Goal: Information Seeking & Learning: Learn about a topic

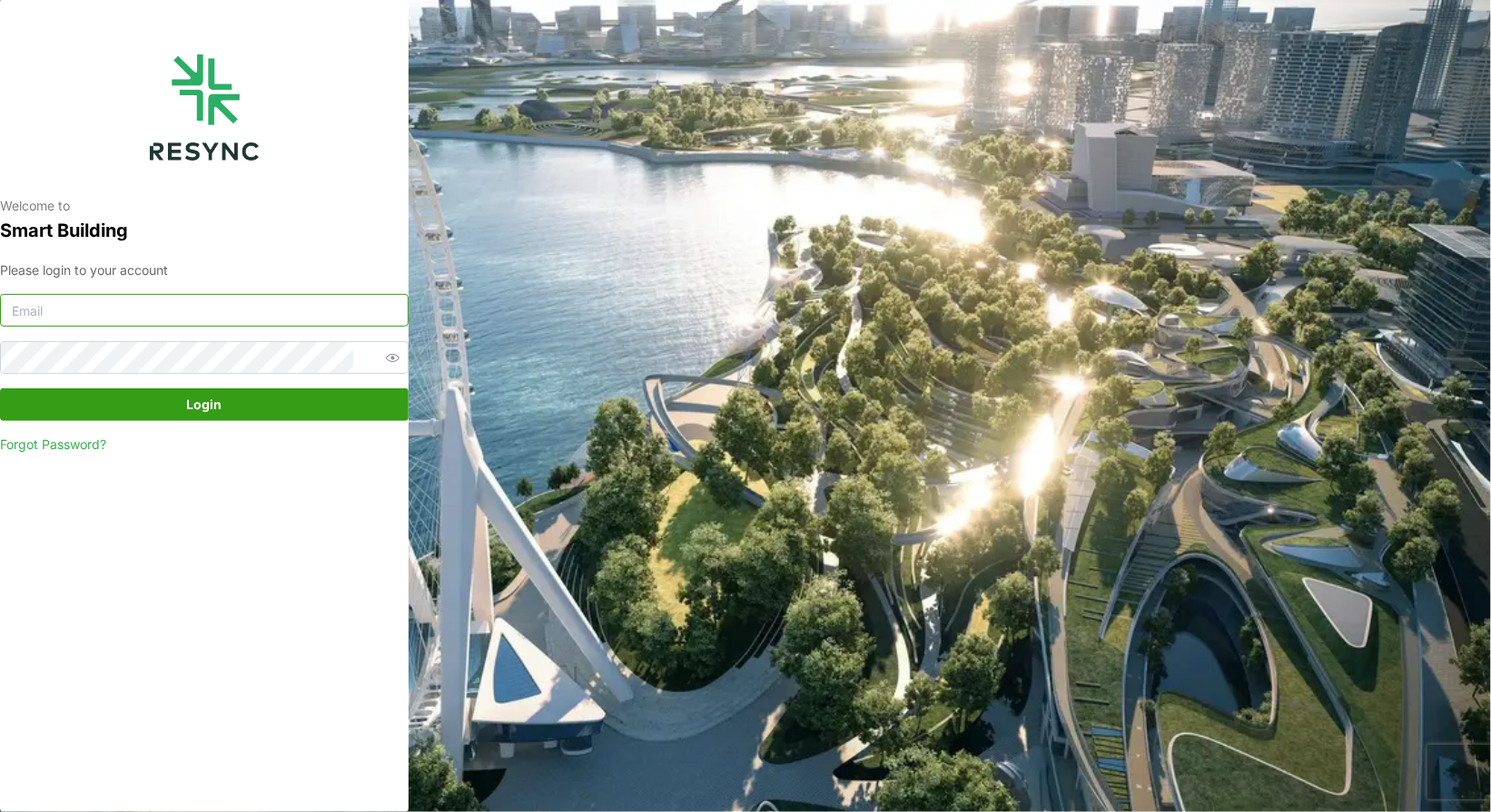
click at [143, 308] on input at bounding box center [204, 310] width 409 height 33
type input "[EMAIL_ADDRESS][DOMAIN_NAME]"
click at [207, 410] on span "Login" at bounding box center [205, 405] width 36 height 31
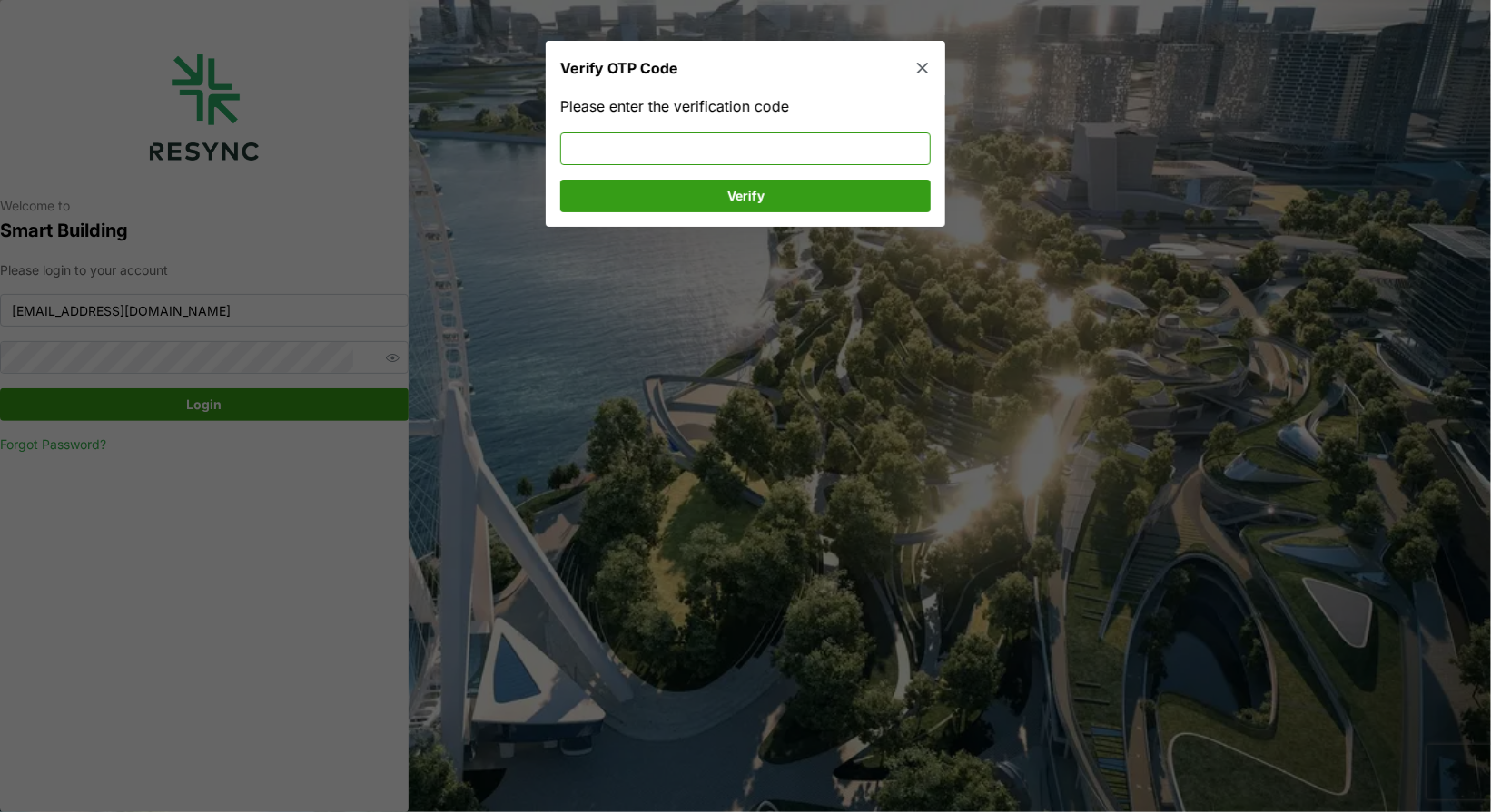
click at [586, 143] on input at bounding box center [746, 149] width 371 height 33
type input "177285"
click at [770, 186] on span "Verify" at bounding box center [745, 195] width 336 height 31
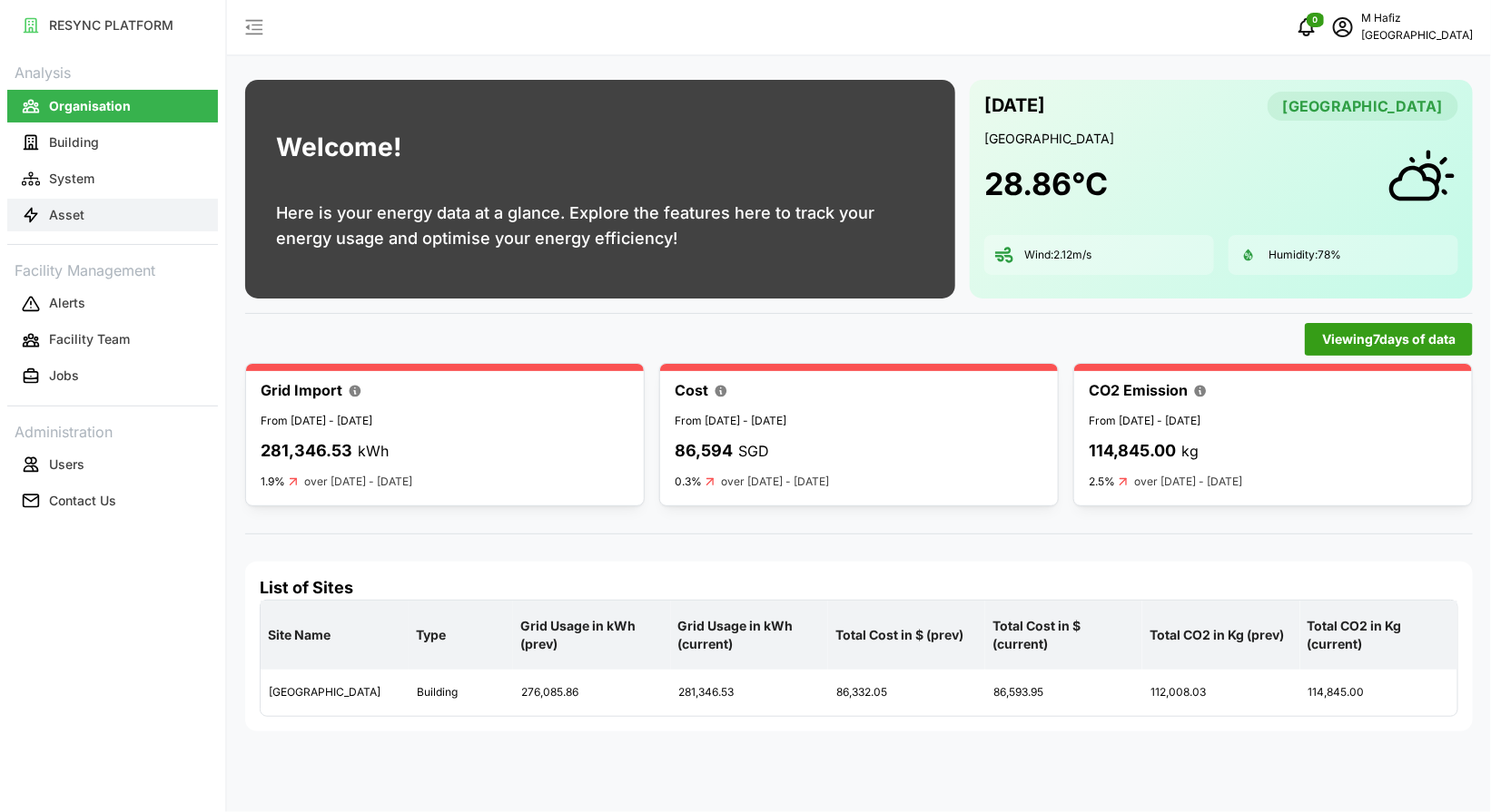
click at [74, 227] on button "Asset" at bounding box center [112, 215] width 210 height 33
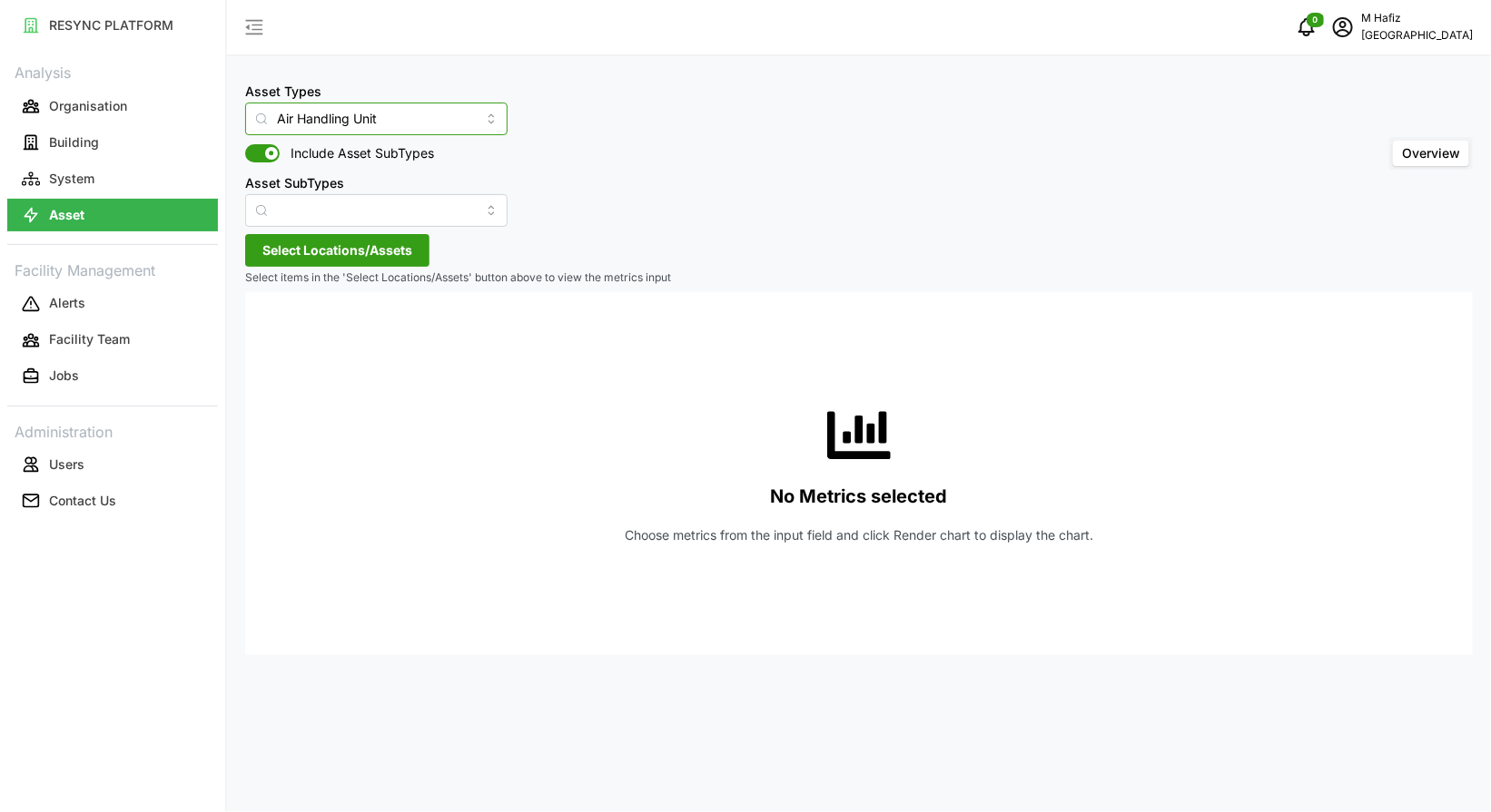
click at [412, 123] on input "Air Handling Unit" at bounding box center [376, 118] width 263 height 33
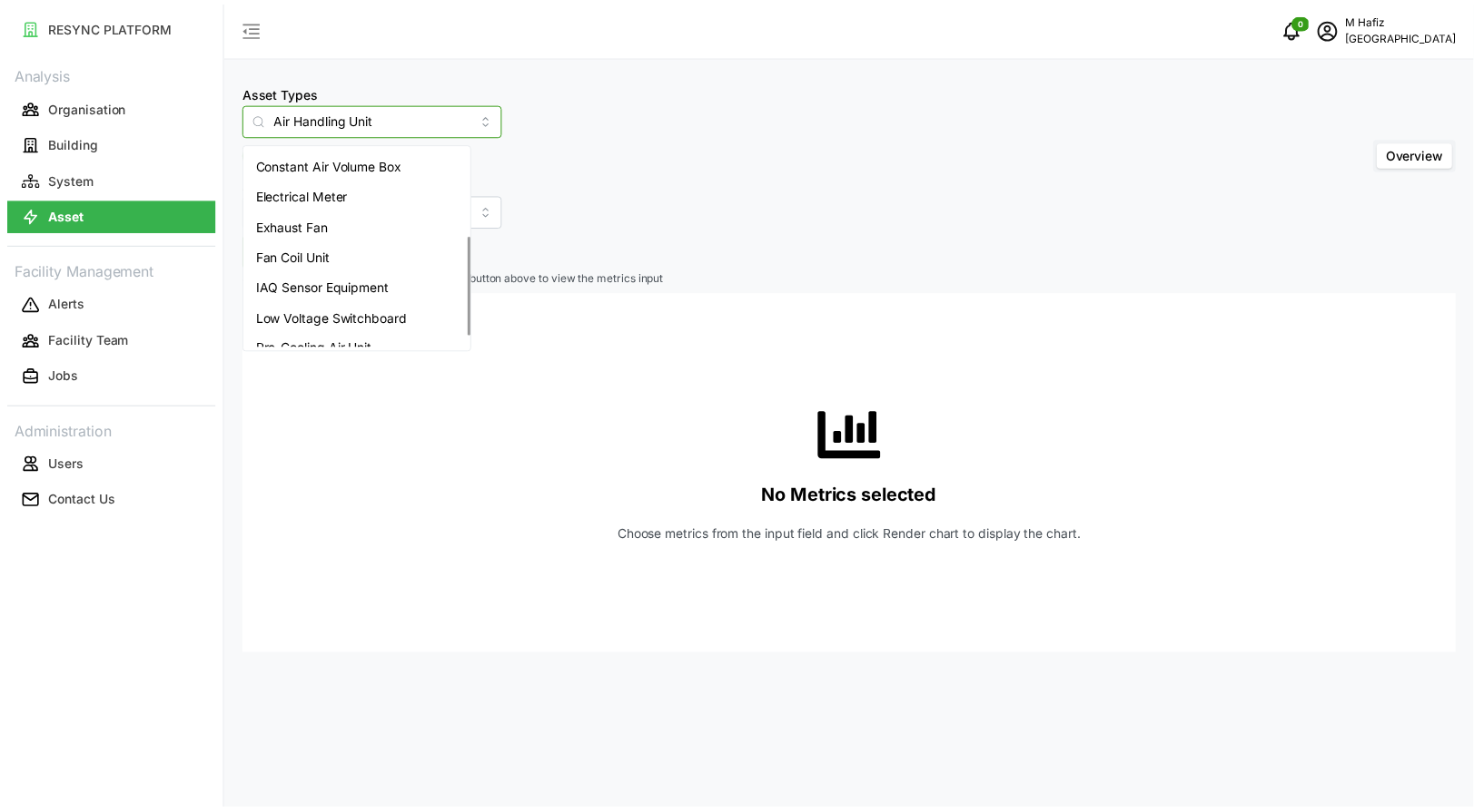
scroll to position [197, 0]
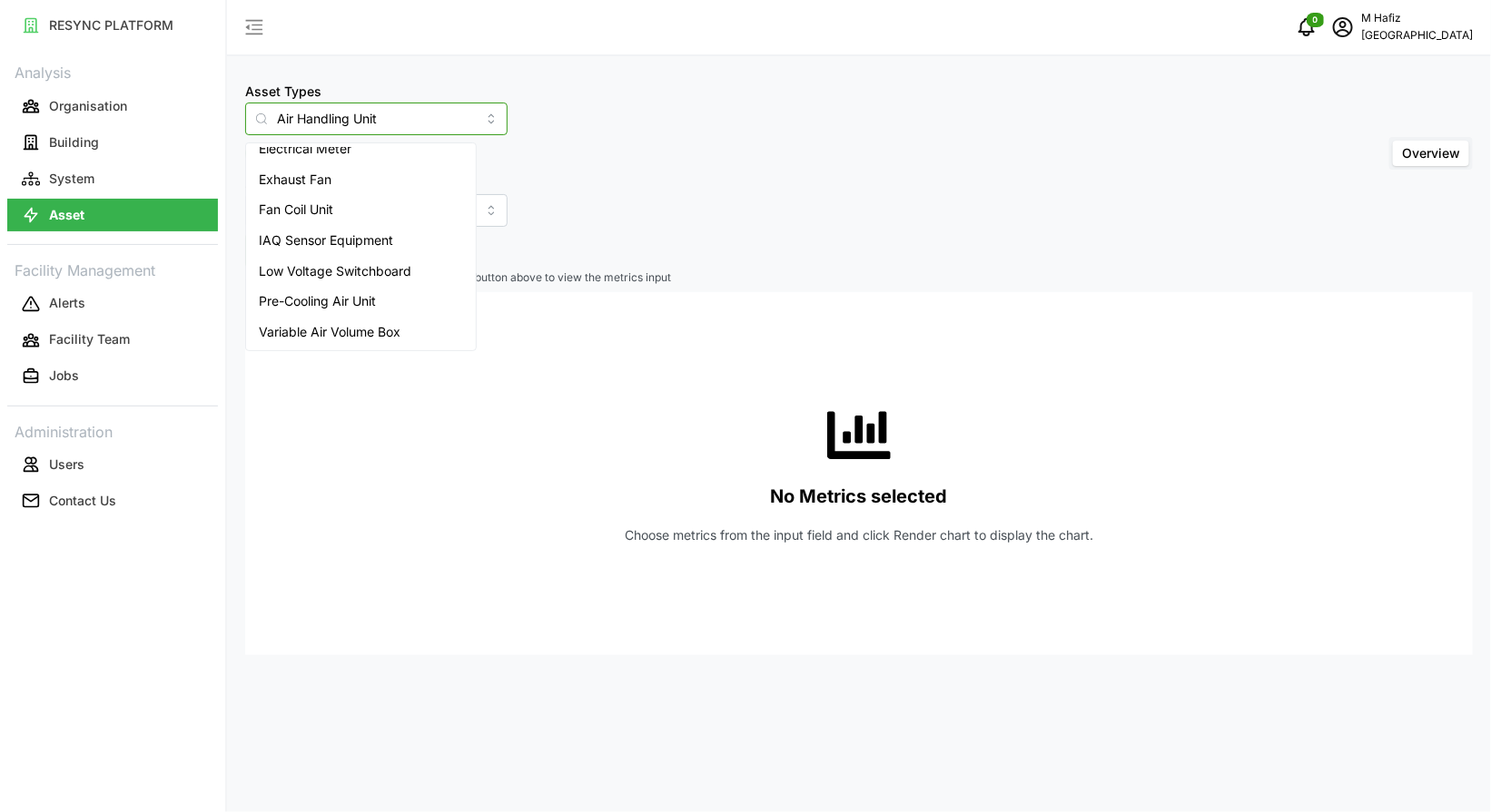
click at [374, 332] on span "Variable Air Volume Box" at bounding box center [329, 332] width 142 height 20
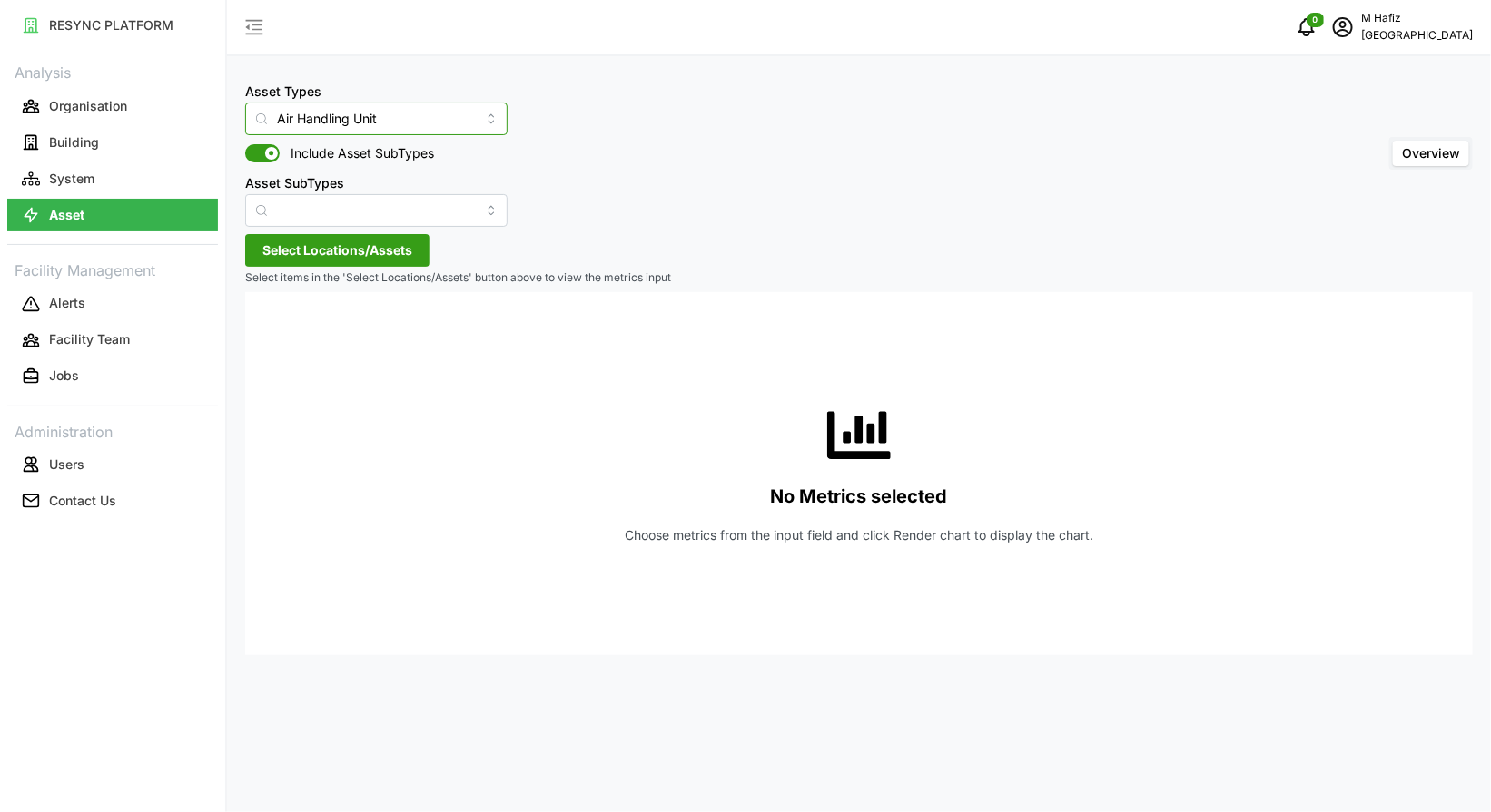
type input "Variable Air Volume Box"
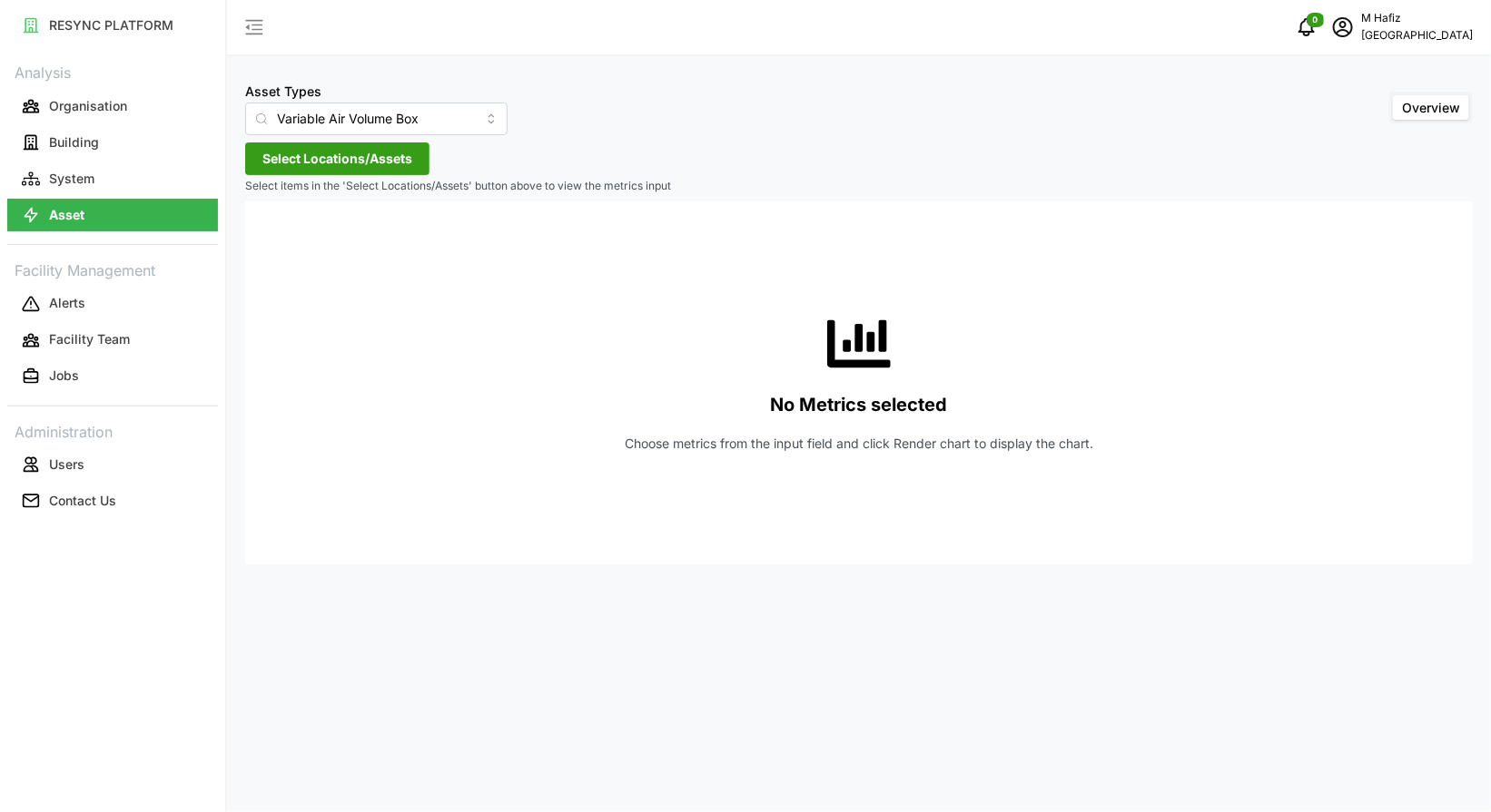
click at [401, 156] on span "Select Locations/Assets" at bounding box center [337, 159] width 150 height 31
click at [274, 241] on icon at bounding box center [269, 240] width 15 height 15
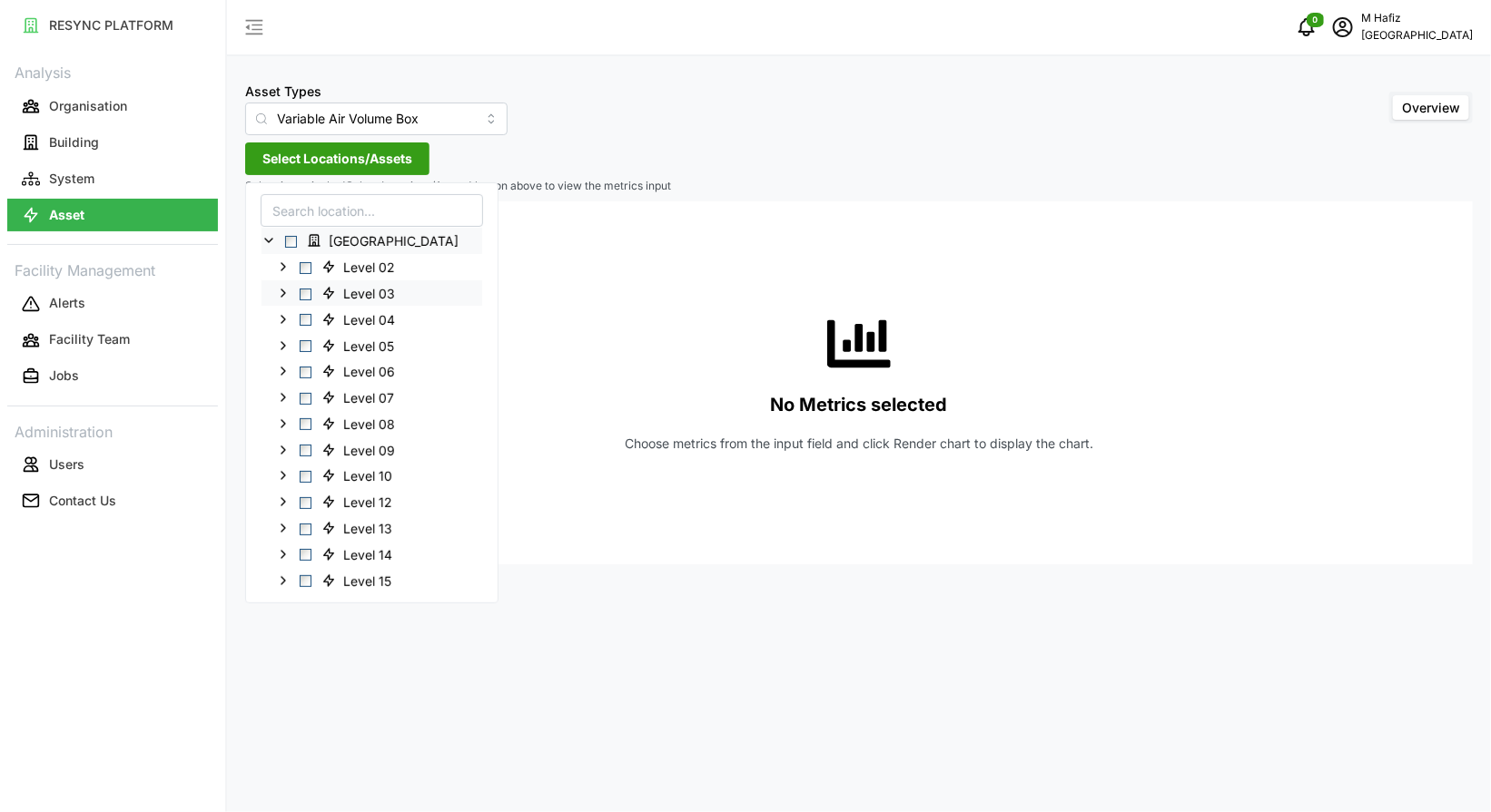
click at [307, 295] on span "Select Level 03" at bounding box center [306, 293] width 12 height 12
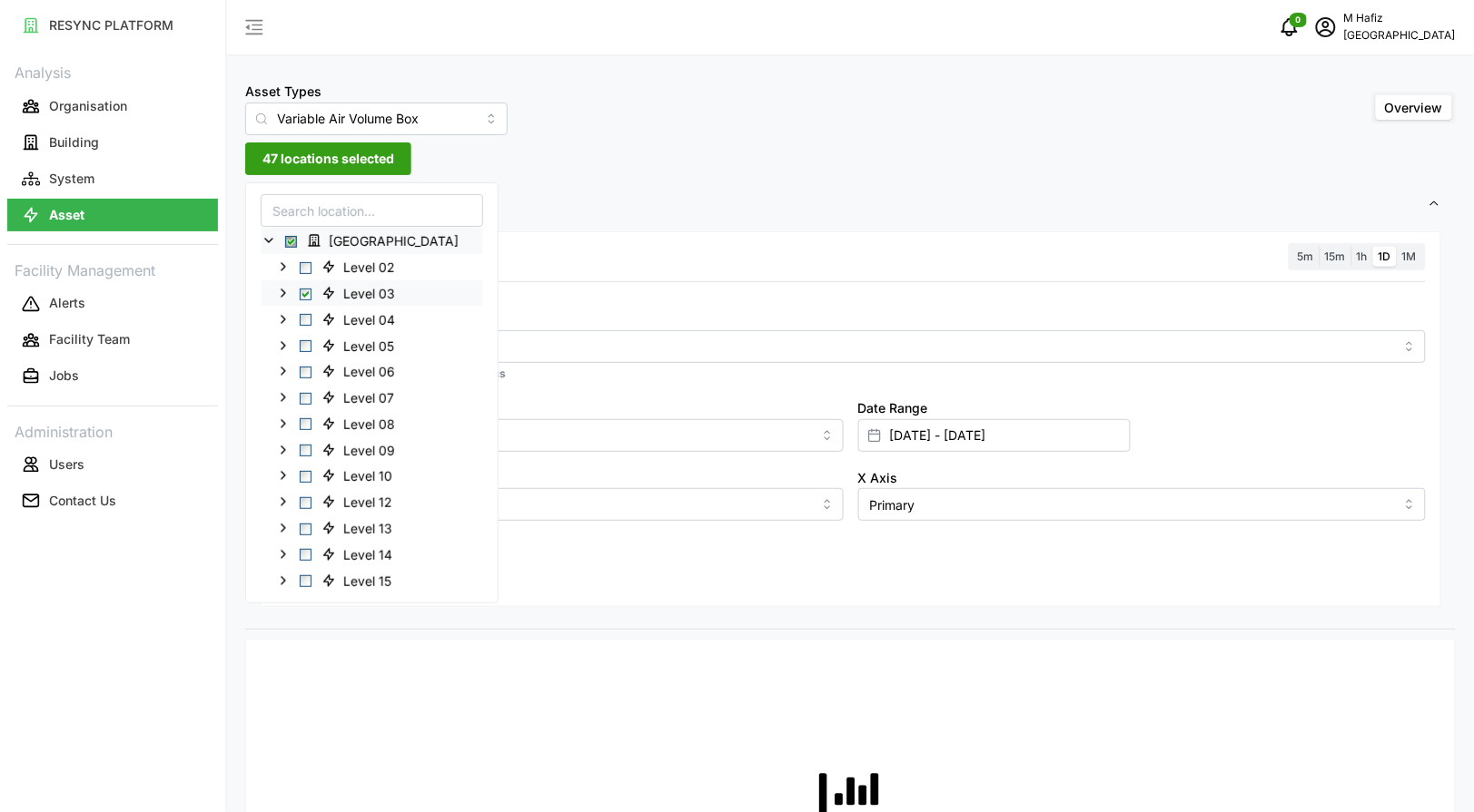
click at [284, 297] on icon at bounding box center [283, 292] width 15 height 15
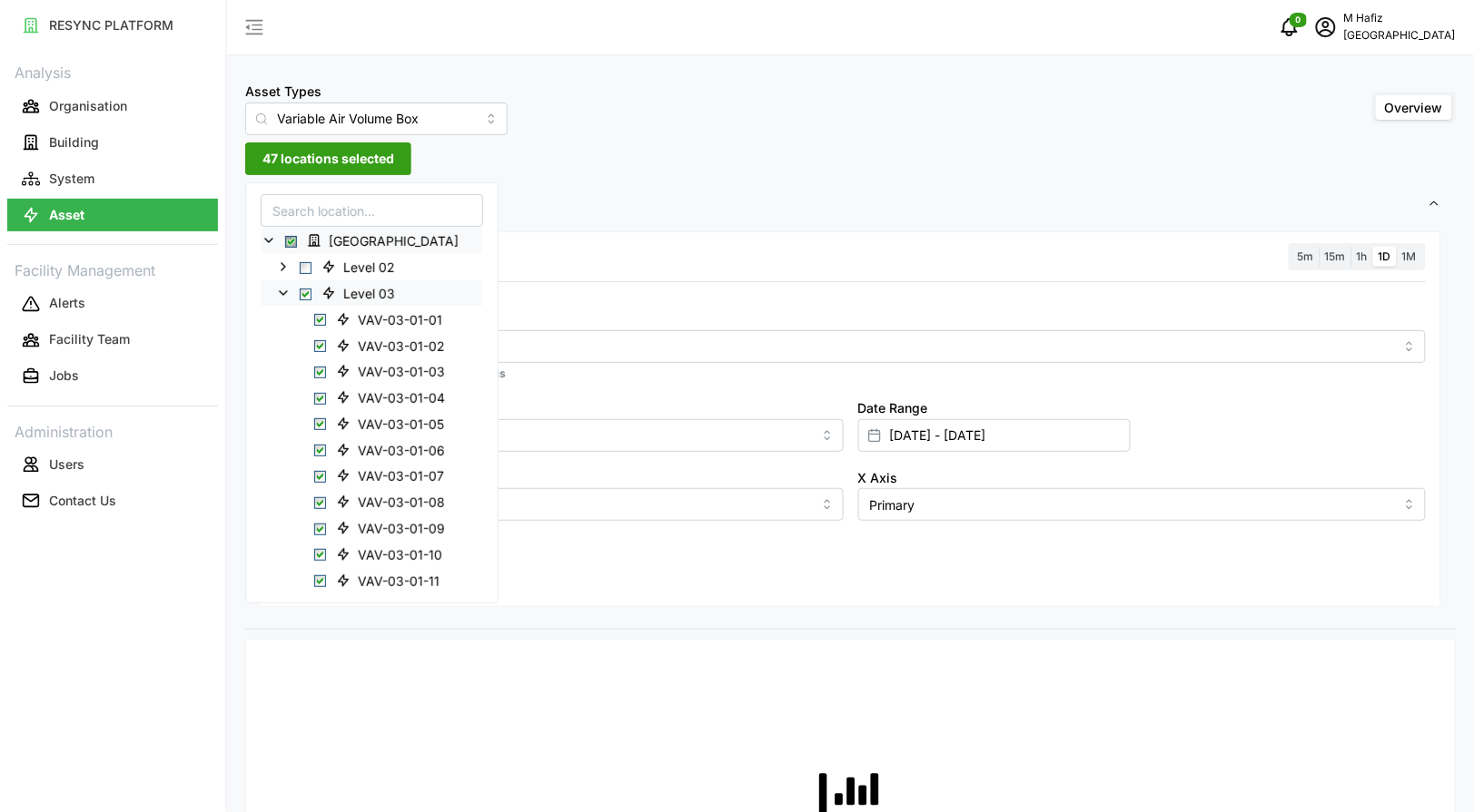
click at [303, 295] on span "Select Level 03" at bounding box center [306, 293] width 12 height 12
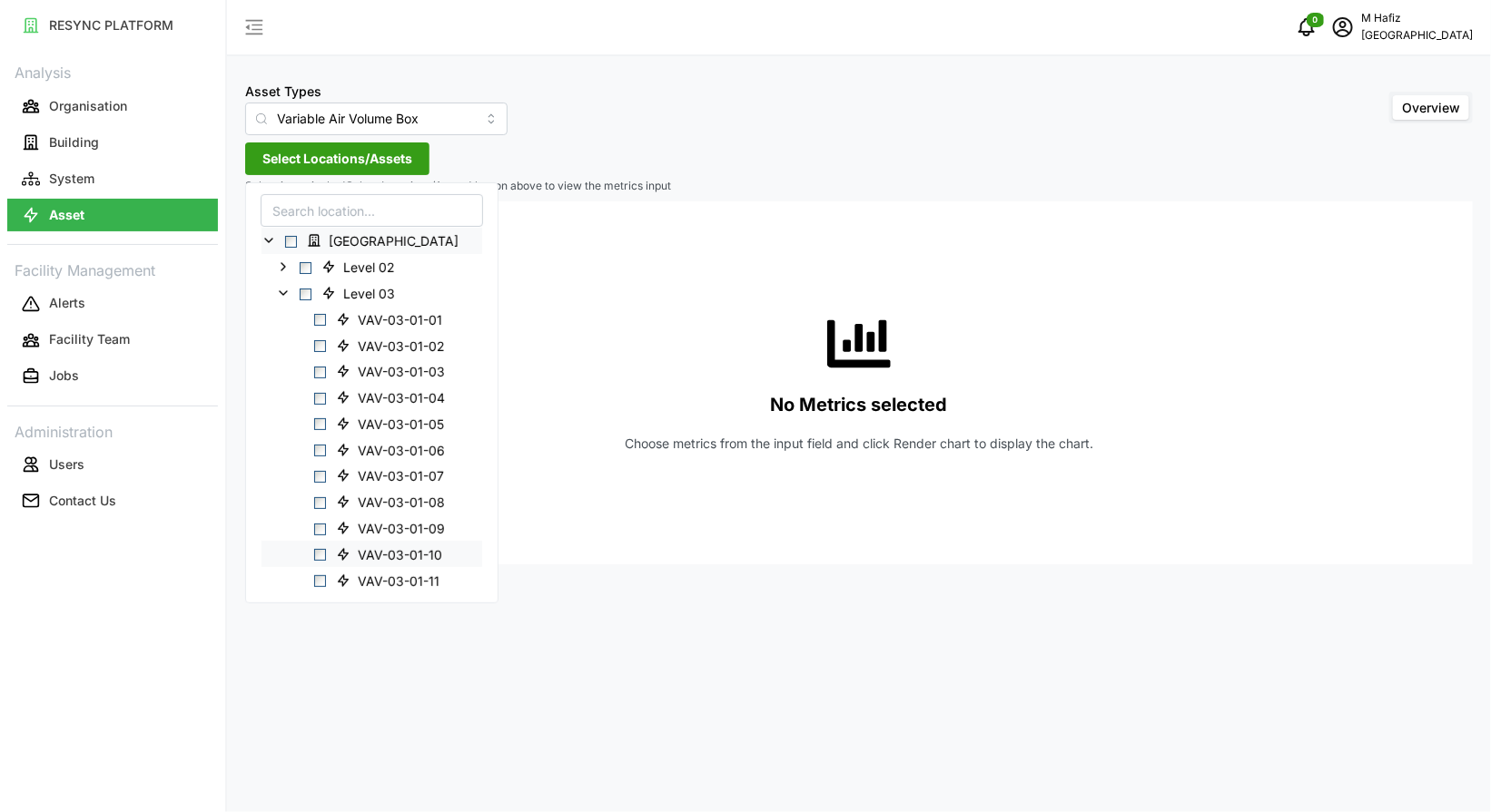
click at [320, 556] on span "Select VAV-03-01-10" at bounding box center [320, 555] width 12 height 12
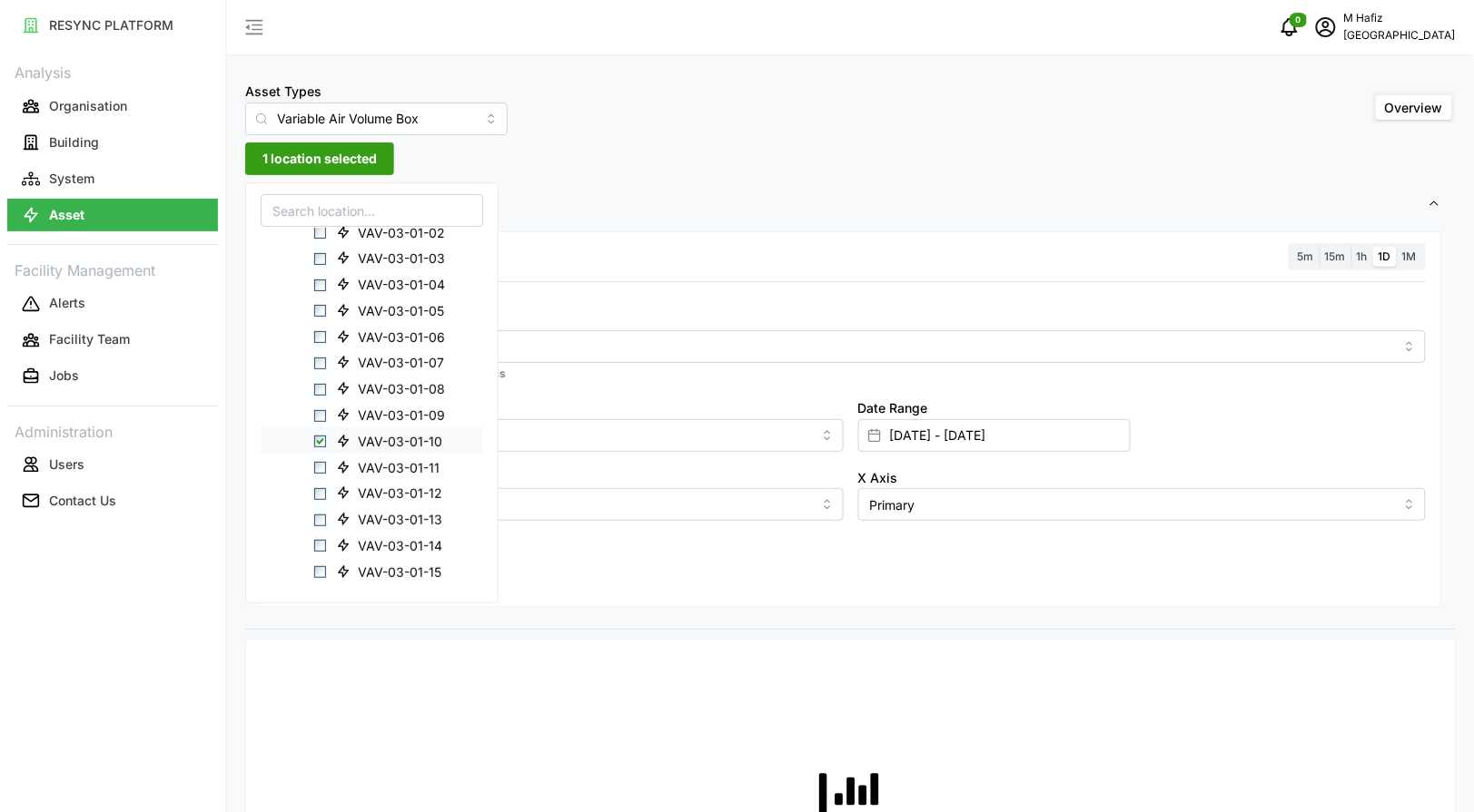
scroll to position [227, 0]
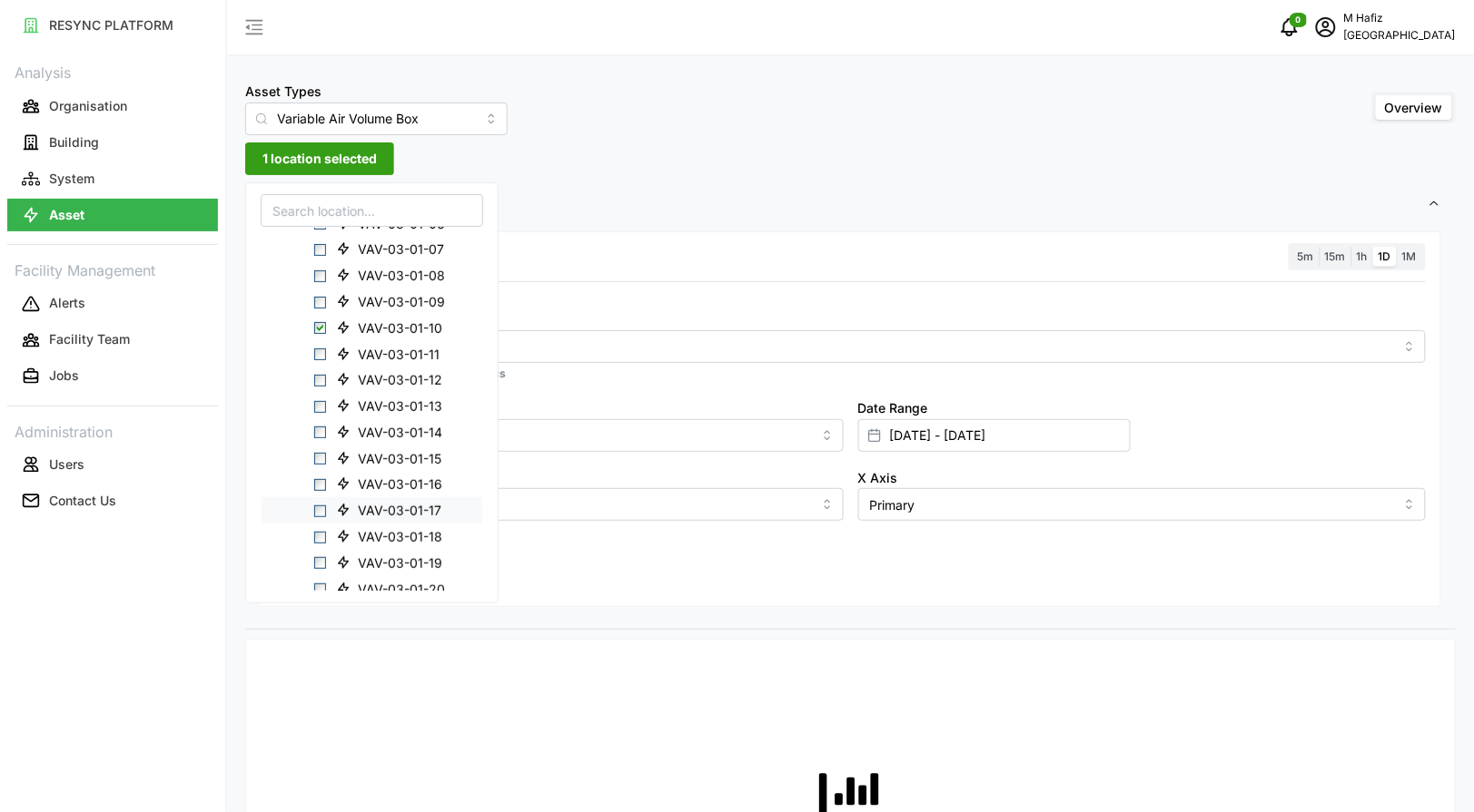
click at [320, 511] on span "Select VAV-03-01-17" at bounding box center [320, 512] width 12 height 12
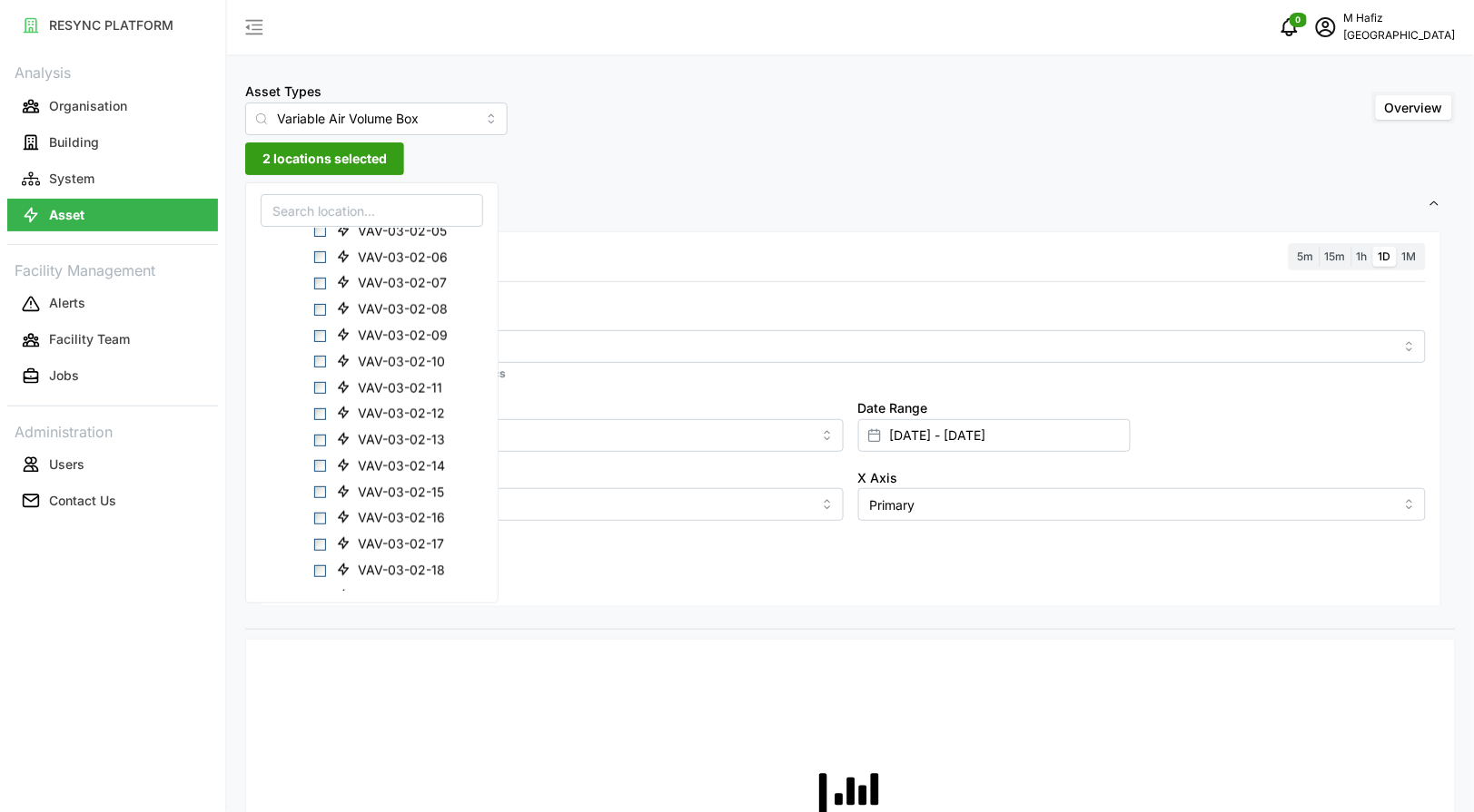
scroll to position [908, 0]
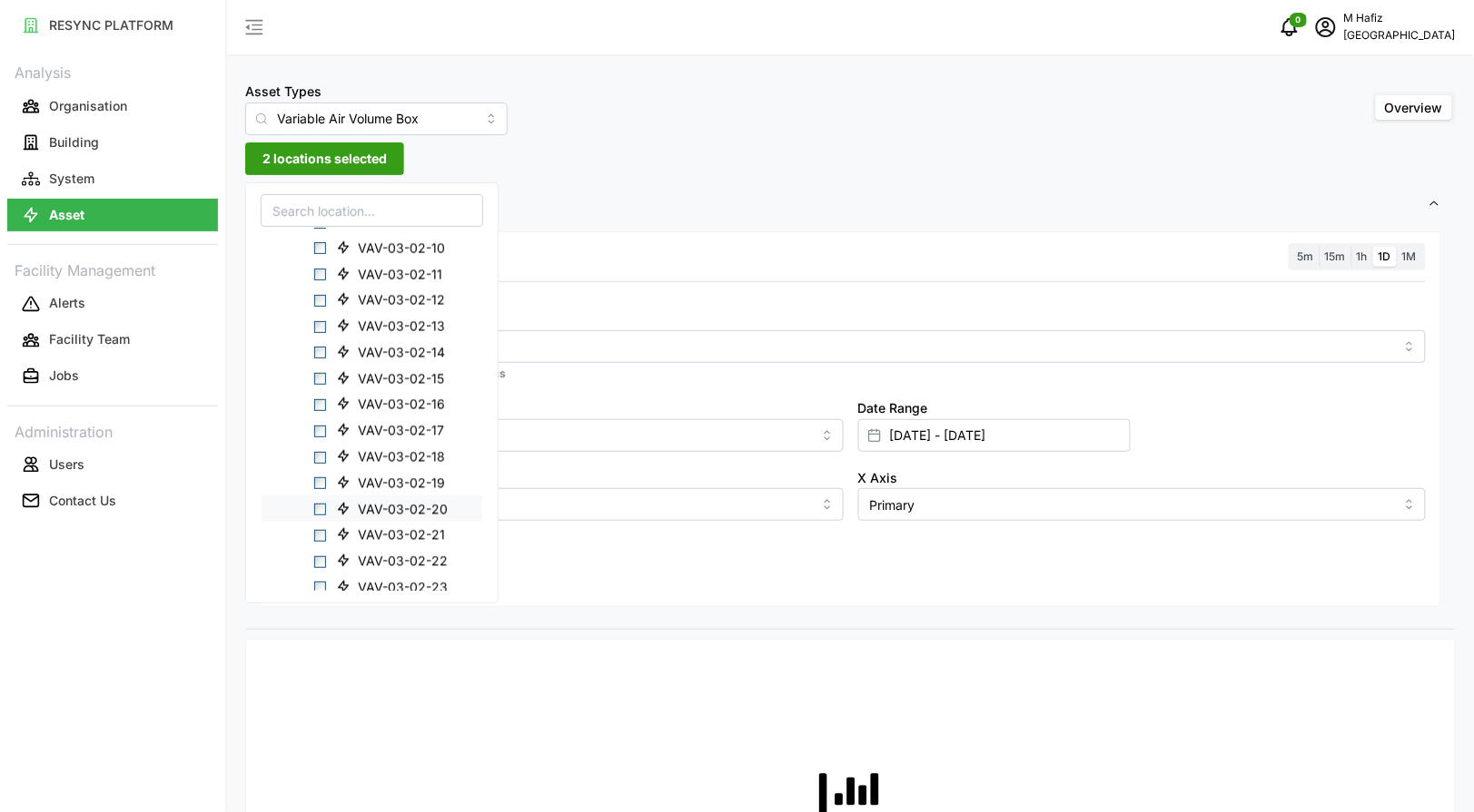
click at [322, 509] on span "Select VAV-03-02-20" at bounding box center [320, 510] width 12 height 12
click at [351, 160] on span "3 locations selected" at bounding box center [324, 159] width 124 height 31
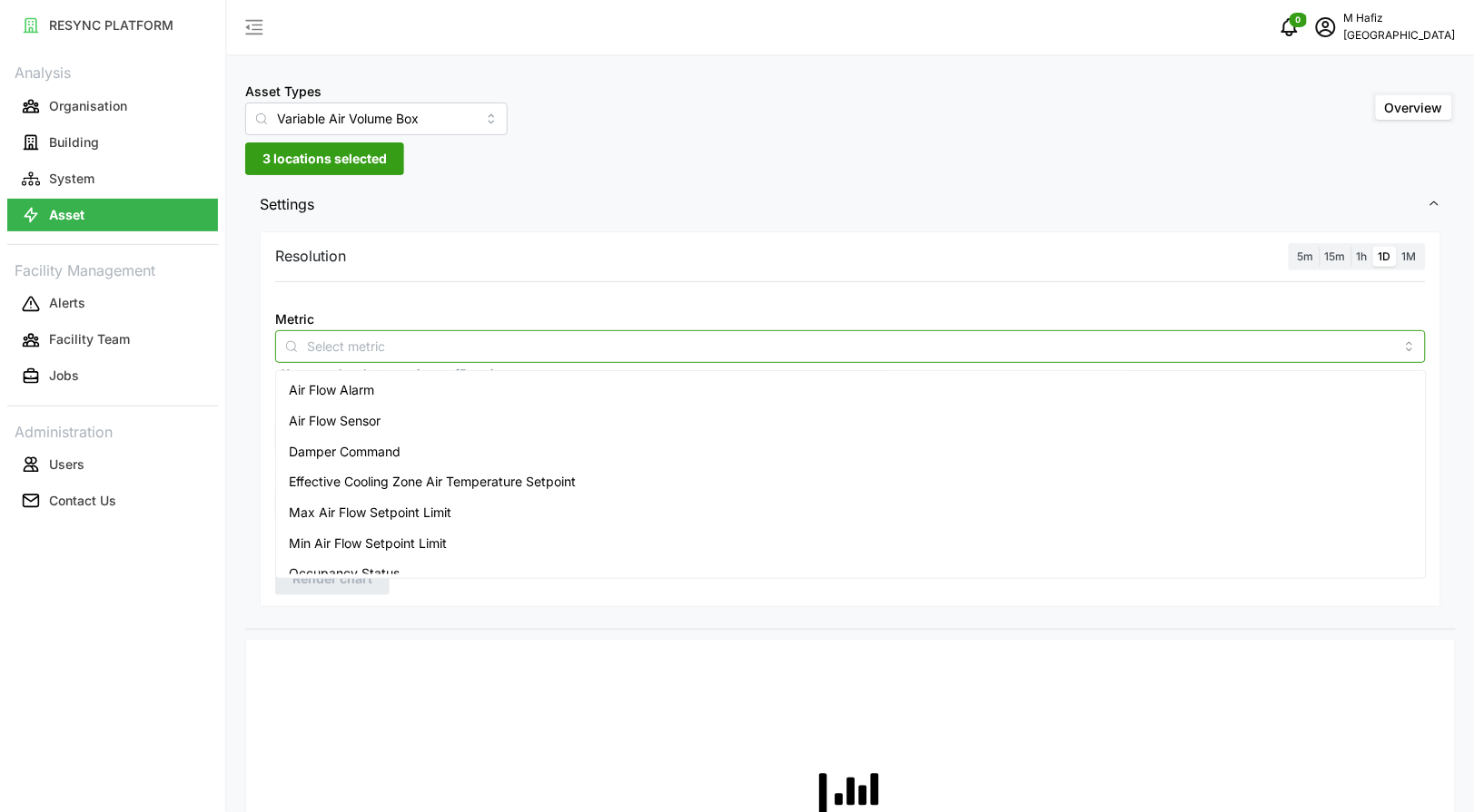
click at [366, 356] on input "Metric" at bounding box center [850, 346] width 1087 height 20
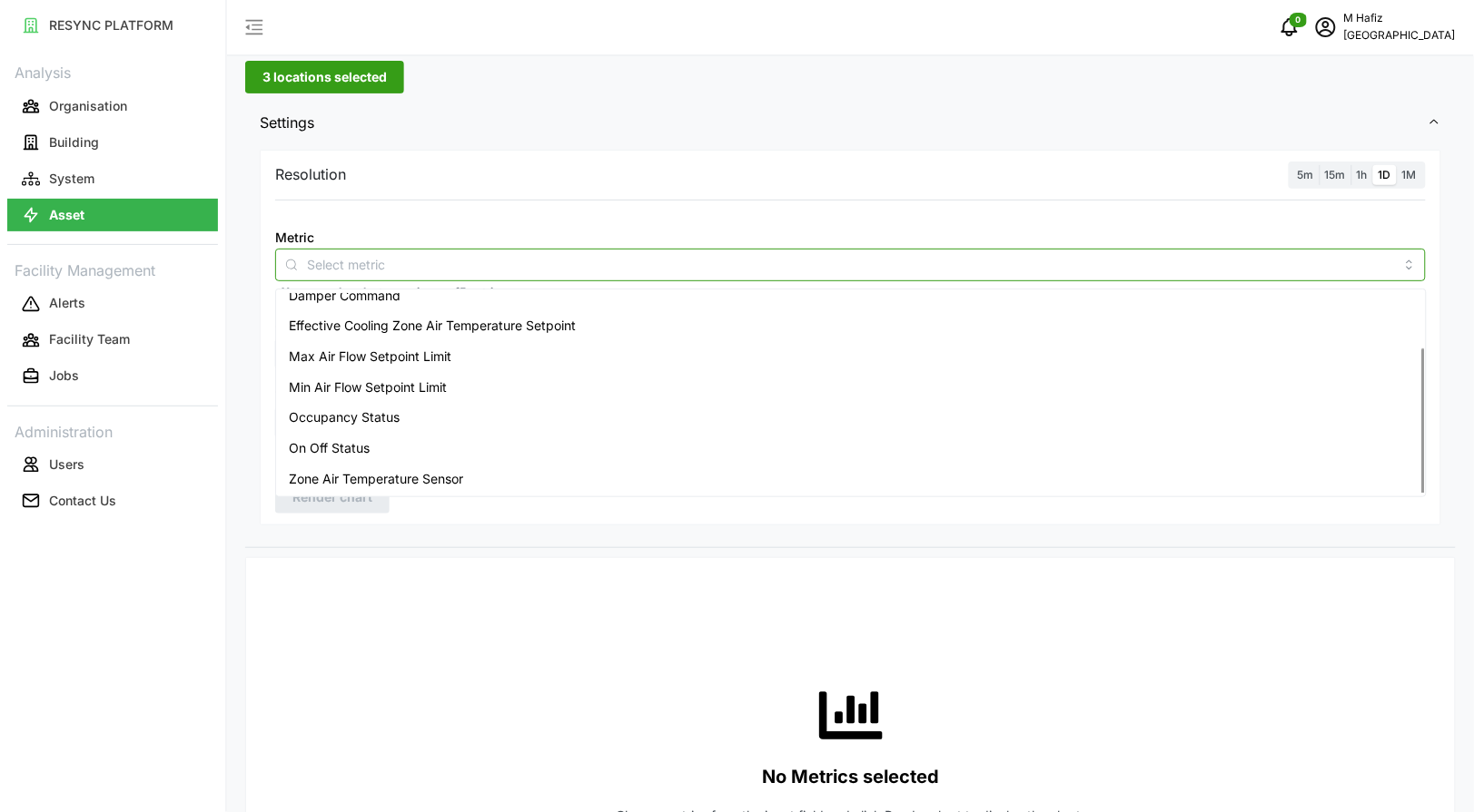
scroll to position [113, 0]
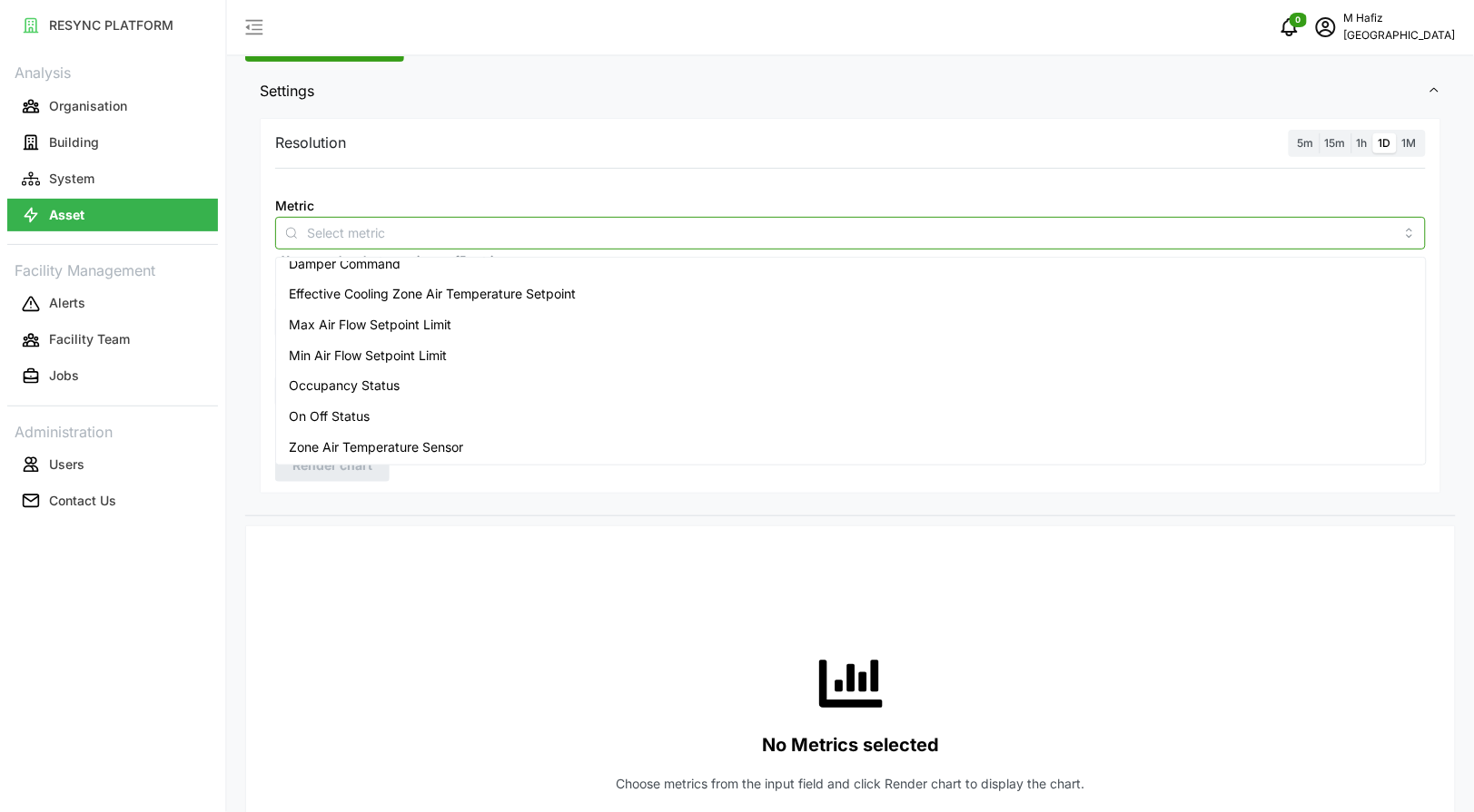
click at [411, 455] on span "Zone Air Temperature Sensor" at bounding box center [376, 447] width 175 height 20
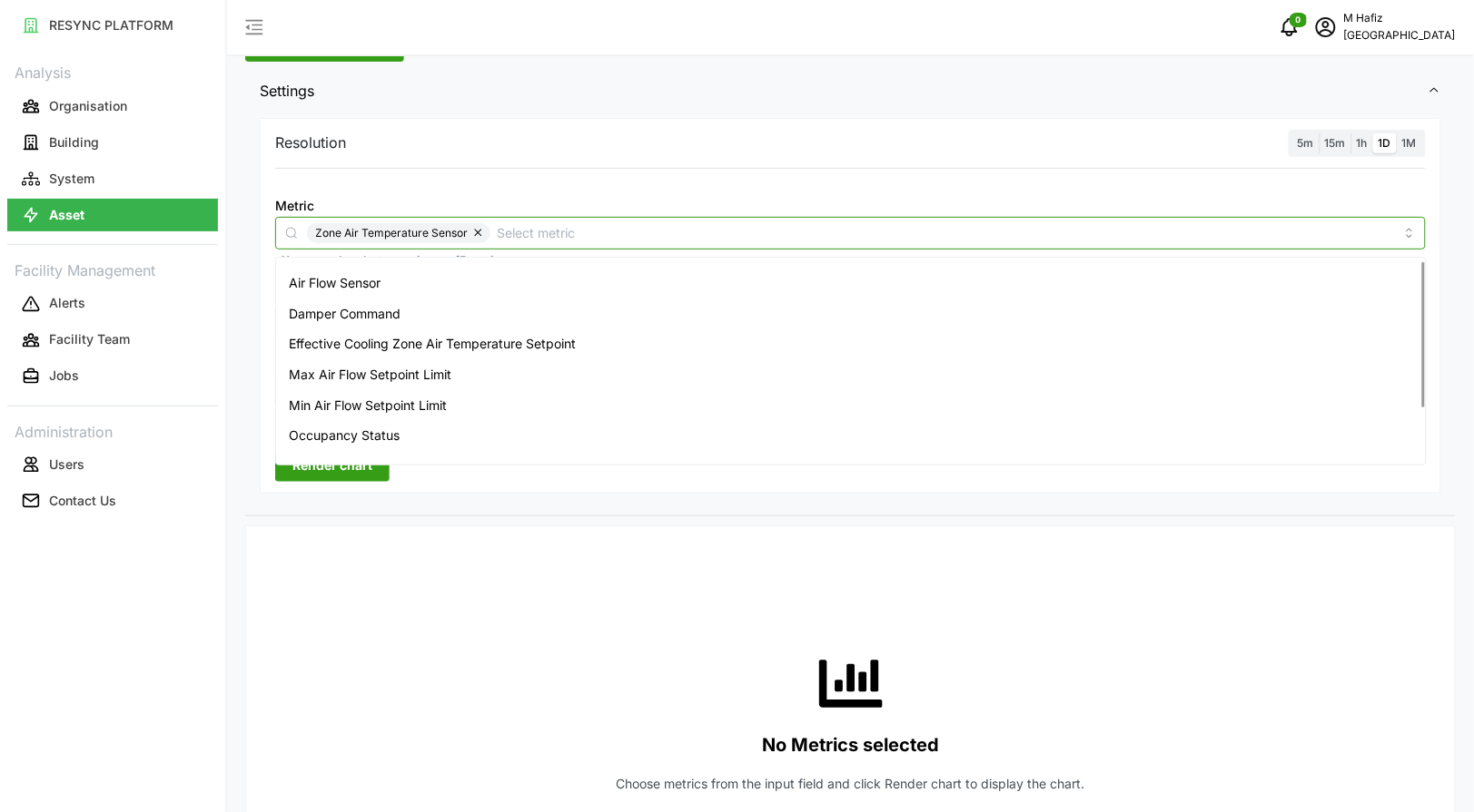
scroll to position [0, 0]
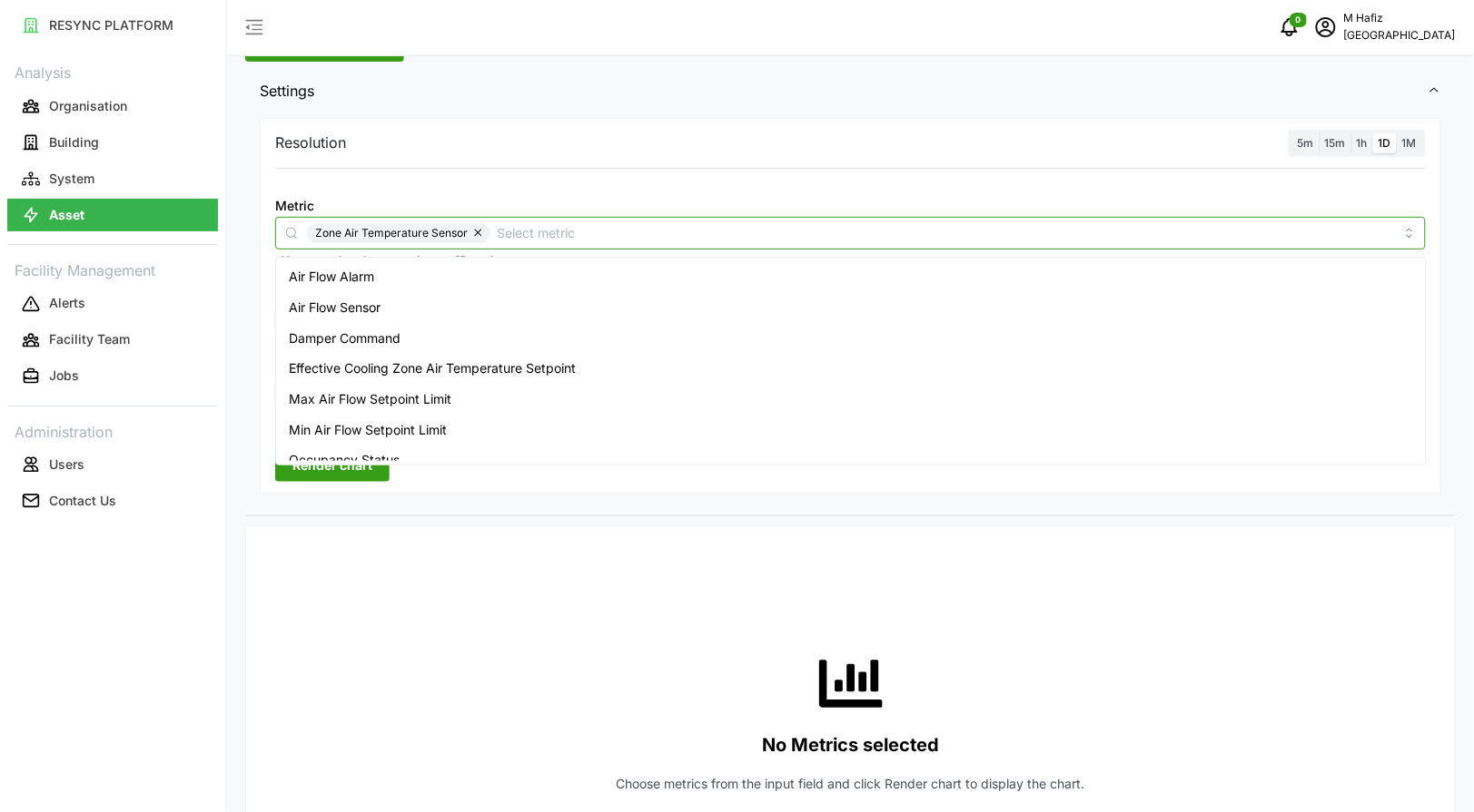
click at [381, 309] on span "Air Flow Sensor" at bounding box center [334, 307] width 91 height 20
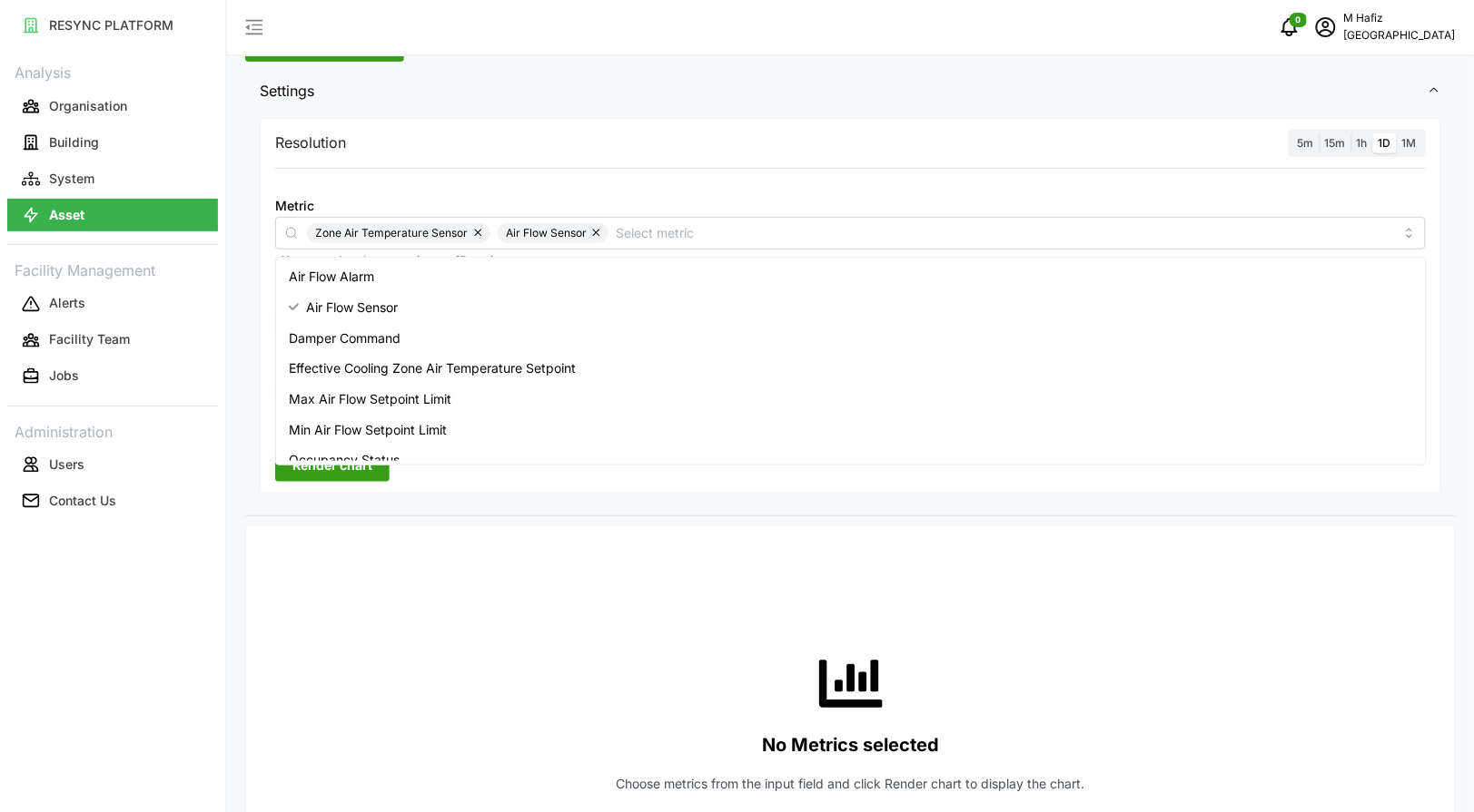
click at [596, 555] on div "No Metrics selected Choose metrics from the input field and click Render chart …" at bounding box center [850, 723] width 1151 height 363
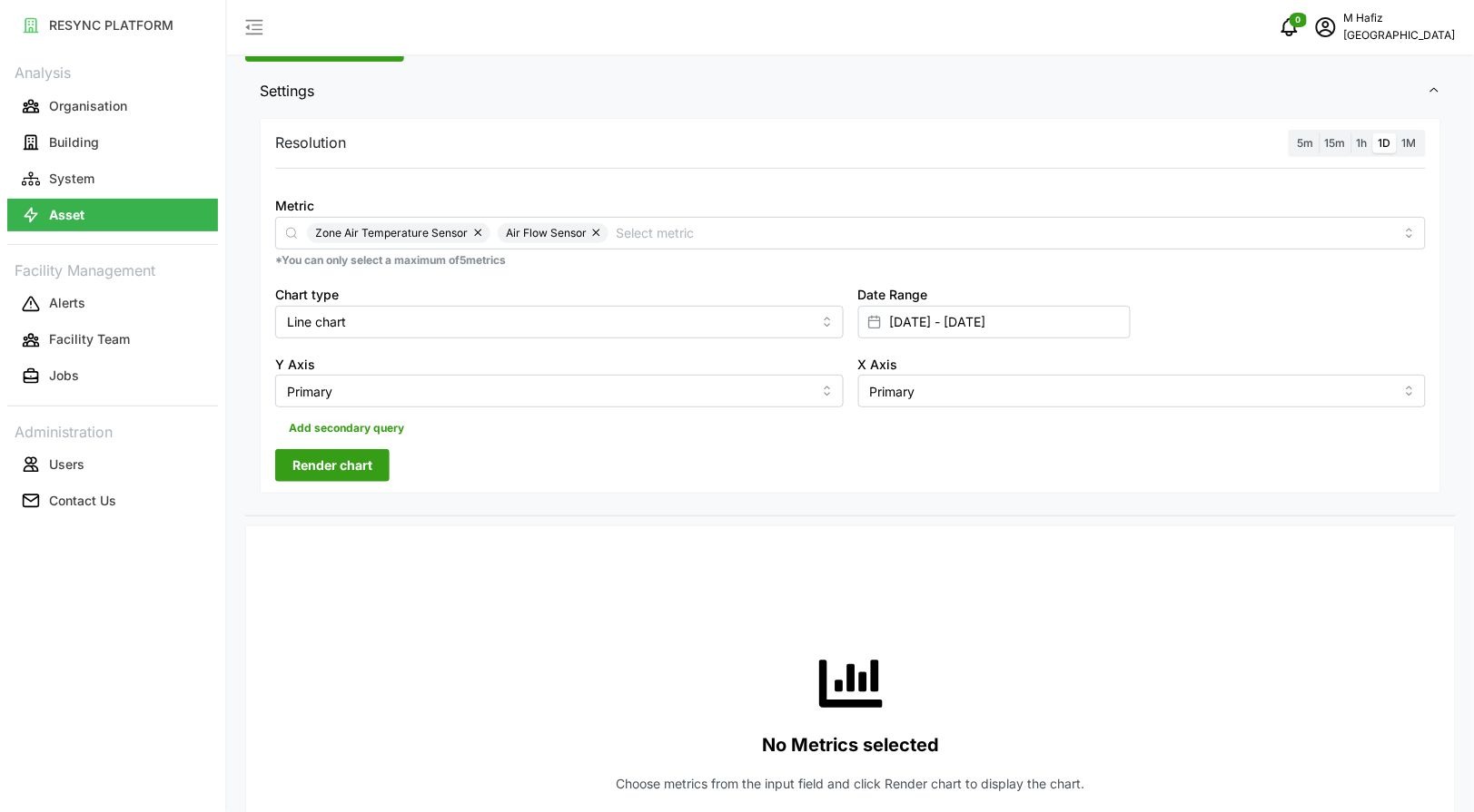
click at [875, 328] on icon at bounding box center [874, 322] width 15 height 15
click at [937, 318] on input "28 Aug 2025 - 28 Aug 2025" at bounding box center [994, 322] width 273 height 33
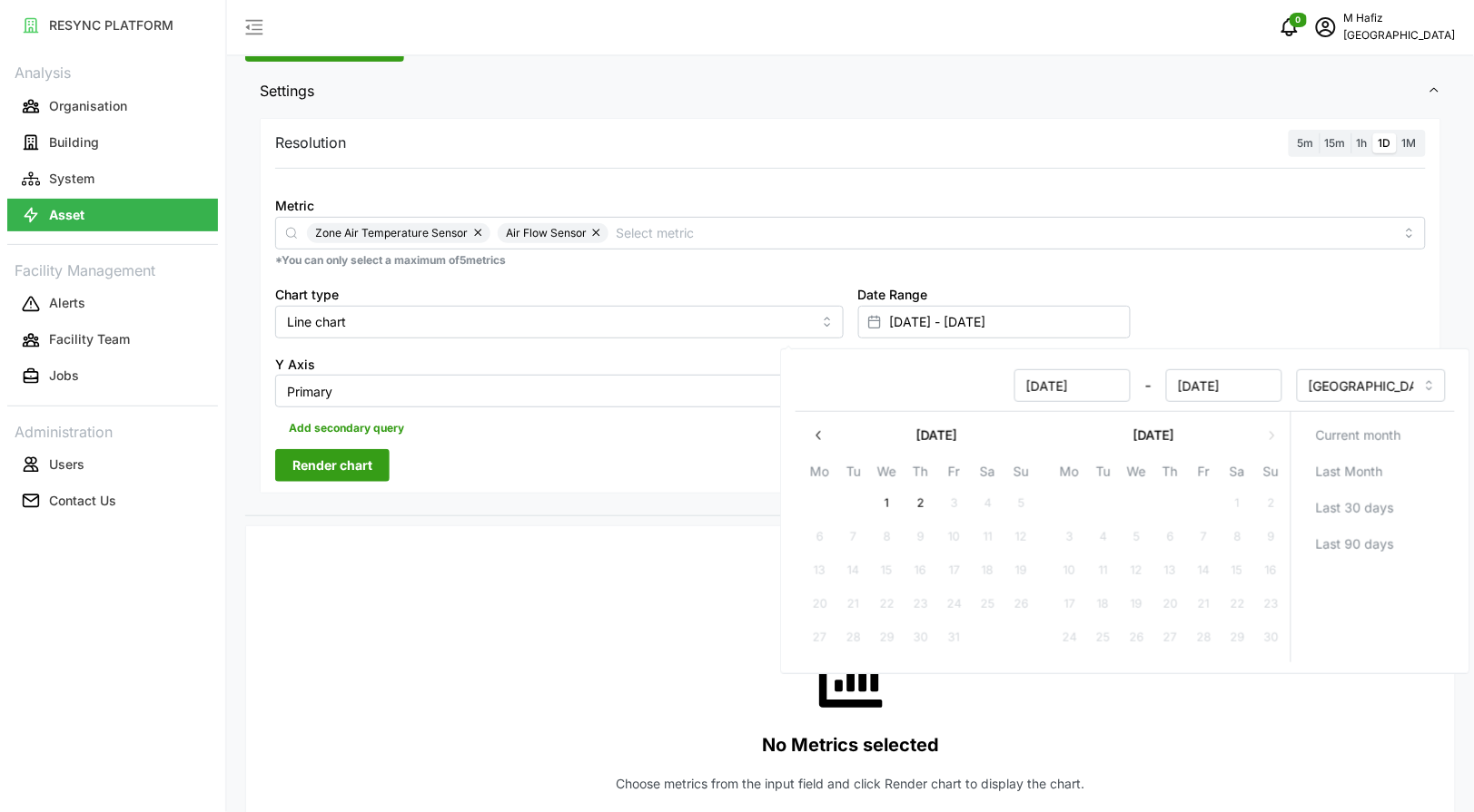
click at [823, 432] on icon "button" at bounding box center [819, 435] width 15 height 15
click at [1232, 608] on button "27" at bounding box center [1237, 604] width 33 height 33
type input "28 Aug 2025 - 27 Sep 2025"
type input "27 Sep 2025"
click at [1114, 636] on button "30" at bounding box center [1102, 638] width 33 height 33
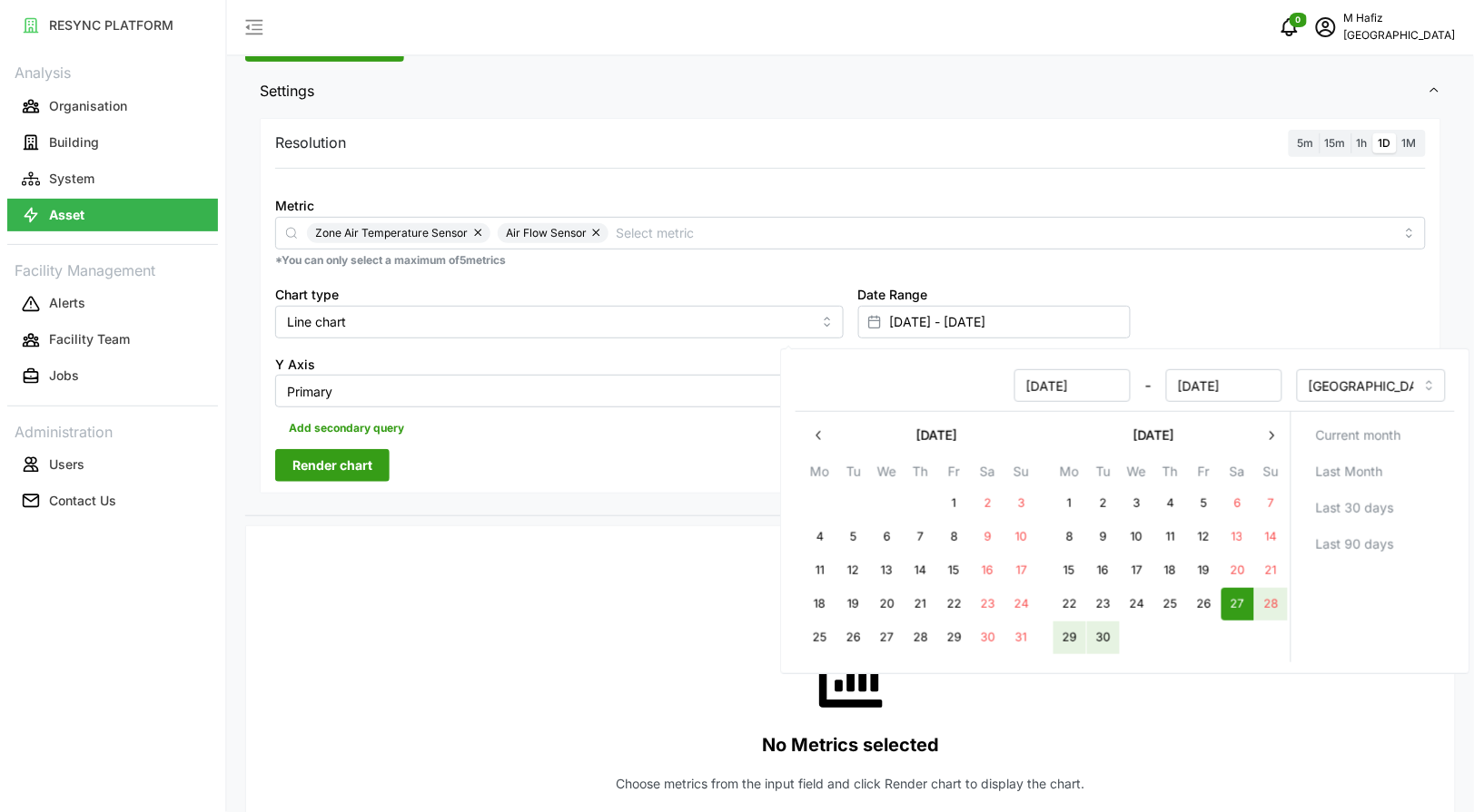
type input "27 Sep 2025 - 30 Sep 2025"
type input "27 Sep 2025"
type input "30 Sep 2025"
click at [513, 451] on div "Resolution 5m 15m 1h 1D 1M Metric Zone Air Temperature Sensor Air Flow Sensor *…" at bounding box center [850, 306] width 1181 height 377
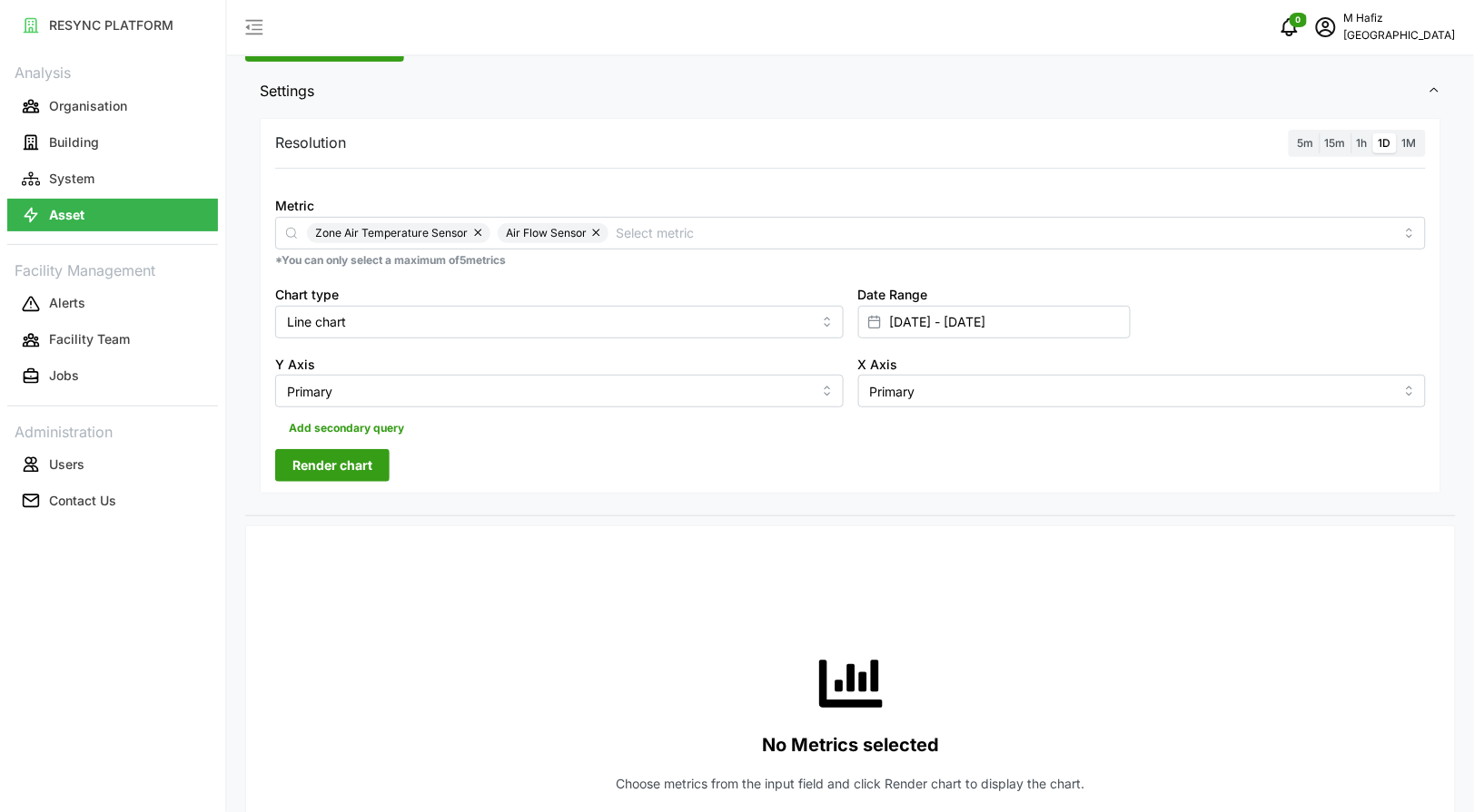
click at [308, 475] on span "Render chart" at bounding box center [332, 465] width 80 height 31
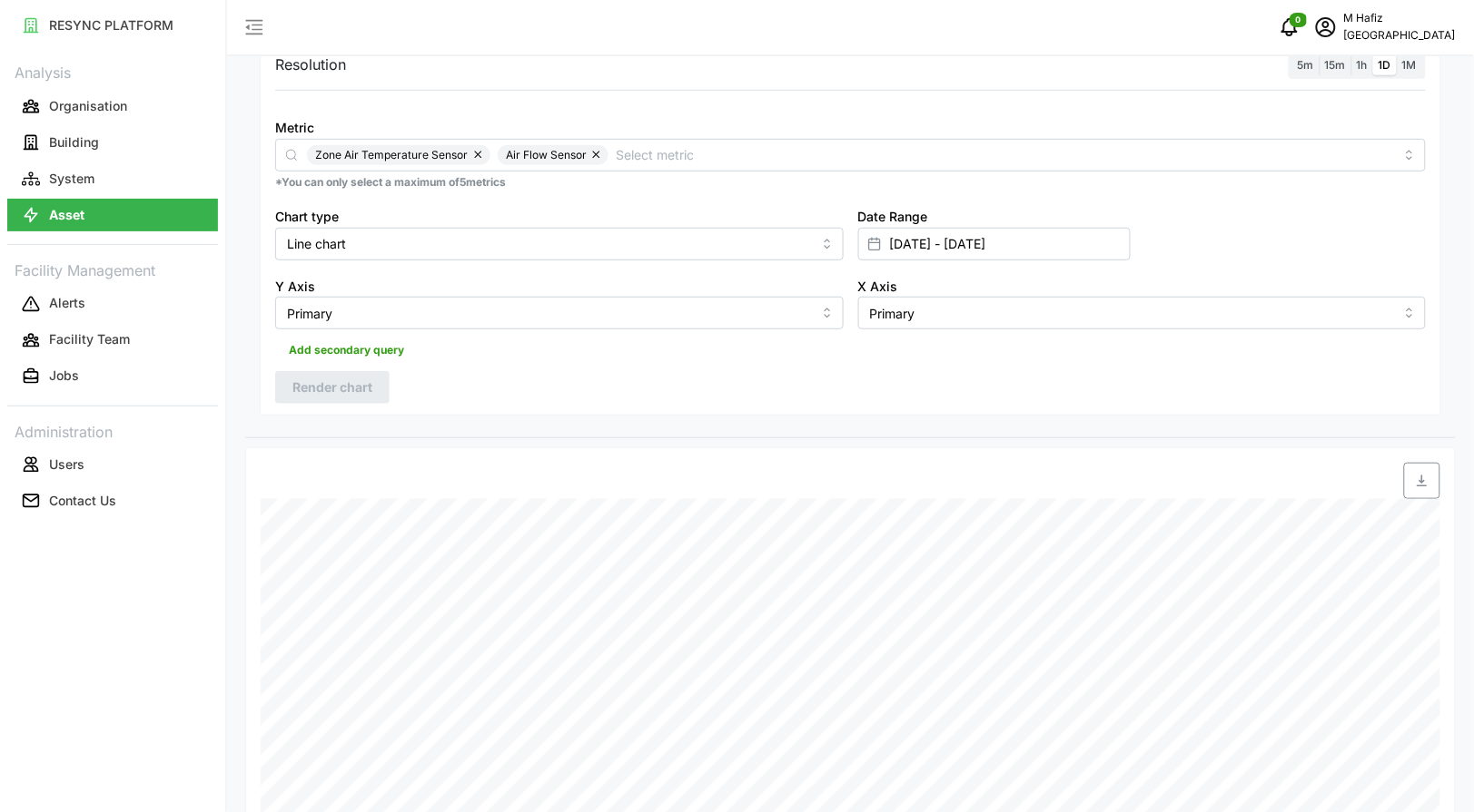
scroll to position [171, 0]
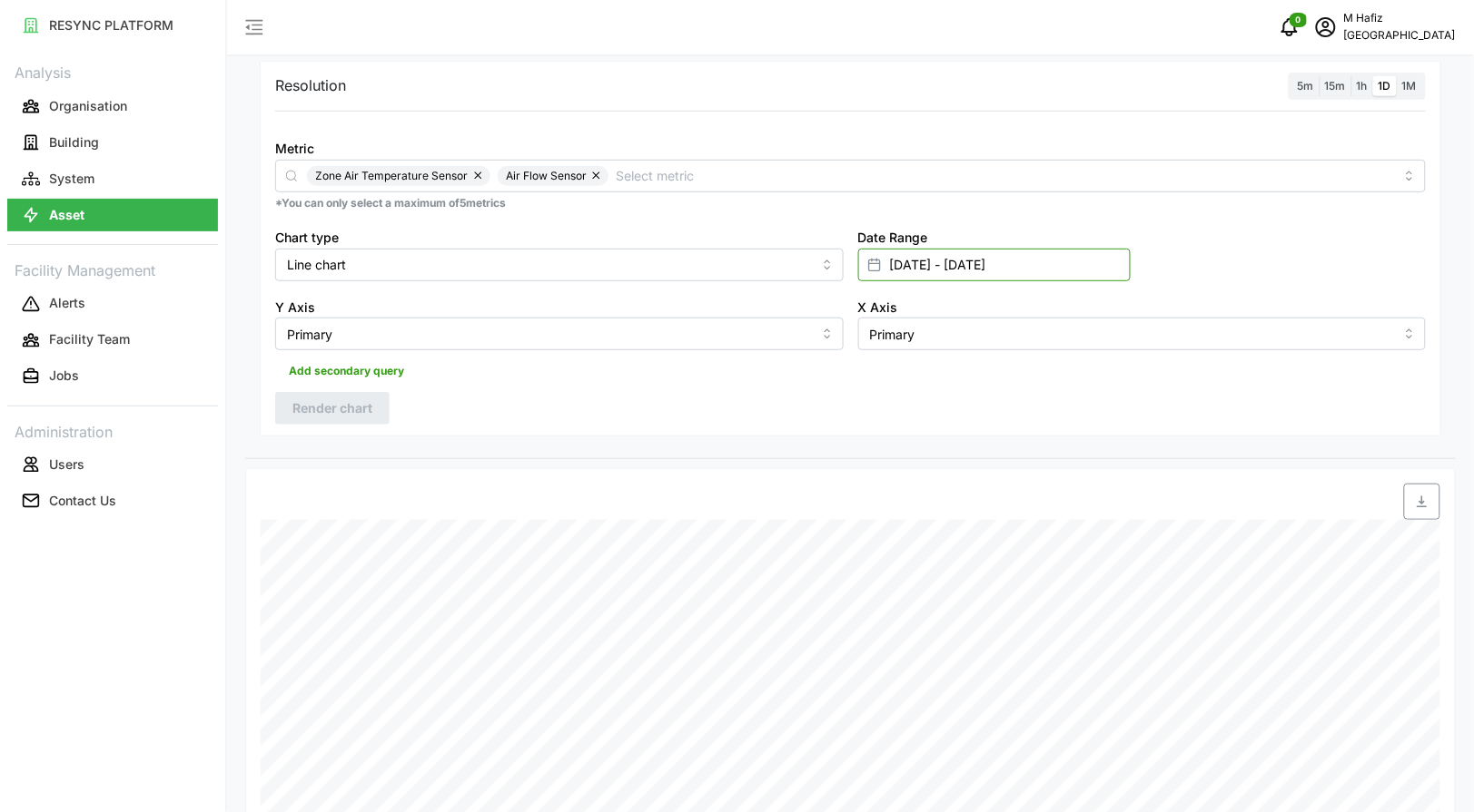
click at [983, 261] on input "27 Sep 2025 - 30 Sep 2025" at bounding box center [994, 265] width 273 height 33
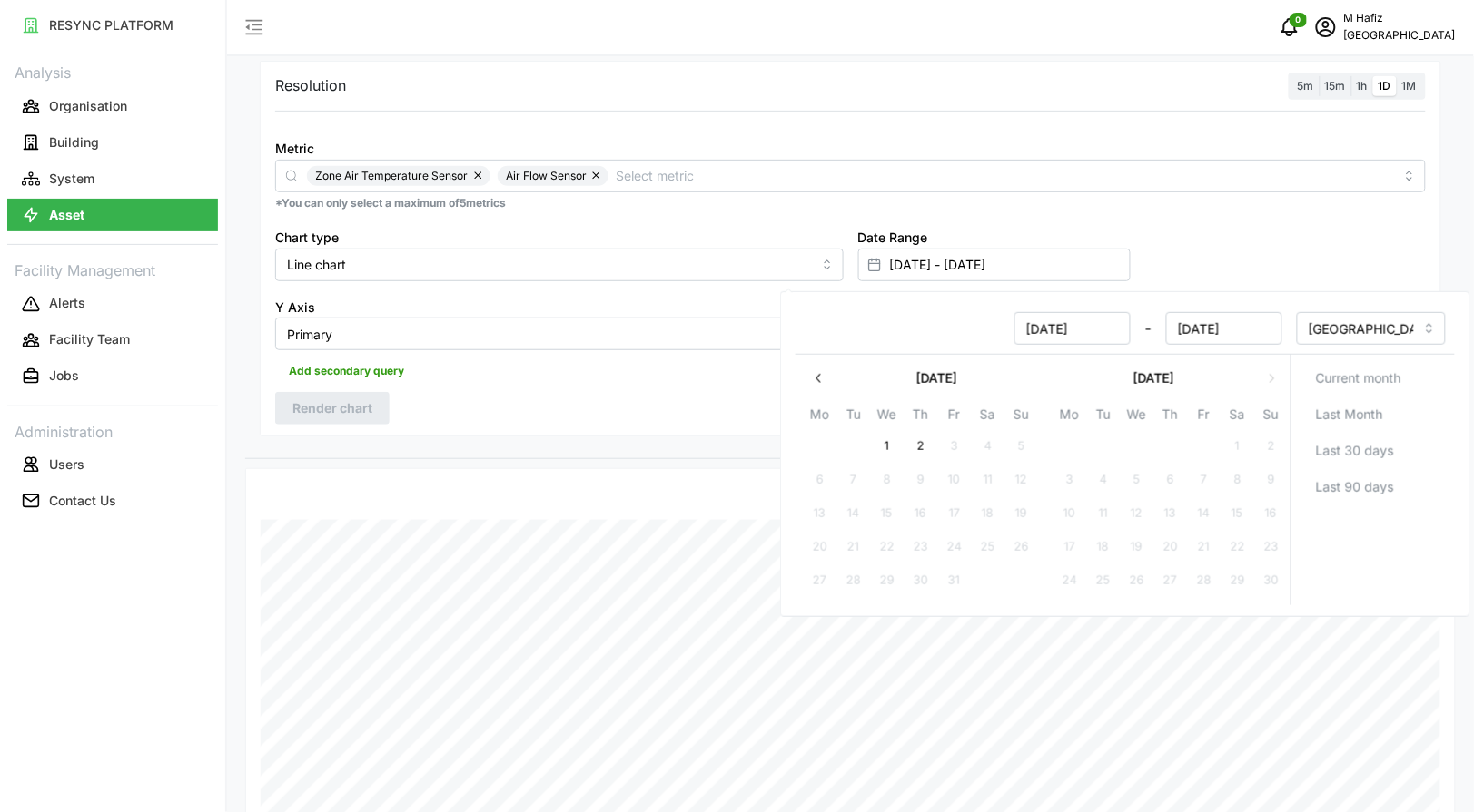
click at [827, 375] on button "button" at bounding box center [818, 378] width 33 height 33
click at [1367, 82] on span "1h" at bounding box center [1362, 86] width 11 height 14
click at [1351, 76] on input "1h" at bounding box center [1351, 76] width 0 height 0
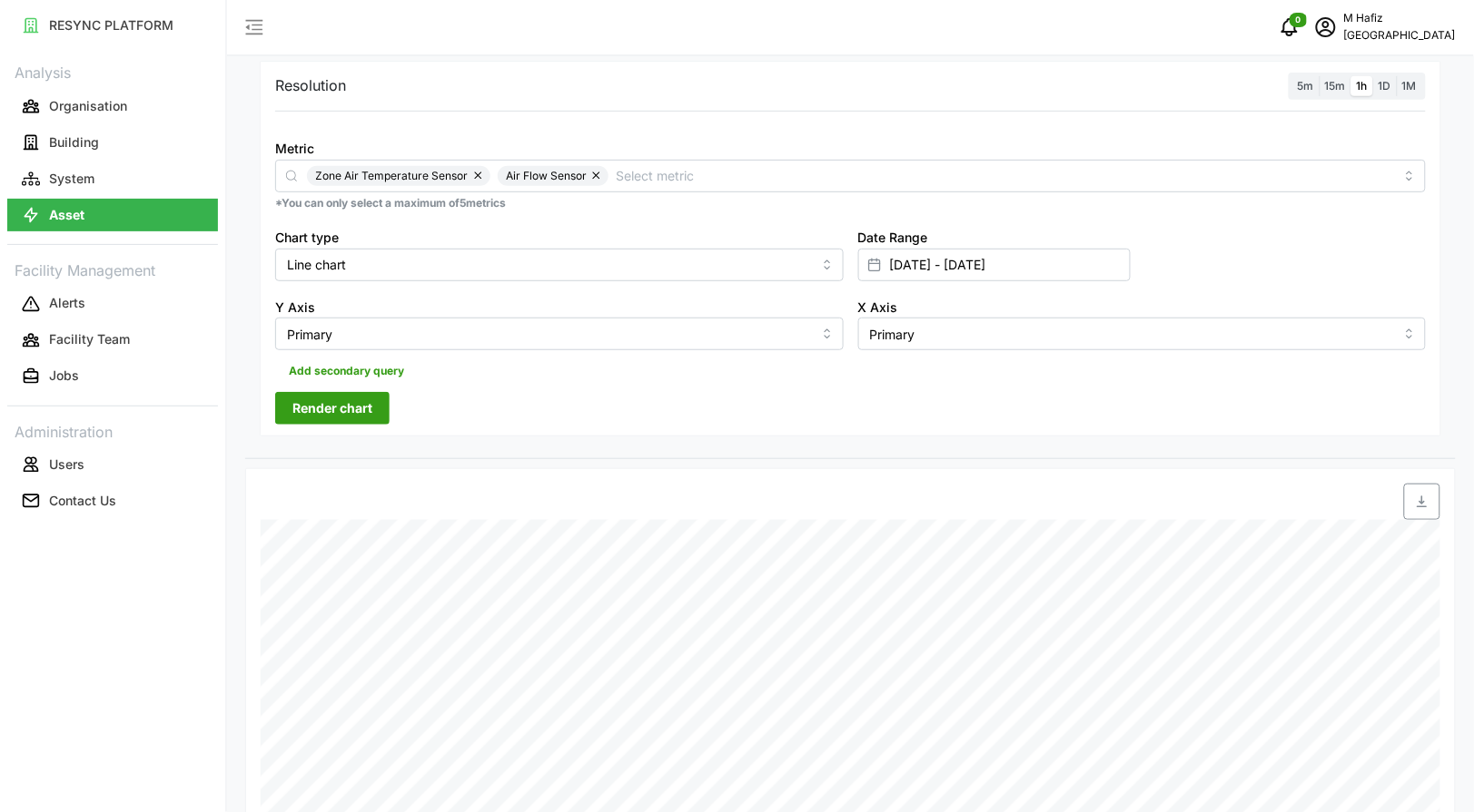
click at [314, 422] on span "Render chart" at bounding box center [332, 407] width 80 height 31
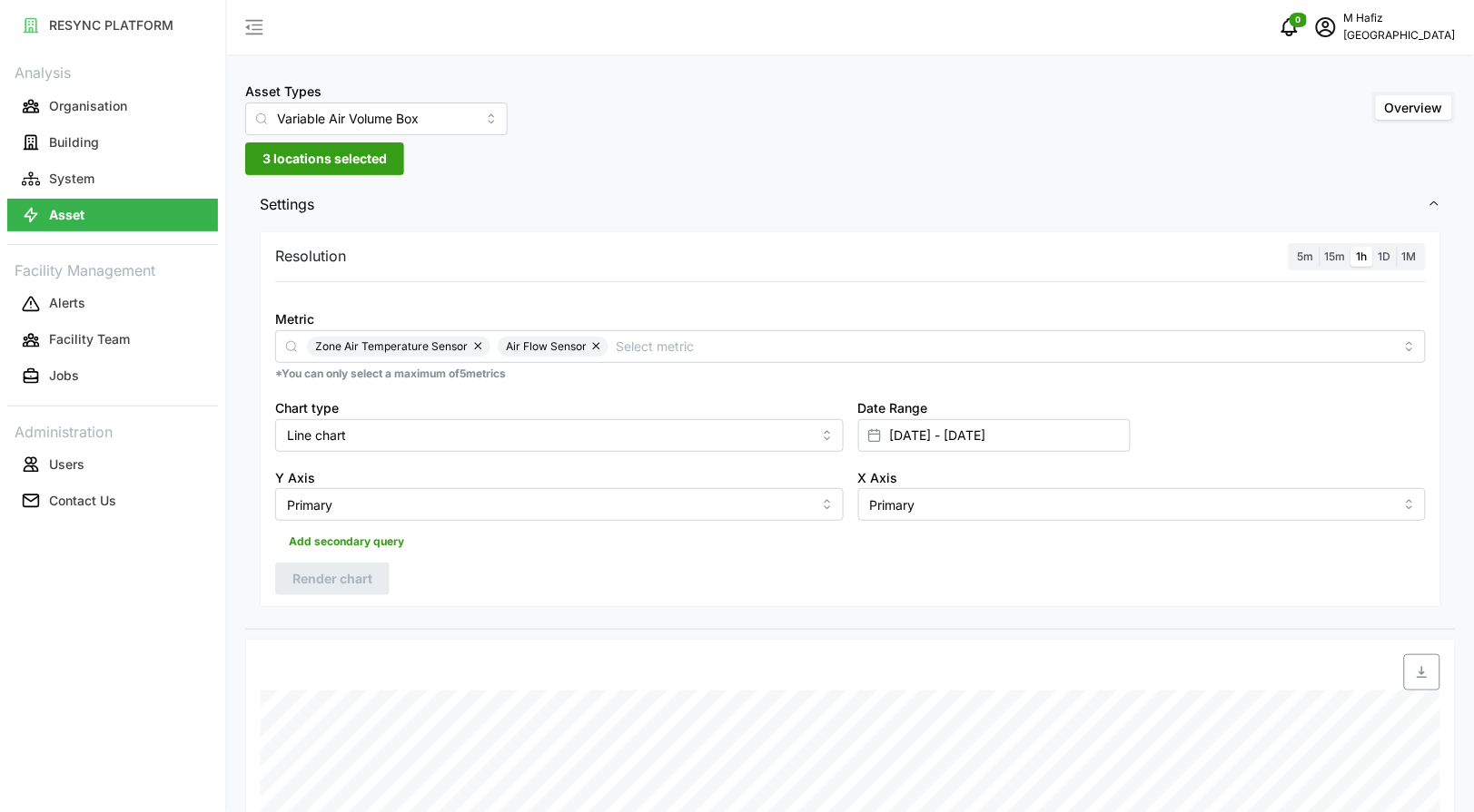
click at [784, 144] on div "Asset Types Variable Air Volume Box Overview 3 locations selected Settings Reso…" at bounding box center [850, 677] width 1247 height 1355
click at [347, 155] on span "3 locations selected" at bounding box center [324, 159] width 124 height 31
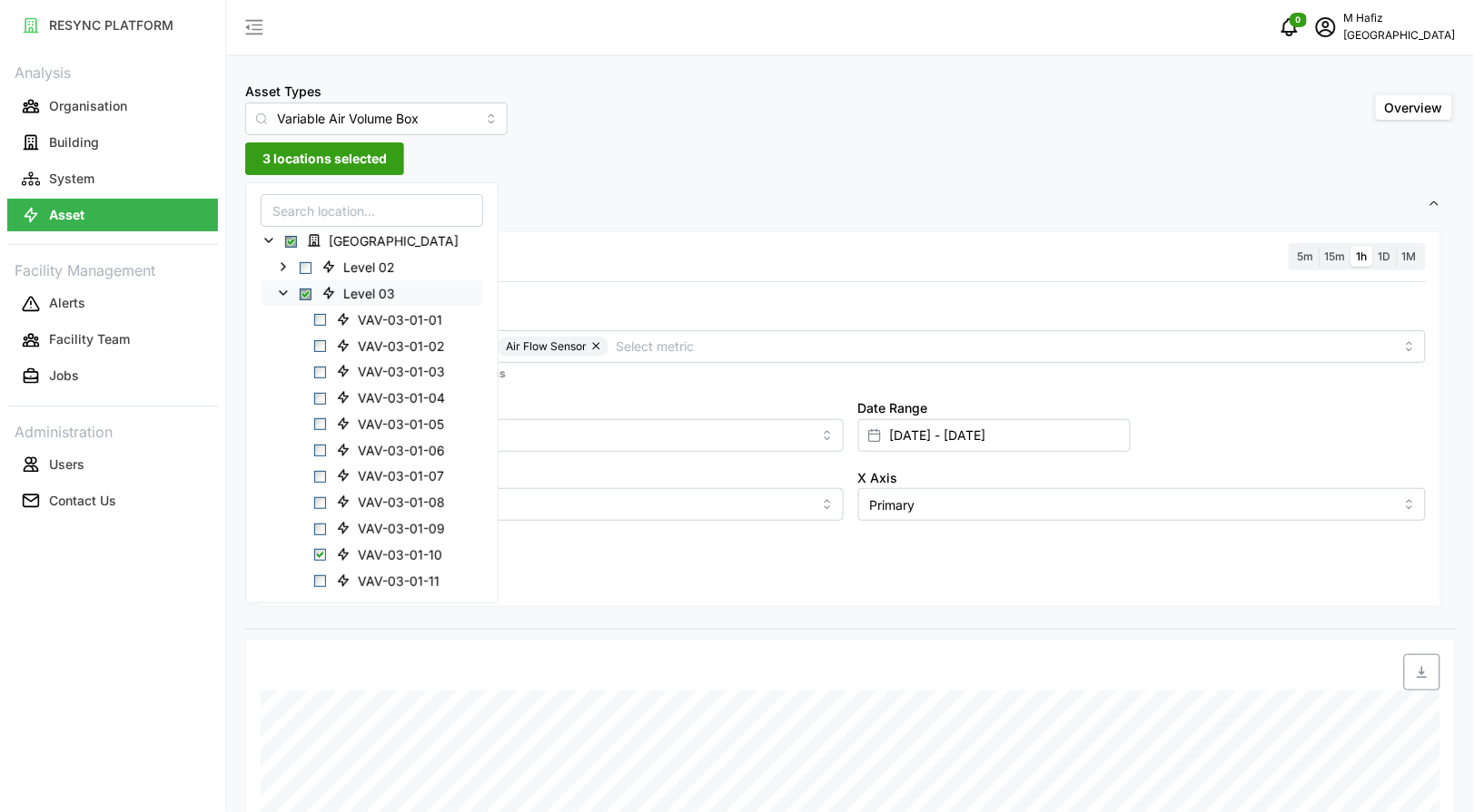
click at [303, 296] on span "Select Level 03" at bounding box center [306, 293] width 12 height 12
click at [306, 292] on span "Select Level 03" at bounding box center [306, 293] width 12 height 12
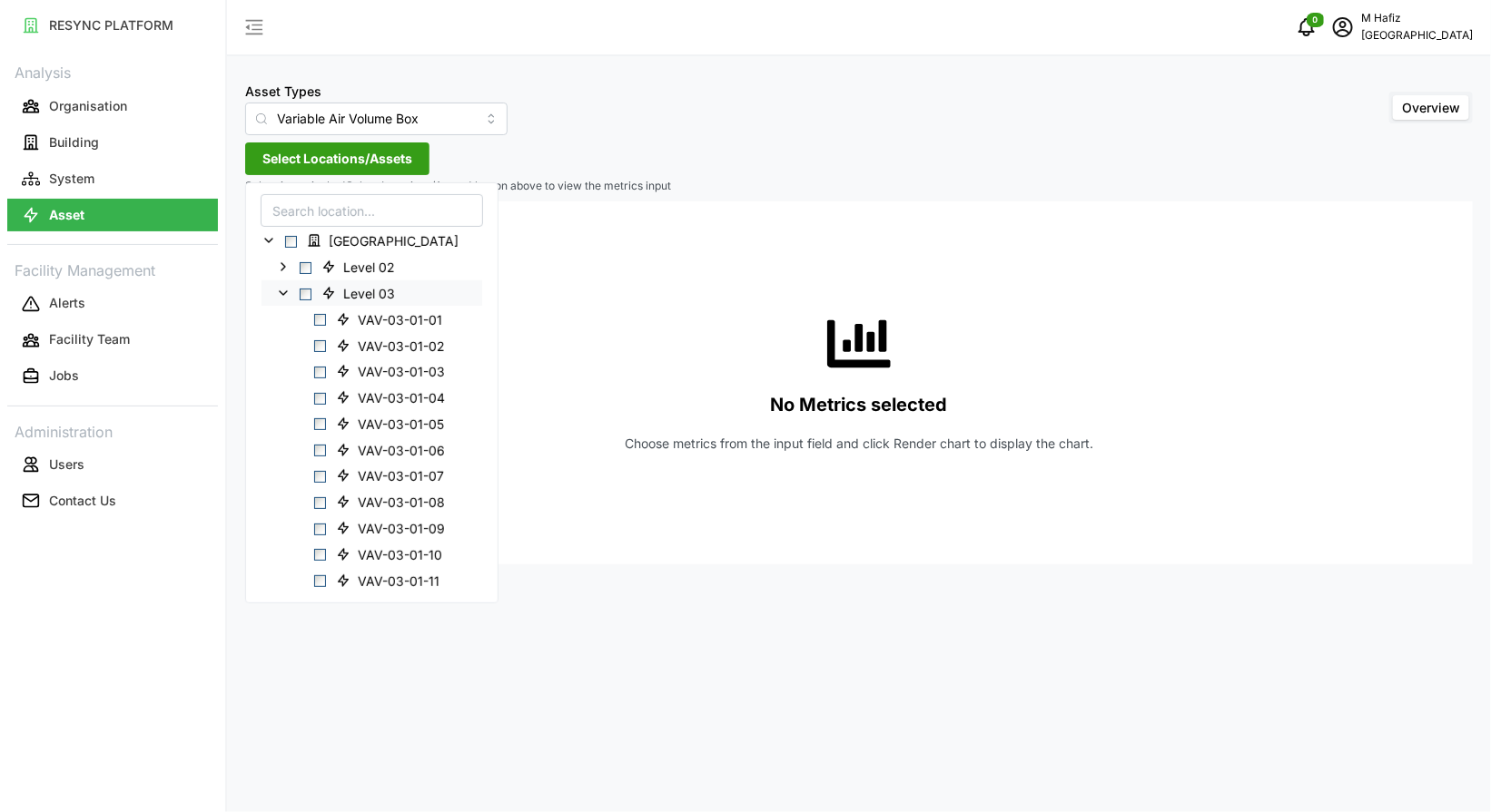
click at [283, 295] on icon at bounding box center [283, 292] width 15 height 15
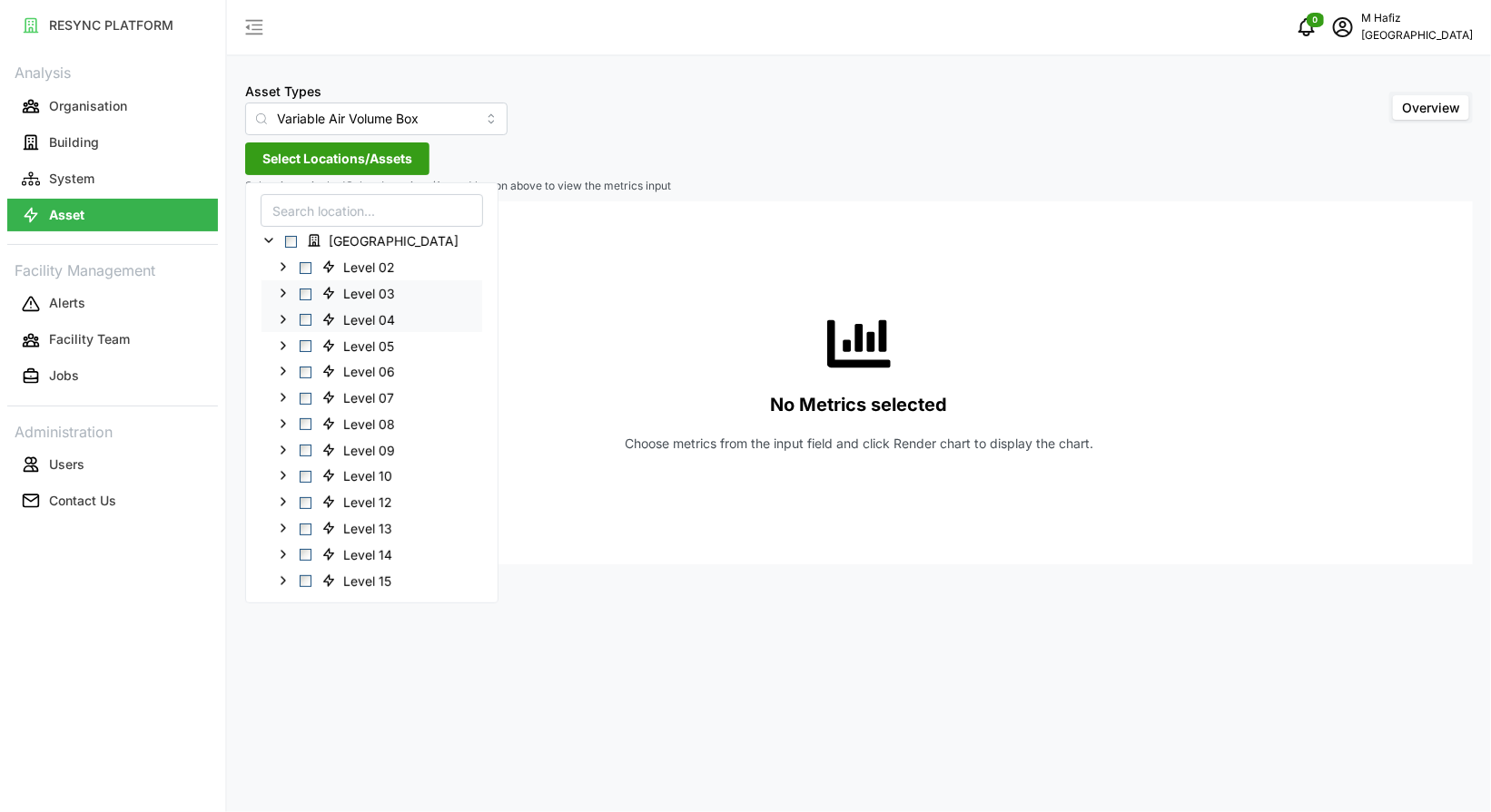
click at [279, 317] on icon at bounding box center [283, 318] width 15 height 15
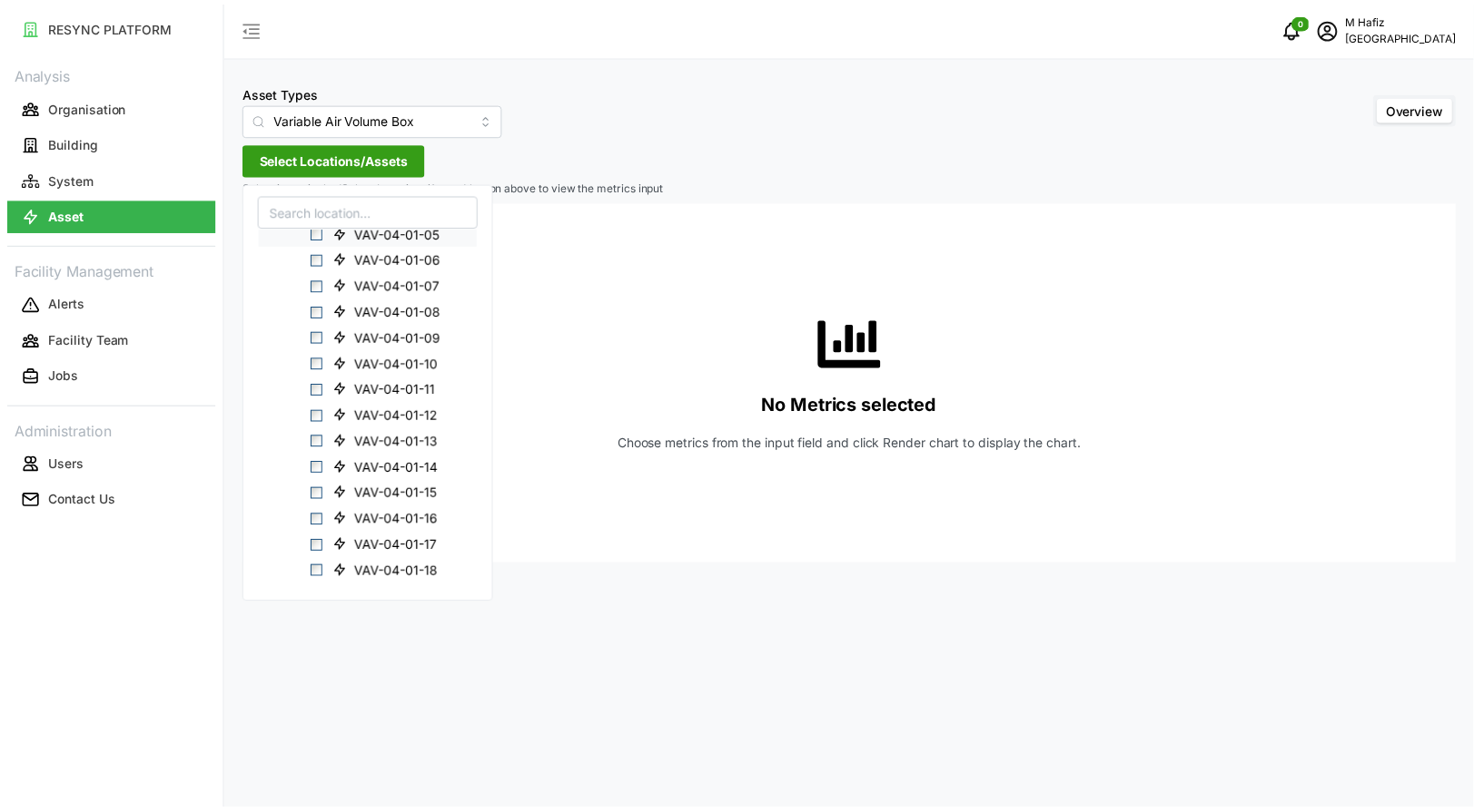
scroll to position [227, 0]
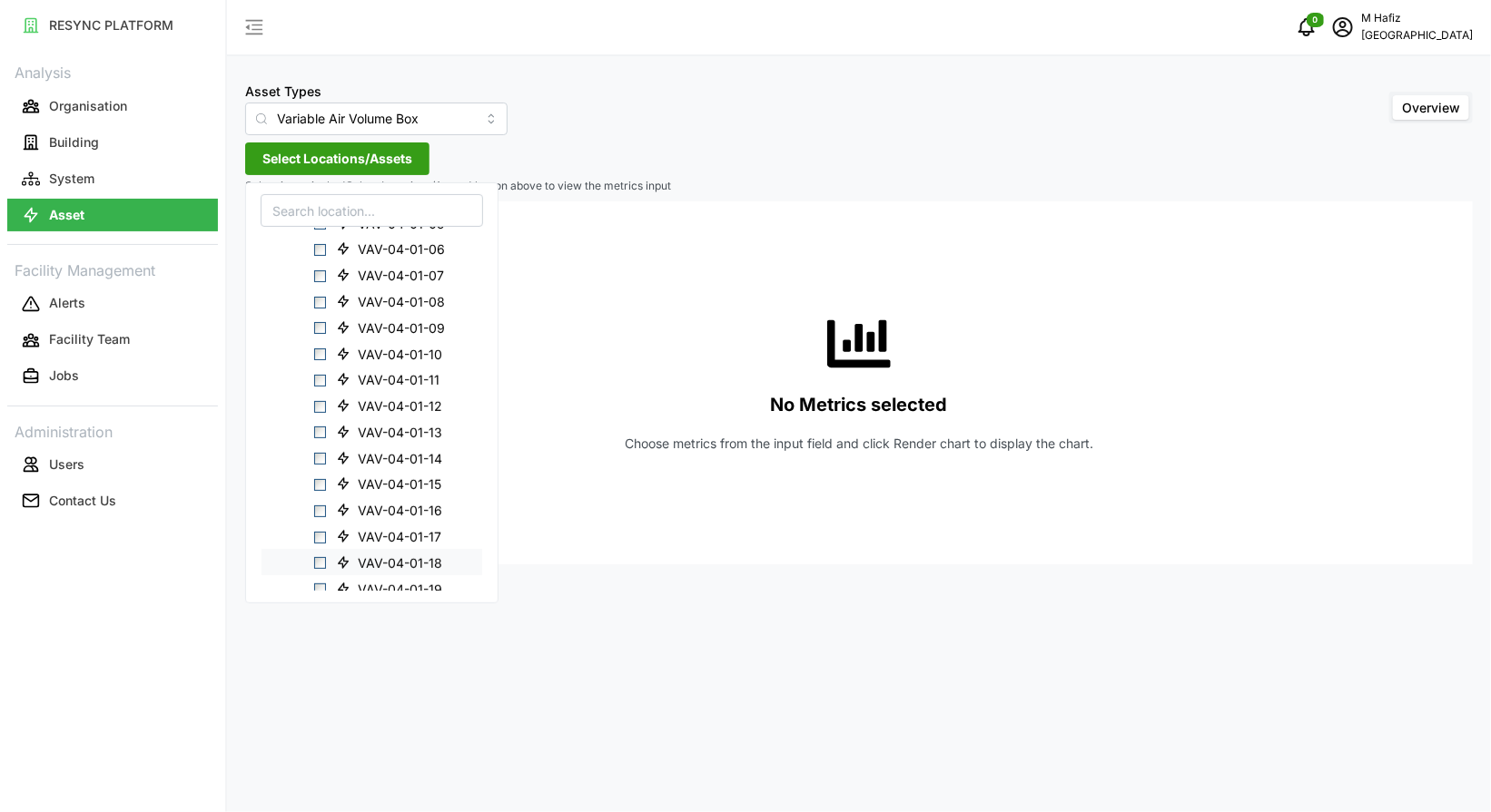
click at [322, 565] on span "Select VAV-04-01-18" at bounding box center [320, 563] width 12 height 12
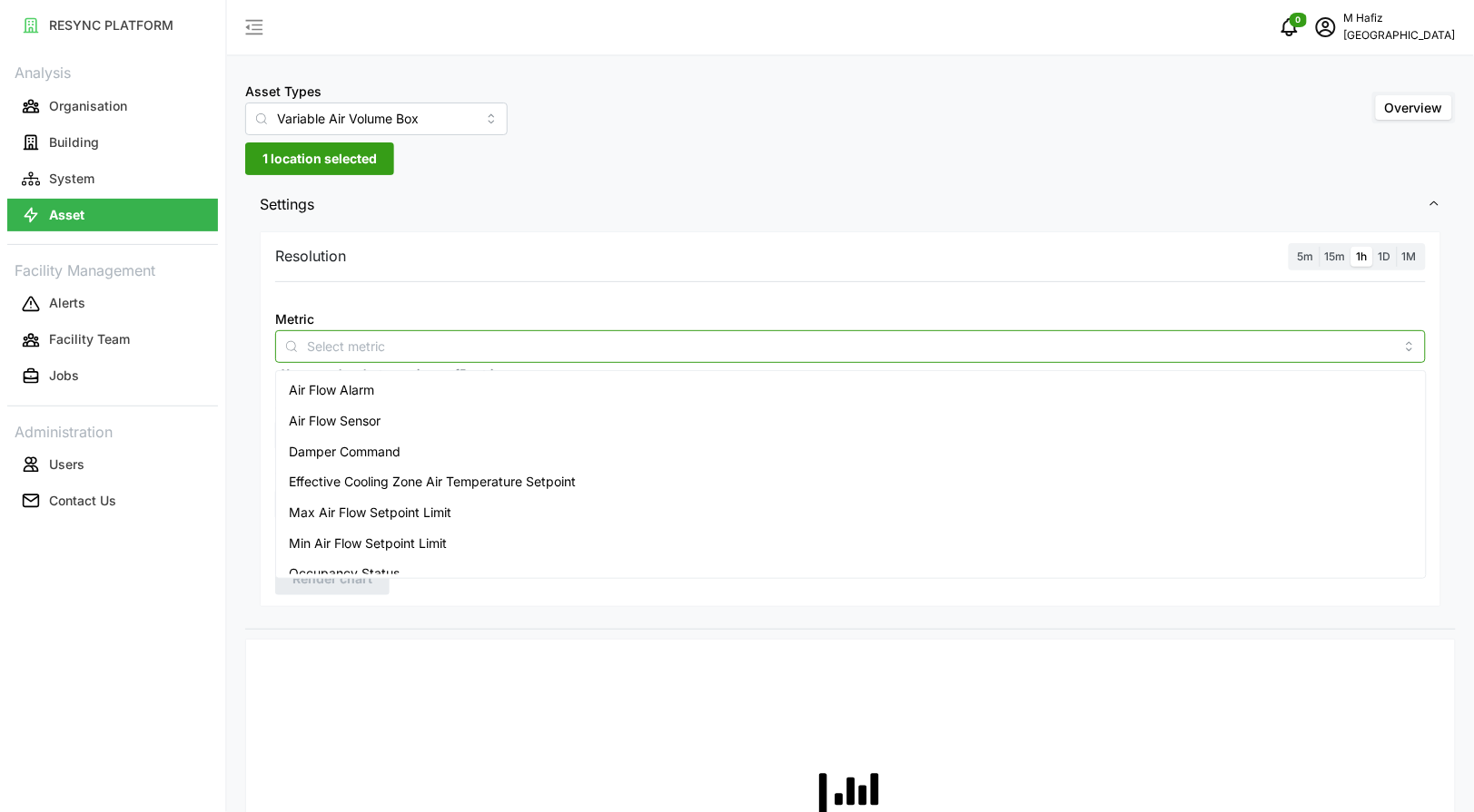
click at [456, 342] on input "Metric" at bounding box center [850, 346] width 1087 height 20
click at [366, 414] on span "Air Flow Sensor" at bounding box center [334, 421] width 91 height 20
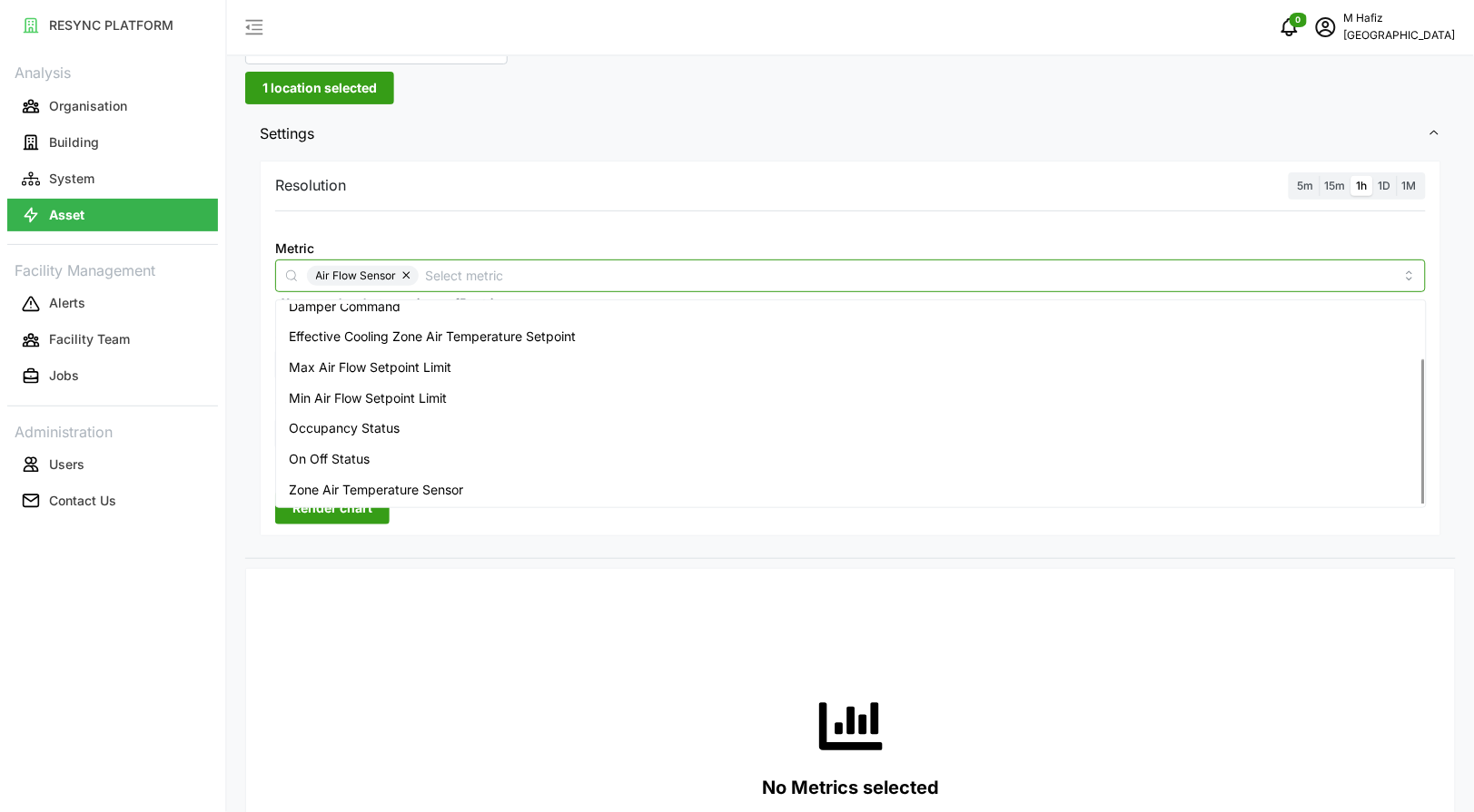
scroll to position [113, 0]
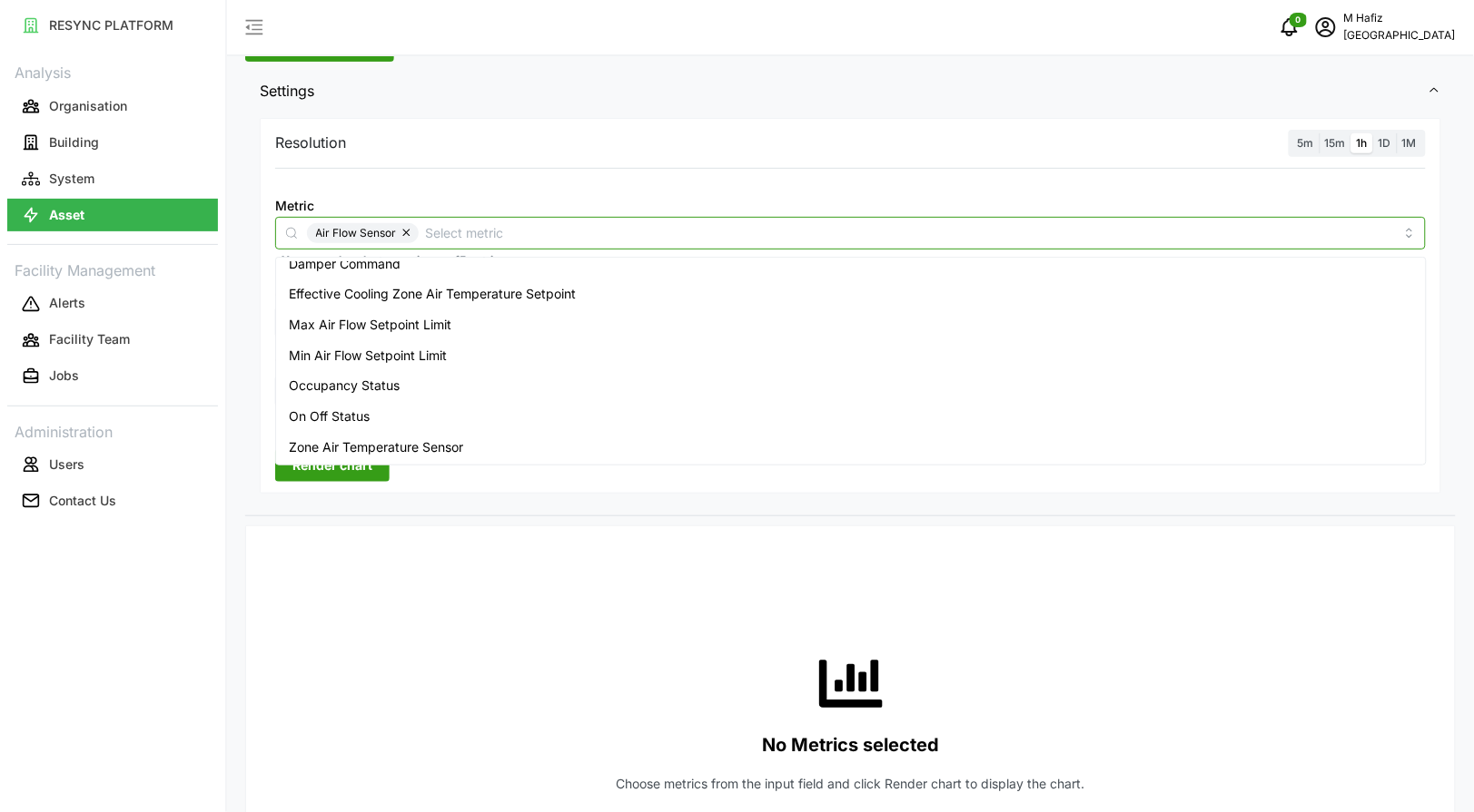
click at [420, 435] on div "Zone Air Temperature Sensor" at bounding box center [850, 447] width 1142 height 31
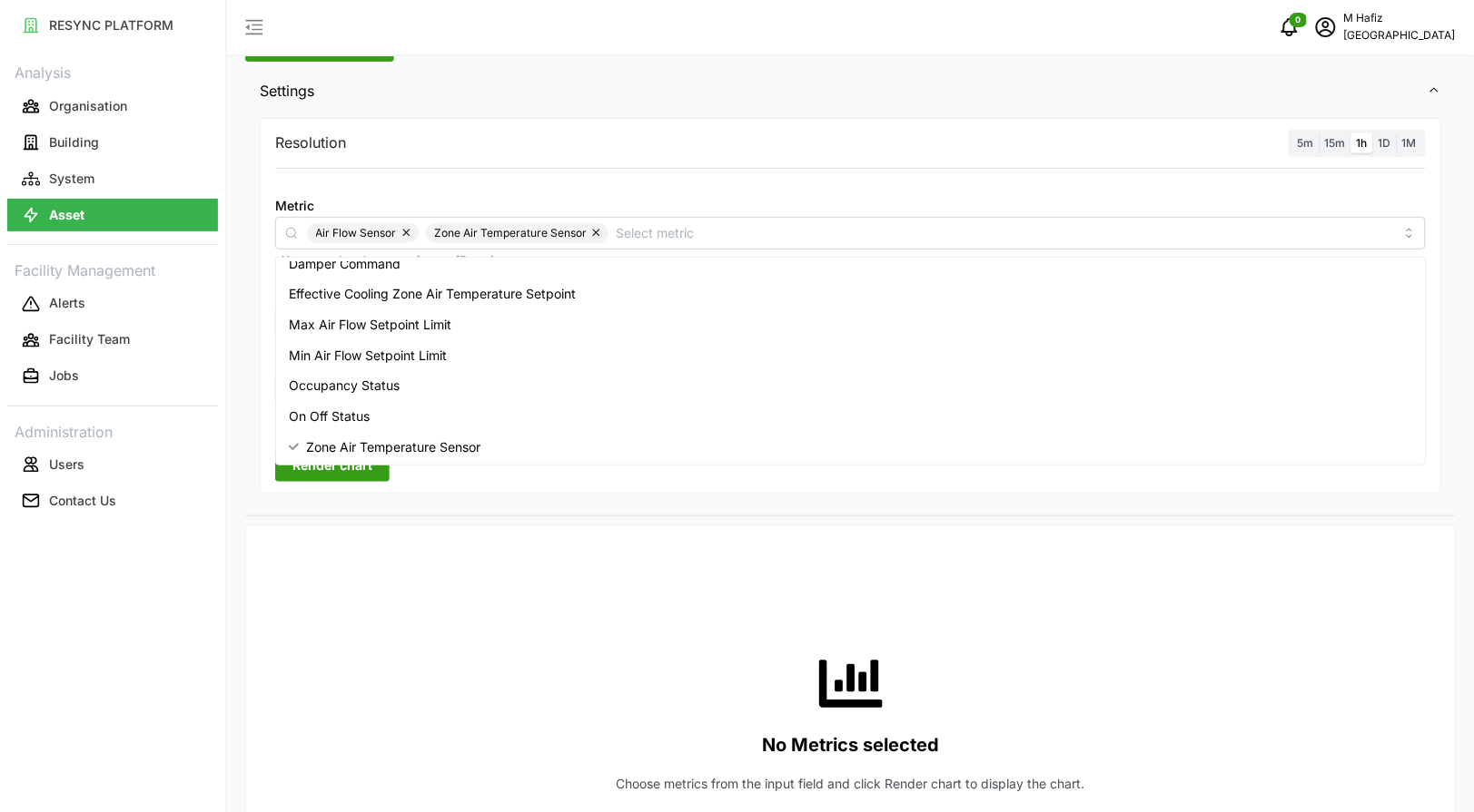
click at [438, 511] on div "Resolution 5m 15m 1h 1D 1M Metric Air Flow Sensor Zone Air Temperature Sensor *…" at bounding box center [850, 314] width 1210 height 404
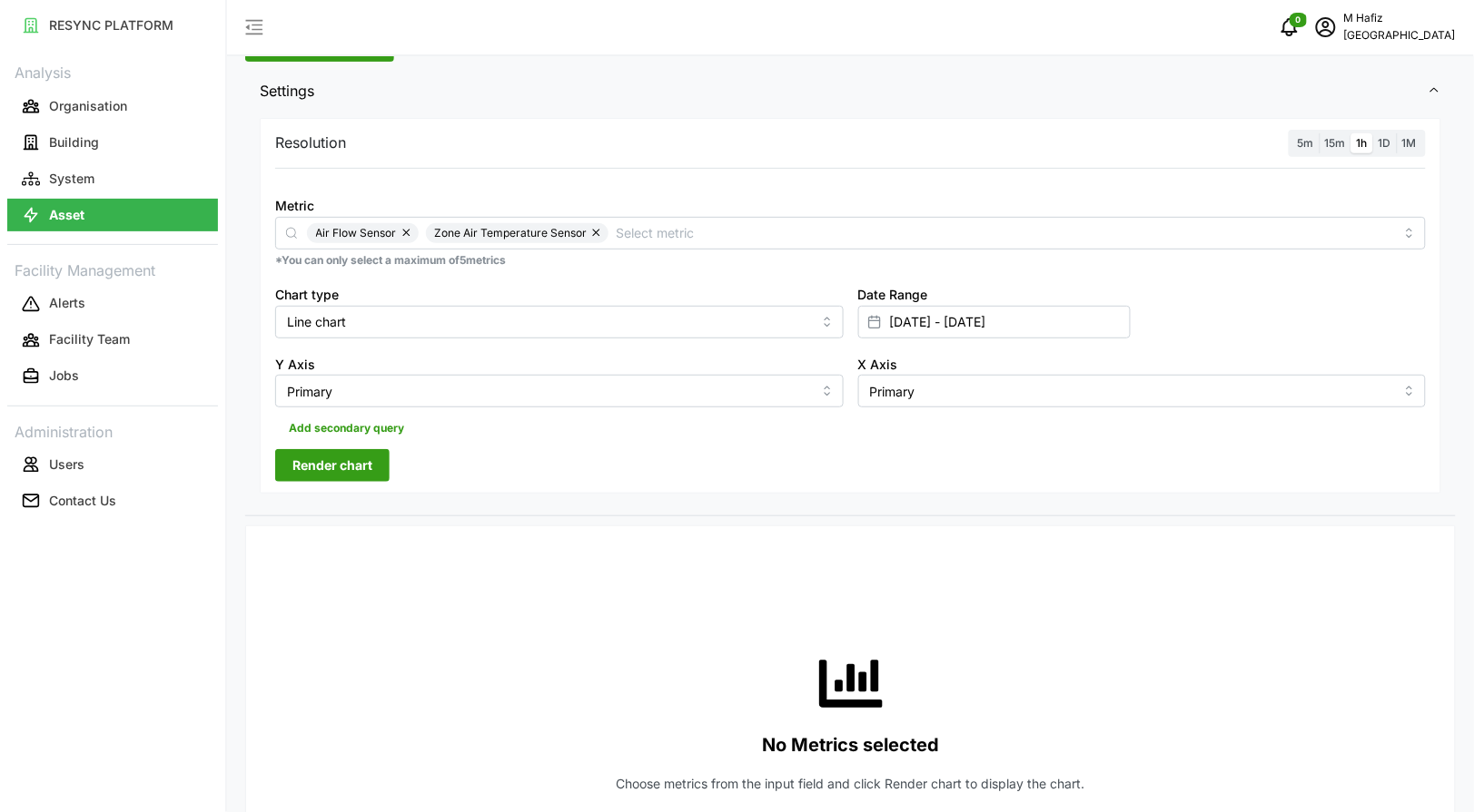
click at [346, 474] on span "Render chart" at bounding box center [332, 465] width 80 height 31
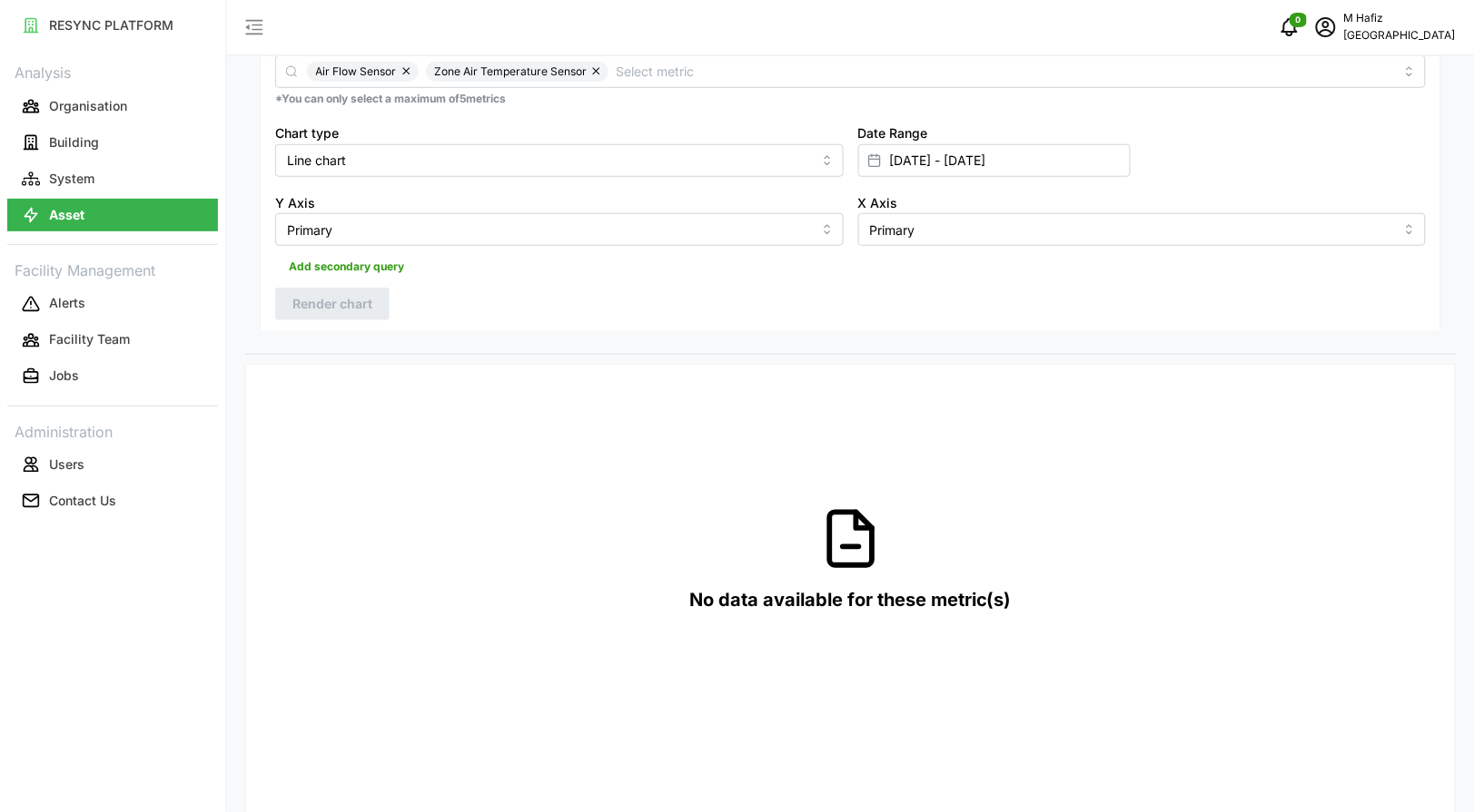
scroll to position [227, 0]
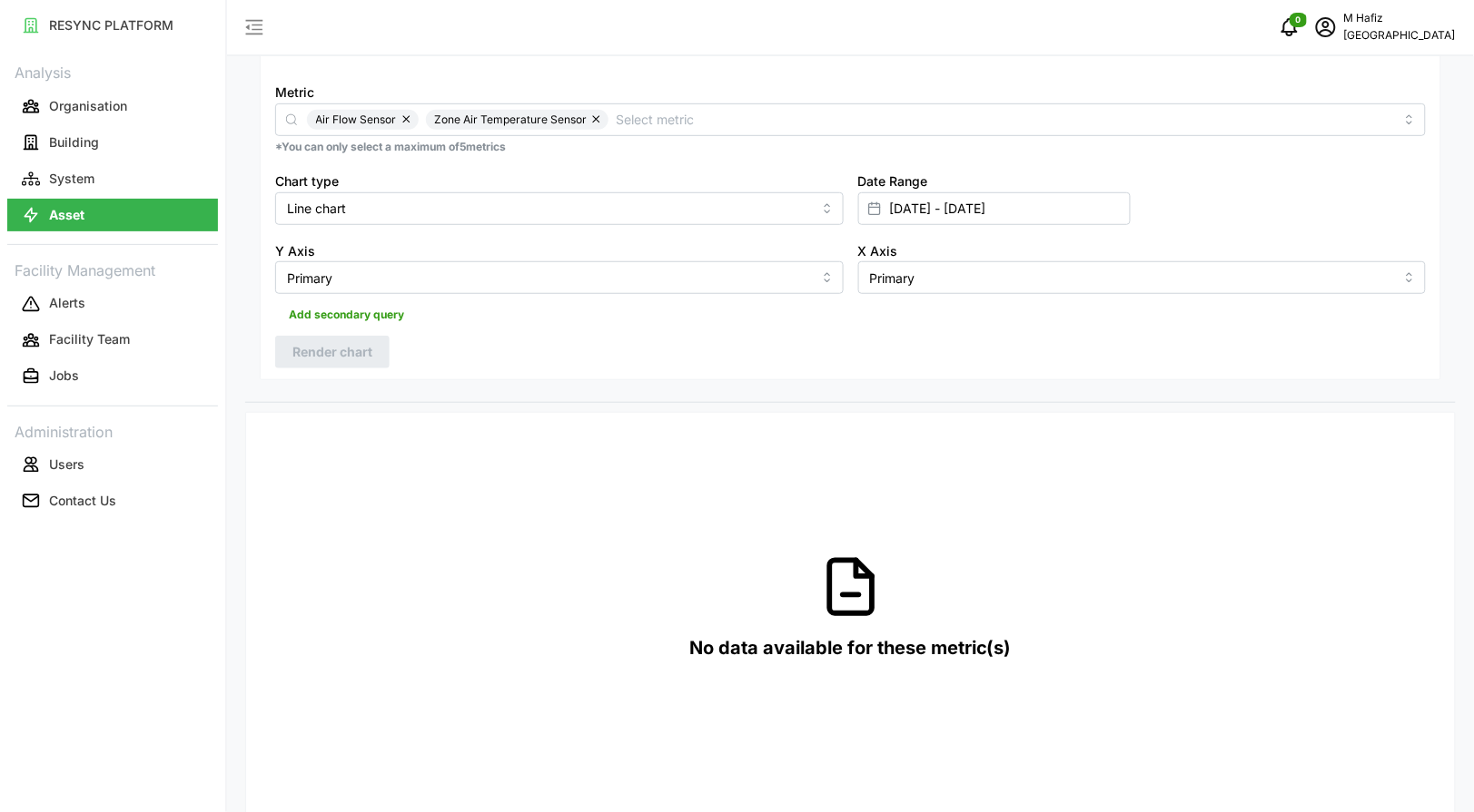
click at [569, 336] on div "Resolution 5m 15m 1h 1D 1M Metric Air Flow Sensor Zone Air Temperature Sensor *…" at bounding box center [850, 193] width 1181 height 377
click at [624, 347] on div "Resolution 5m 15m 1h 1D 1M Metric Air Flow Sensor Zone Air Temperature Sensor *…" at bounding box center [850, 193] width 1181 height 377
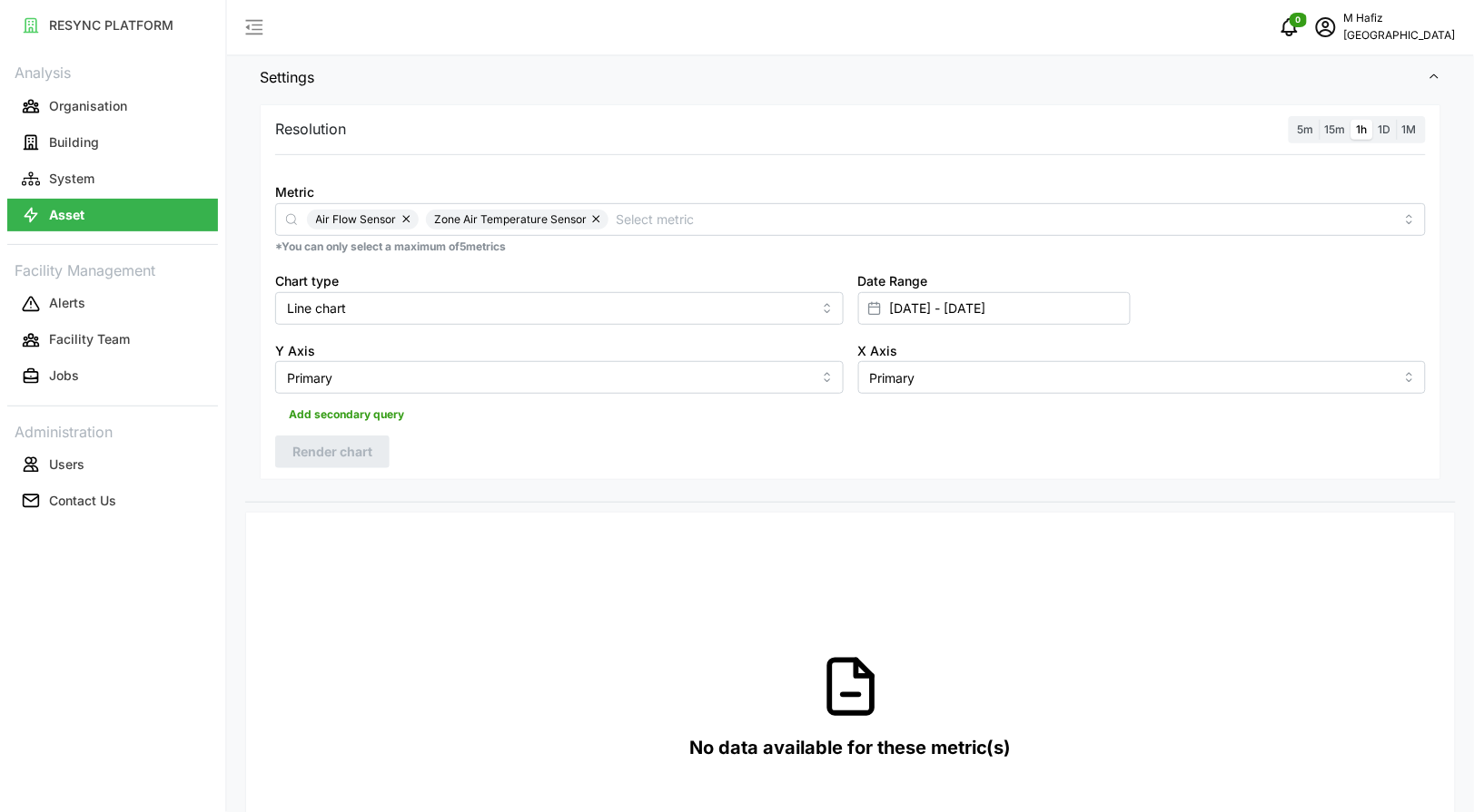
scroll to position [454, 0]
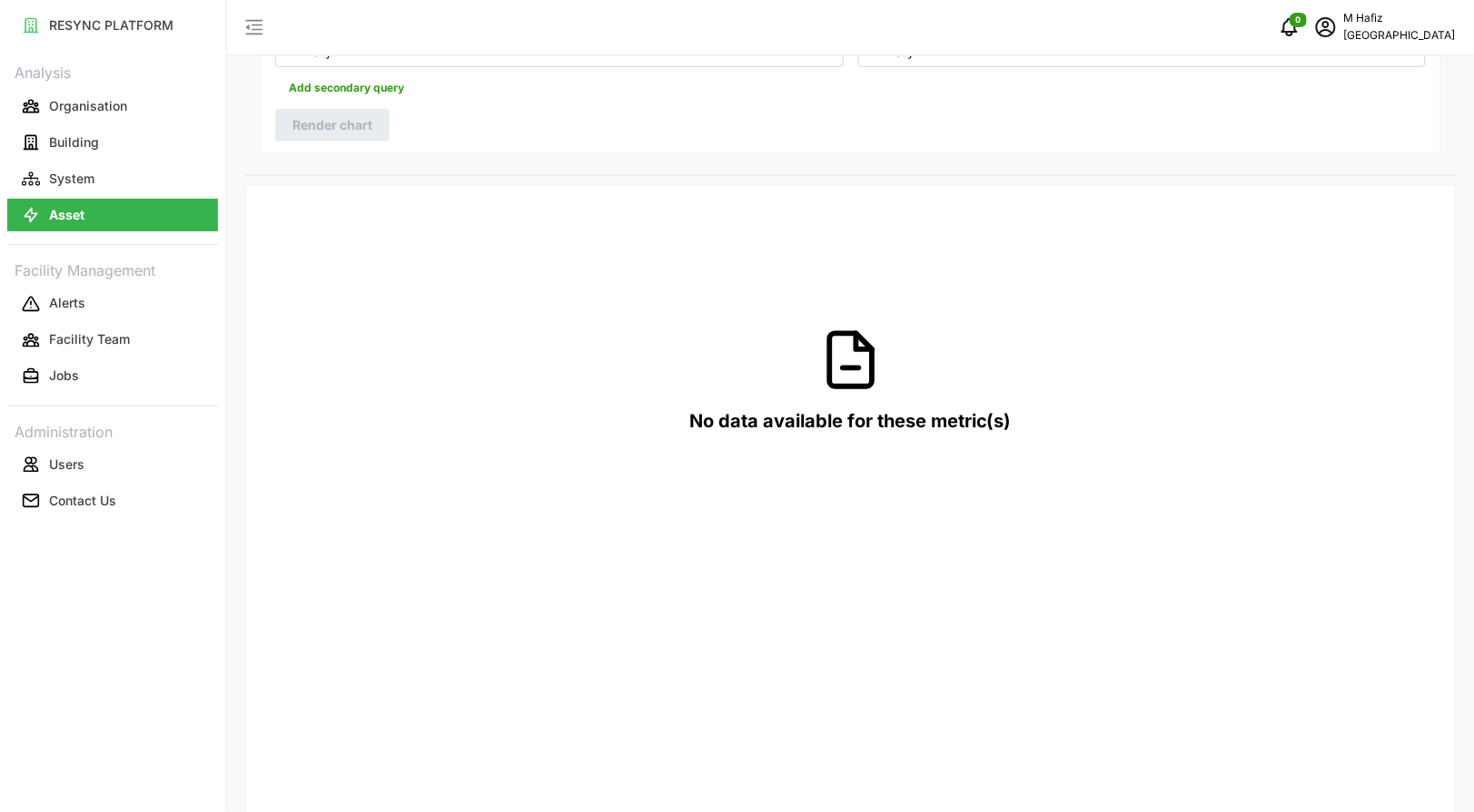
click at [736, 302] on div "No data available for these metric(s)" at bounding box center [850, 382] width 1179 height 363
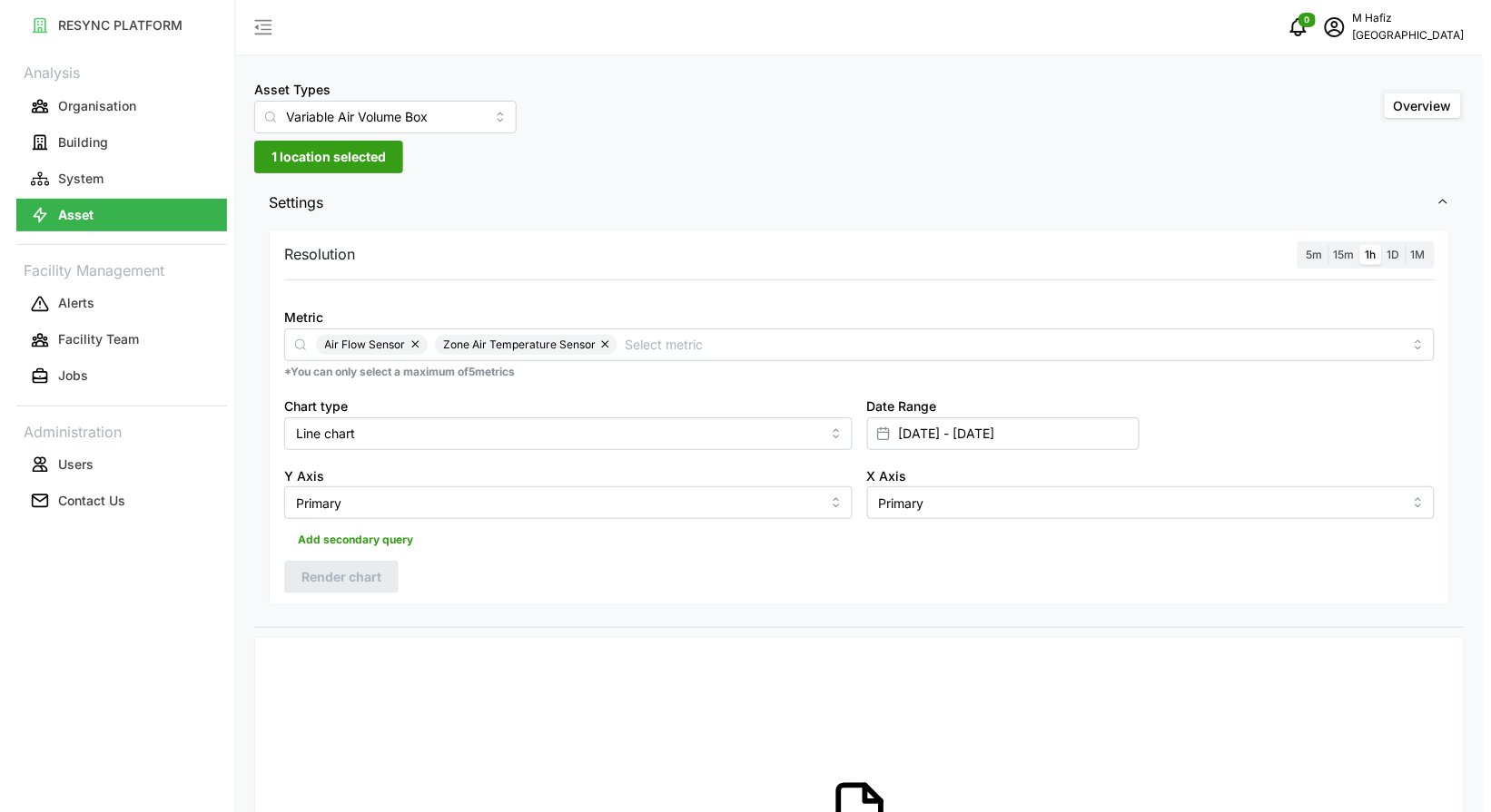
scroll to position [0, 0]
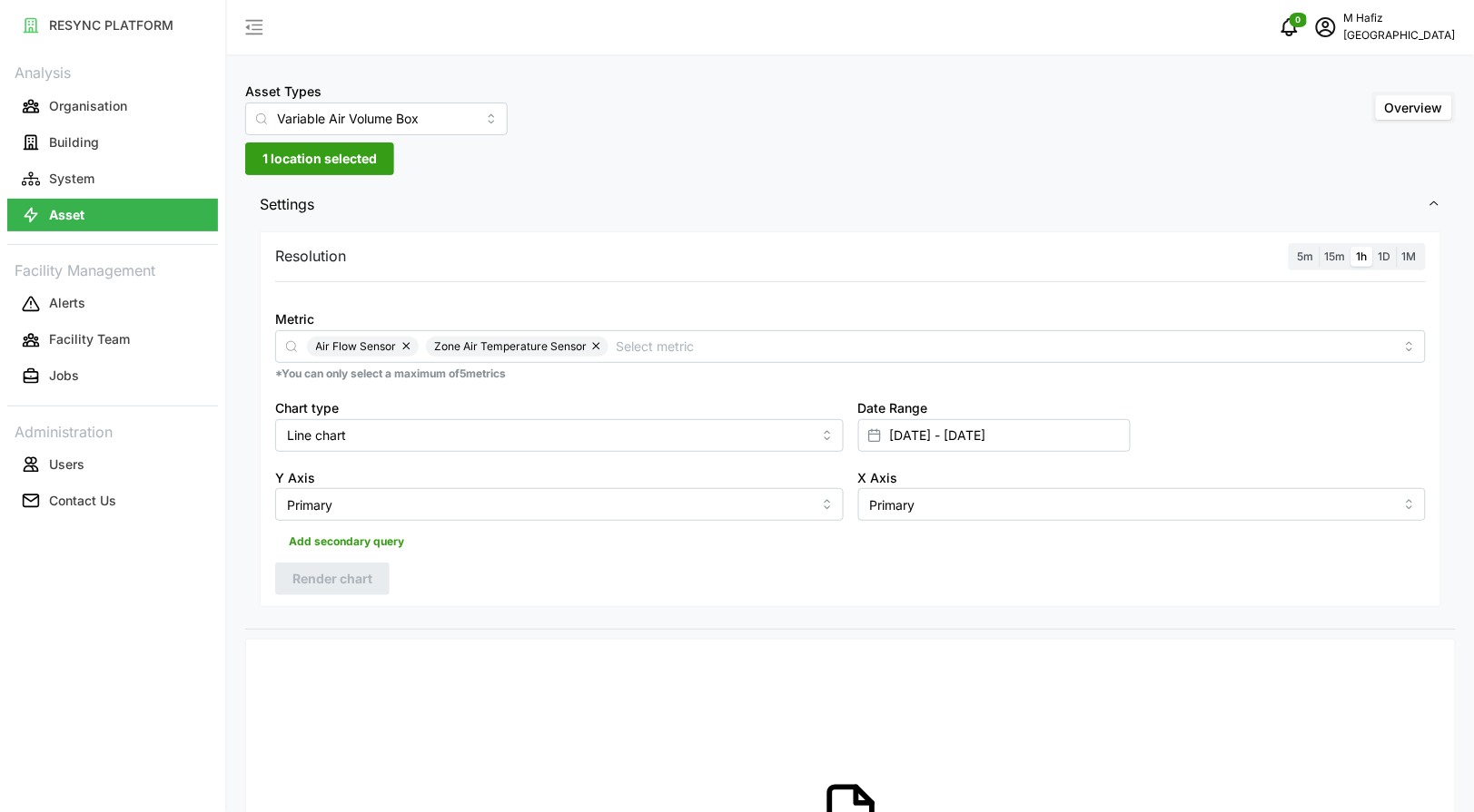
click at [657, 223] on span "Settings" at bounding box center [843, 204] width 1167 height 45
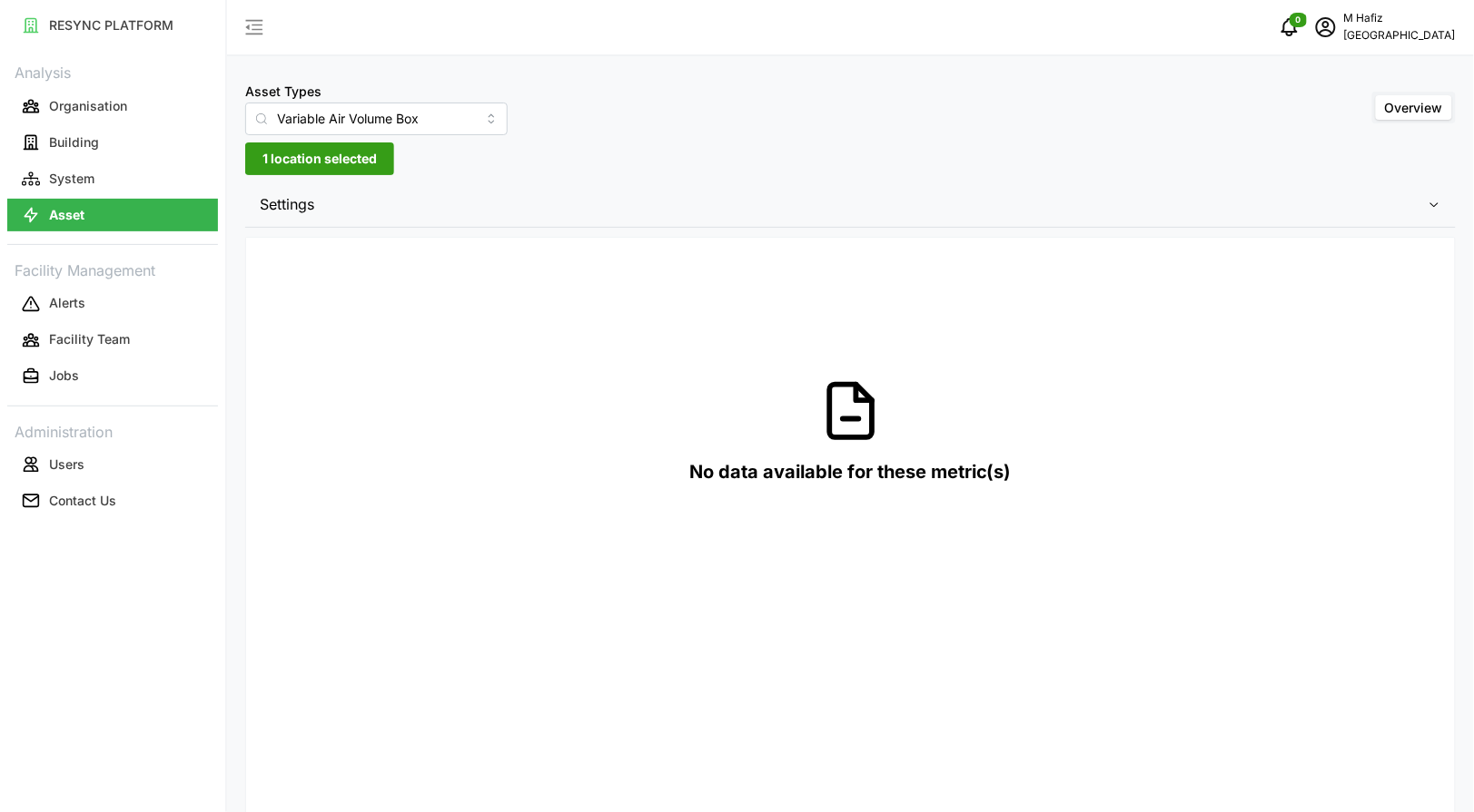
click at [348, 152] on span "1 location selected" at bounding box center [319, 159] width 114 height 31
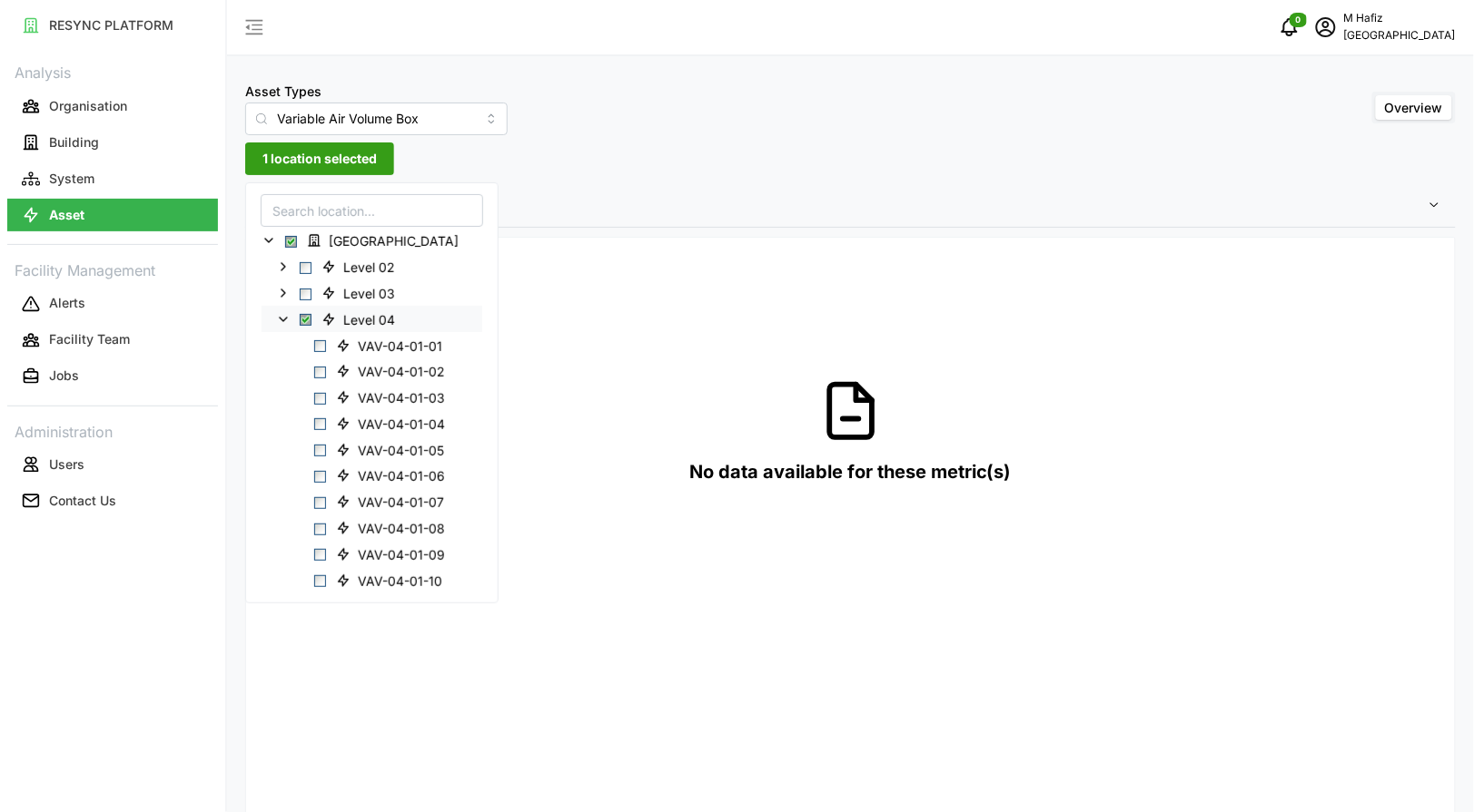
click at [302, 322] on span "Select Level 04" at bounding box center [306, 320] width 12 height 12
click at [307, 323] on span "Select Level 04" at bounding box center [306, 320] width 12 height 12
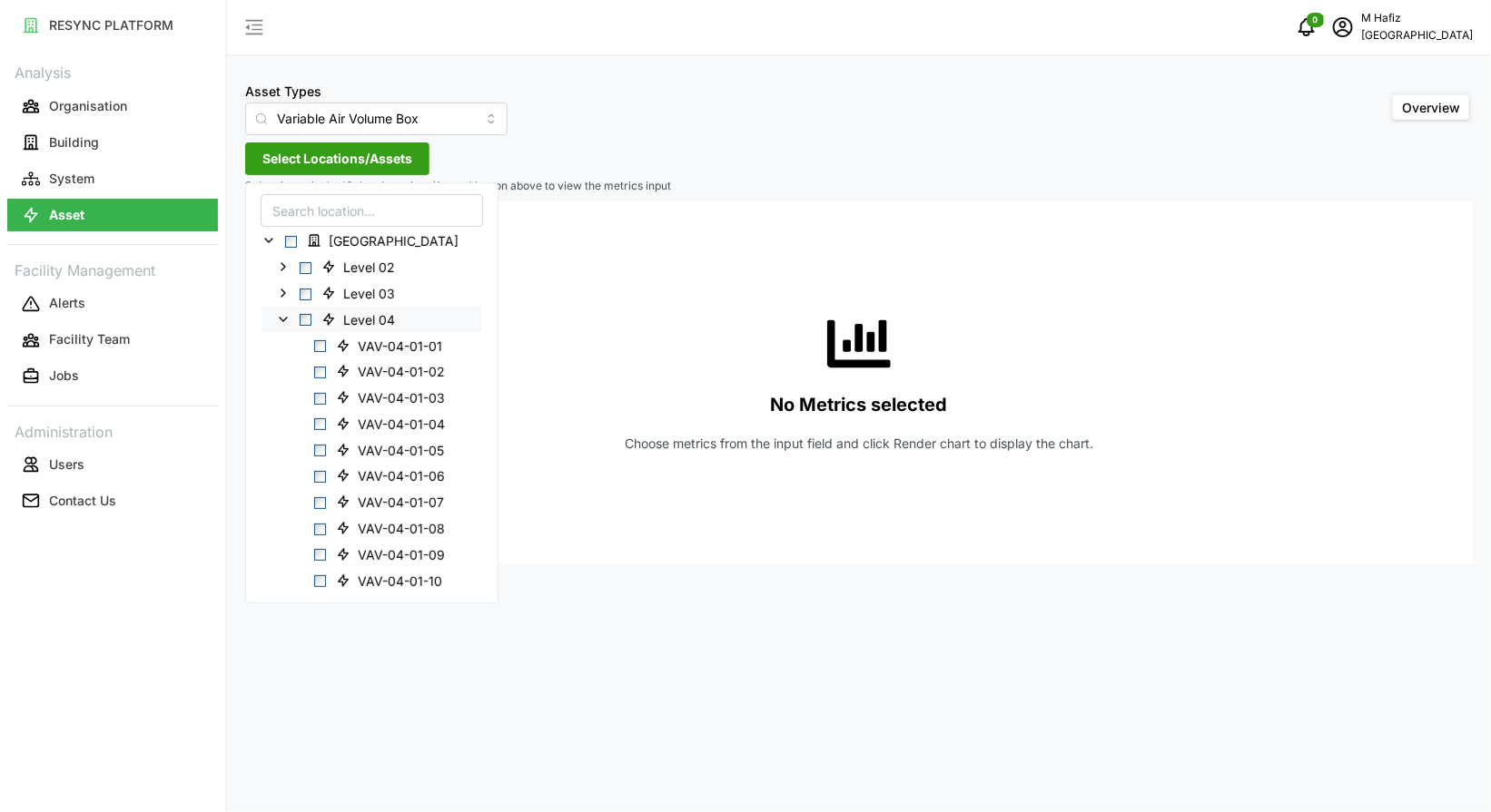
click at [283, 318] on icon at bounding box center [283, 318] width 15 height 15
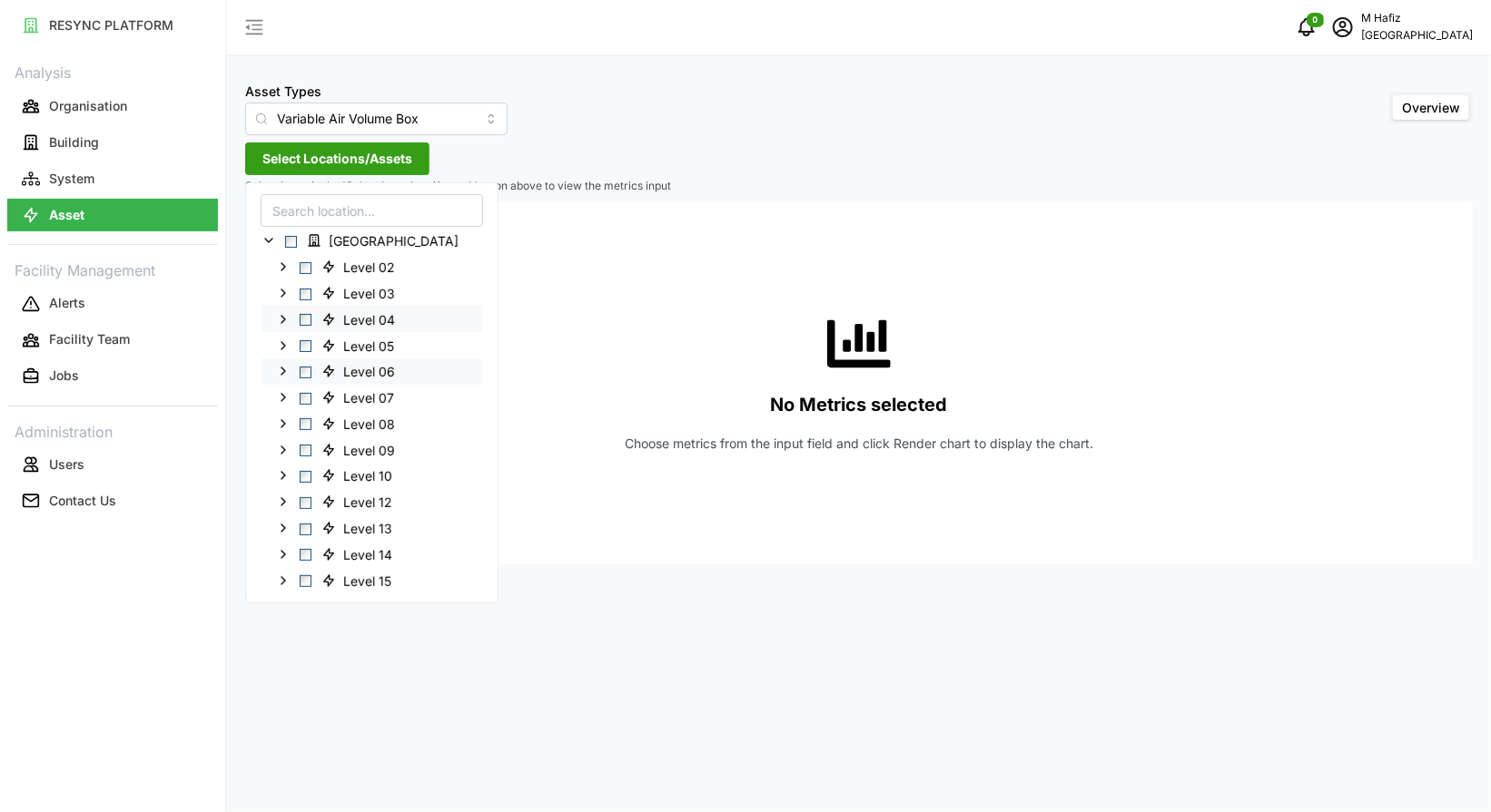
click at [283, 370] on icon at bounding box center [283, 371] width 15 height 15
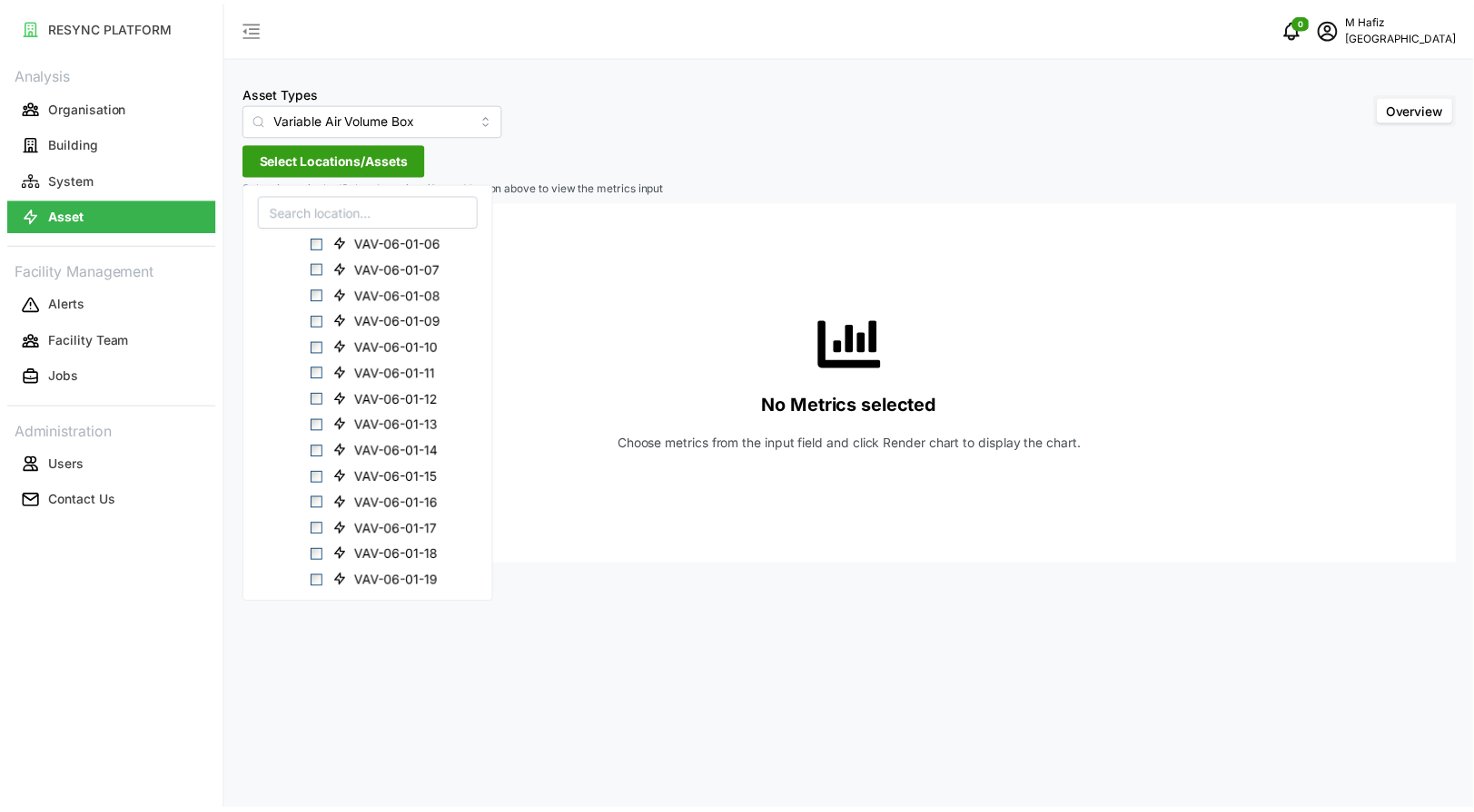
scroll to position [340, 0]
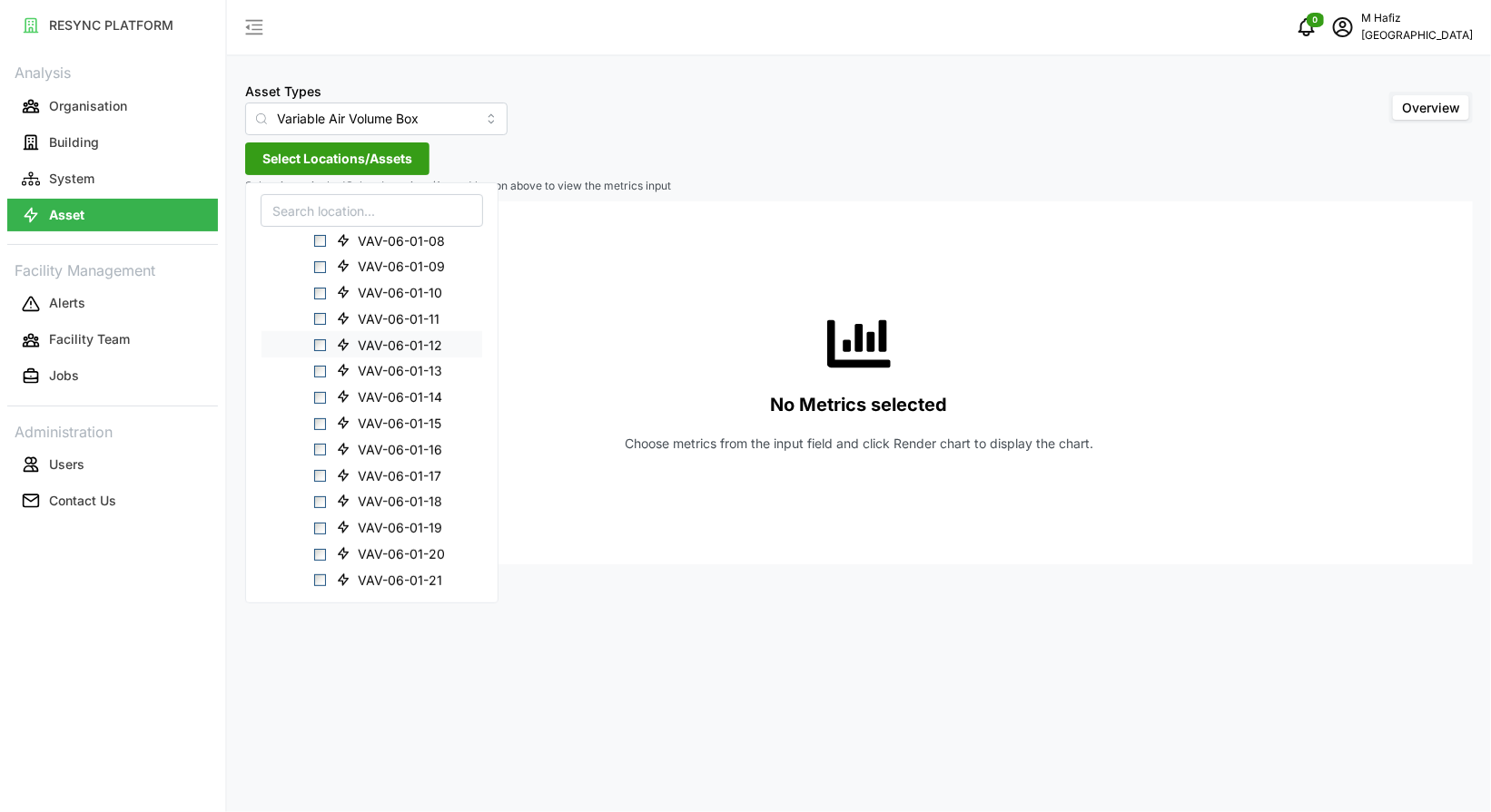
click at [368, 348] on span "VAV-06-01-12" at bounding box center [400, 345] width 84 height 18
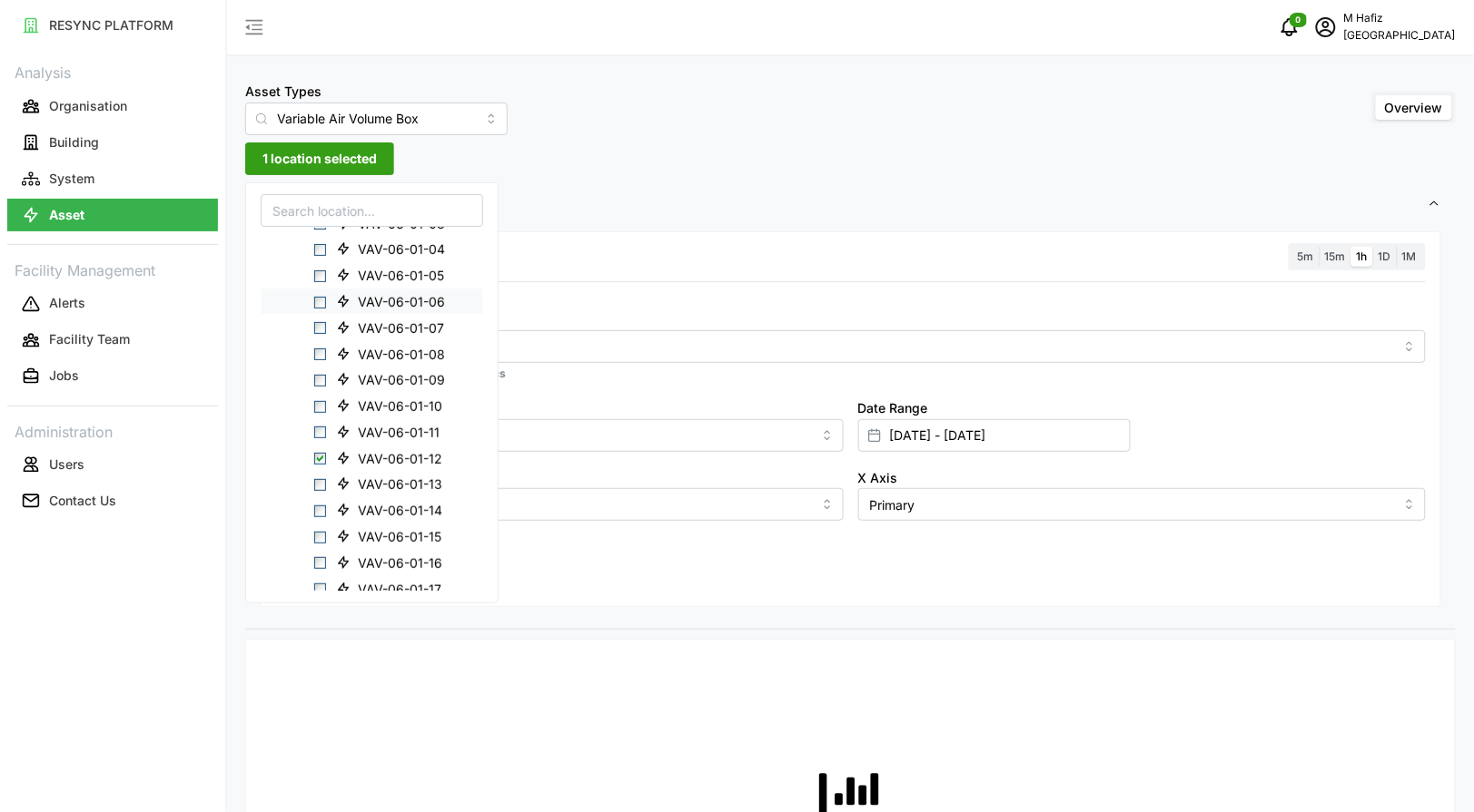
scroll to position [113, 0]
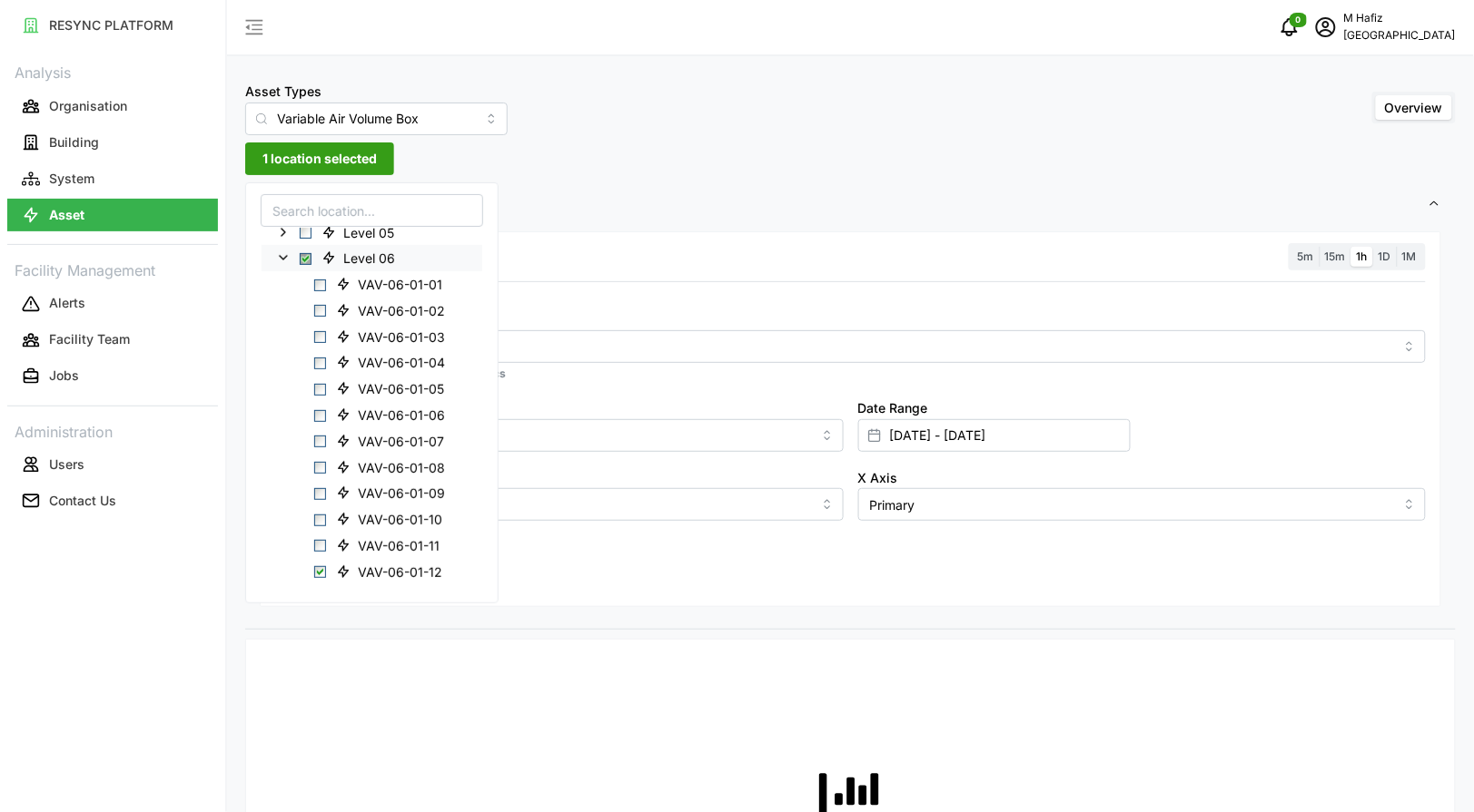
click at [287, 262] on icon at bounding box center [283, 258] width 15 height 15
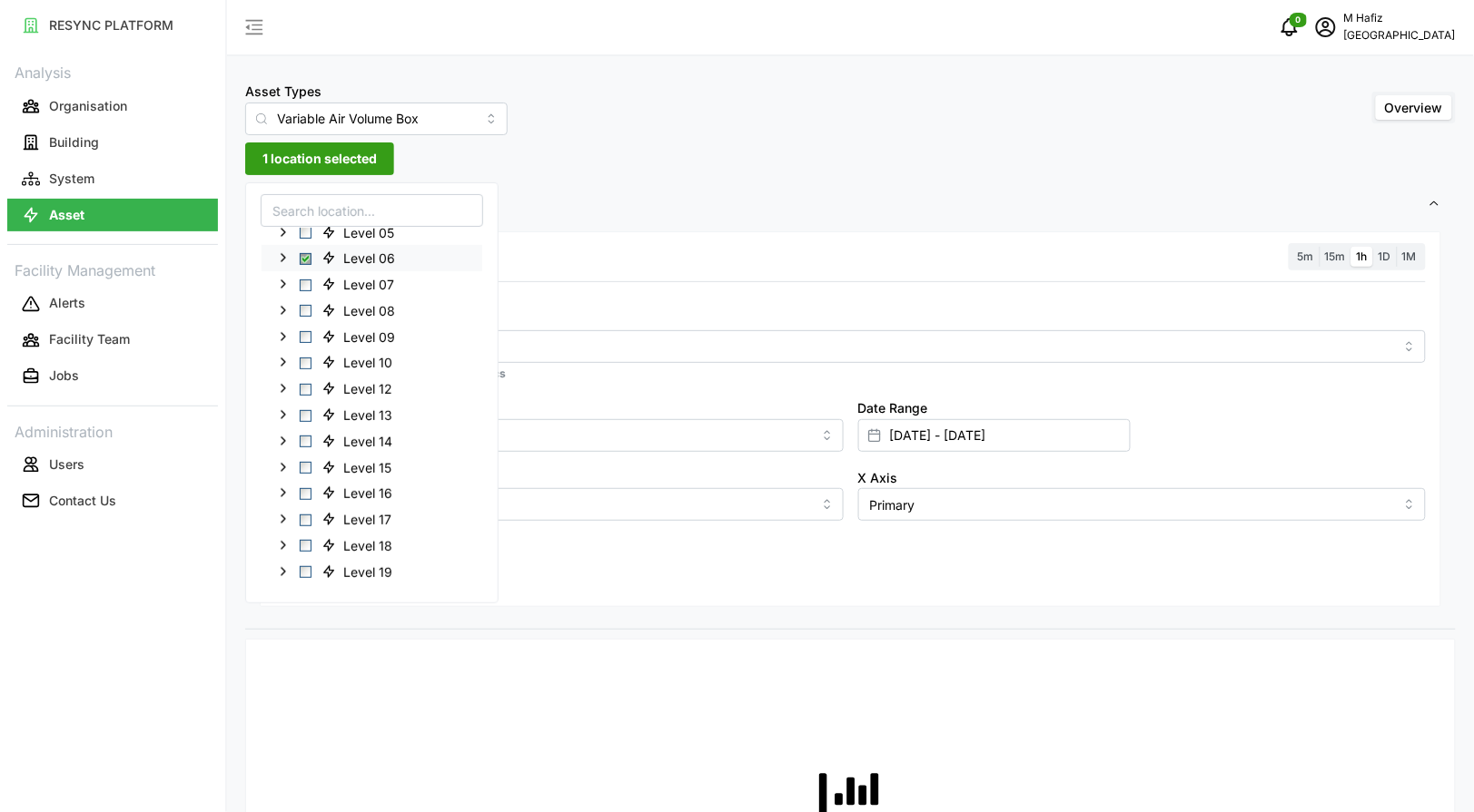
click at [682, 237] on div "Resolution 5m 15m 1h 1D 1M Metric *You can only select a maximum of 5 metrics C…" at bounding box center [850, 419] width 1181 height 377
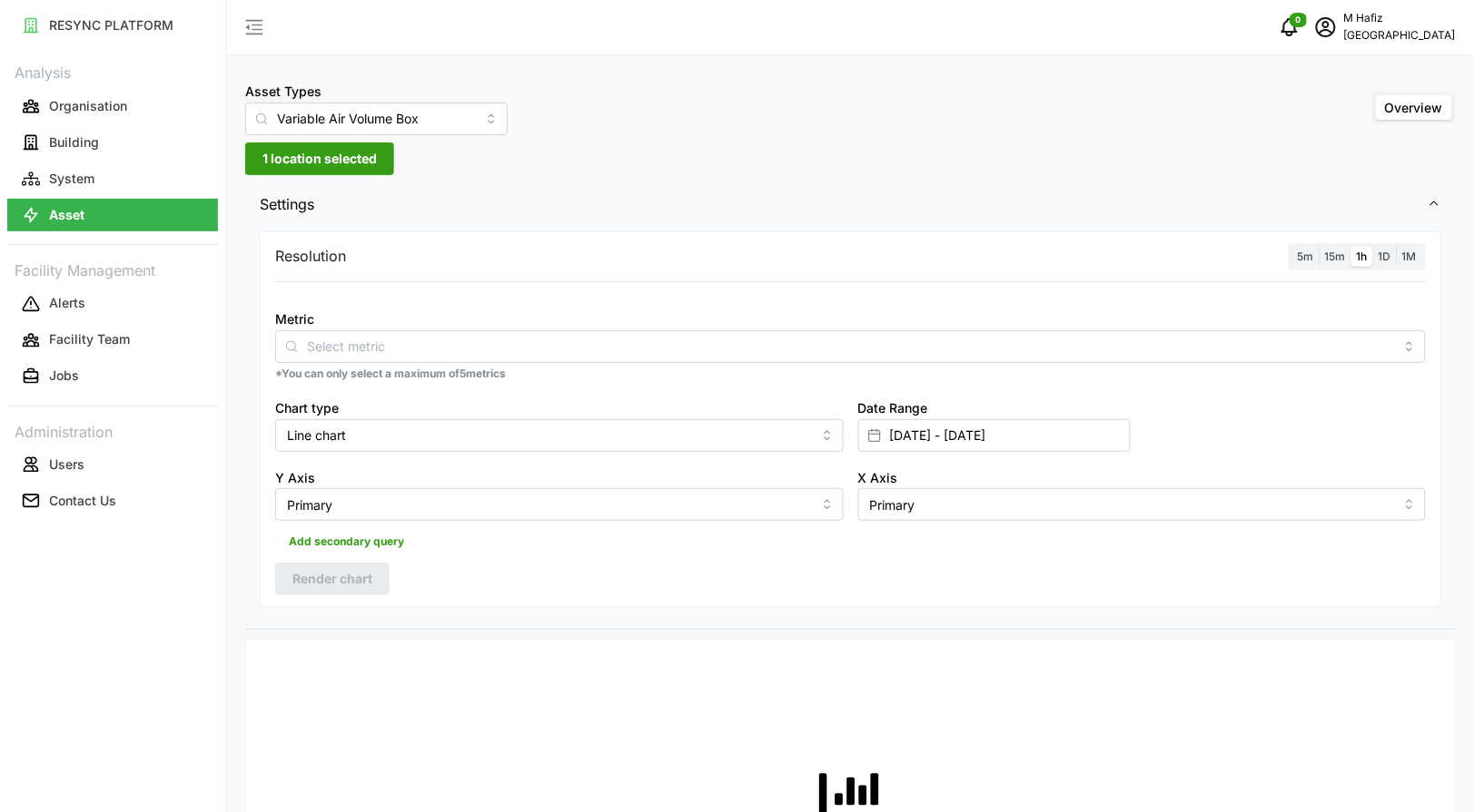
click at [361, 159] on span "1 location selected" at bounding box center [319, 159] width 114 height 31
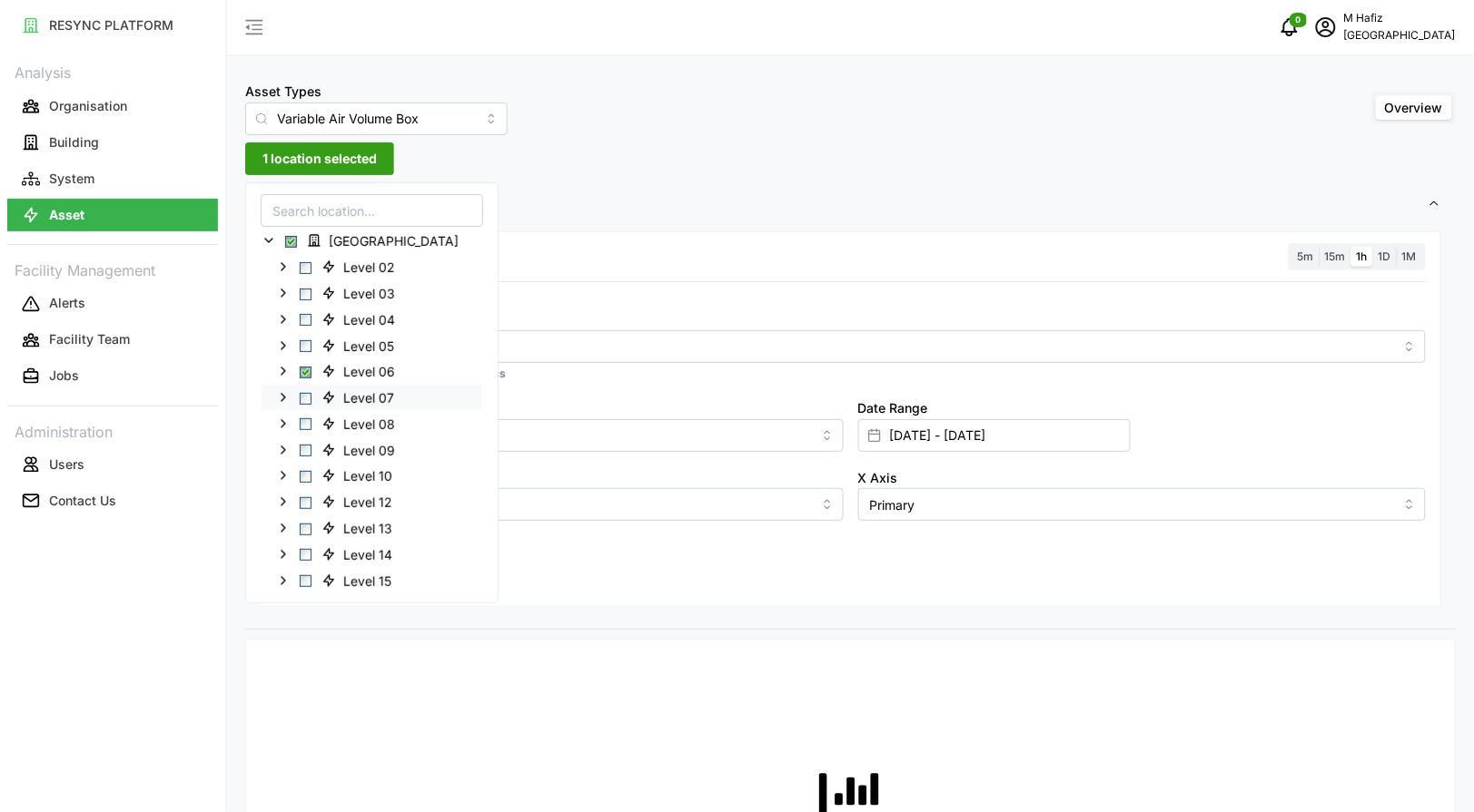
click at [282, 398] on icon at bounding box center [283, 398] width 15 height 15
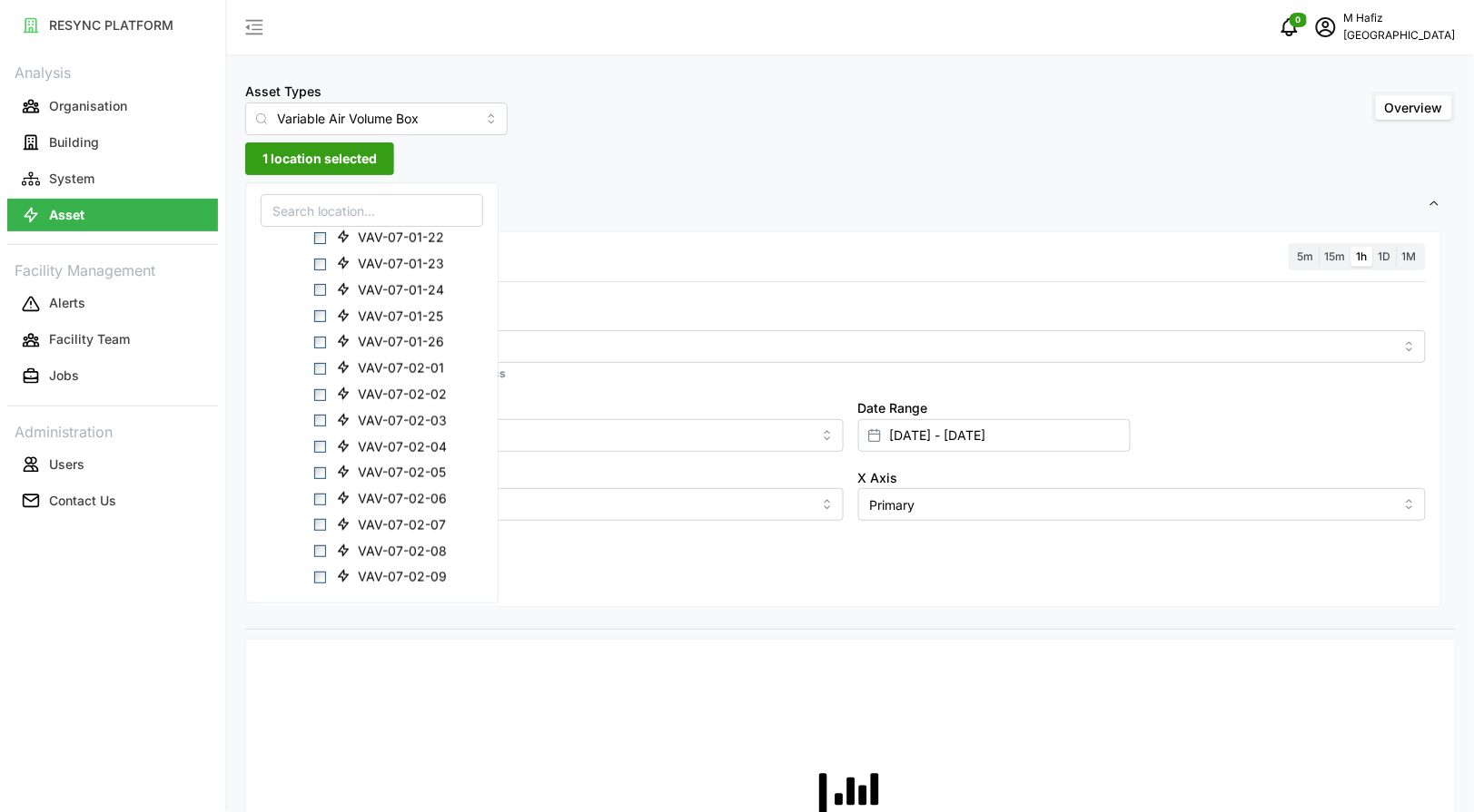
scroll to position [794, 0]
click at [375, 491] on span "VAV-07-02-08" at bounding box center [403, 492] width 89 height 18
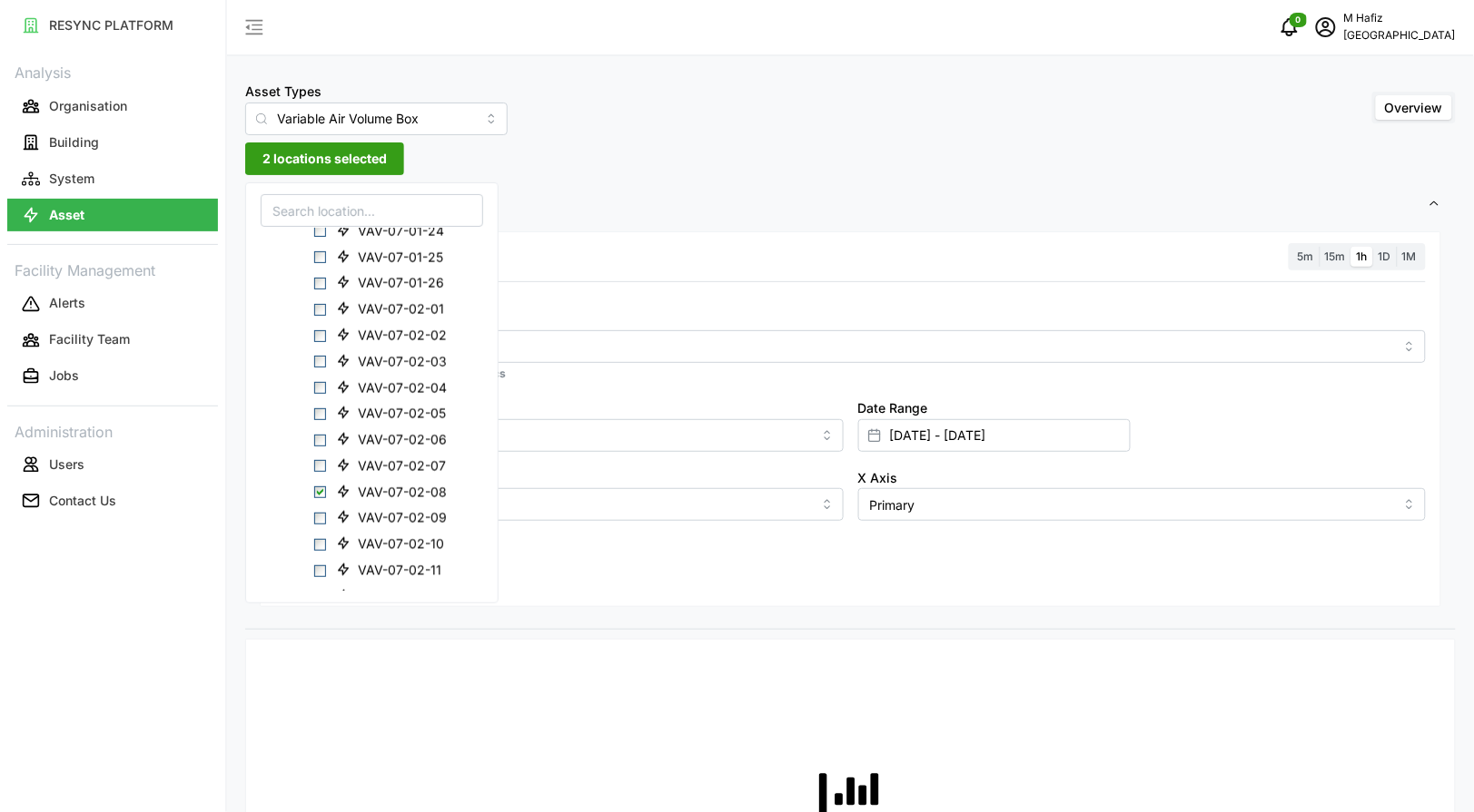
click at [677, 220] on span "Settings" at bounding box center [843, 204] width 1167 height 45
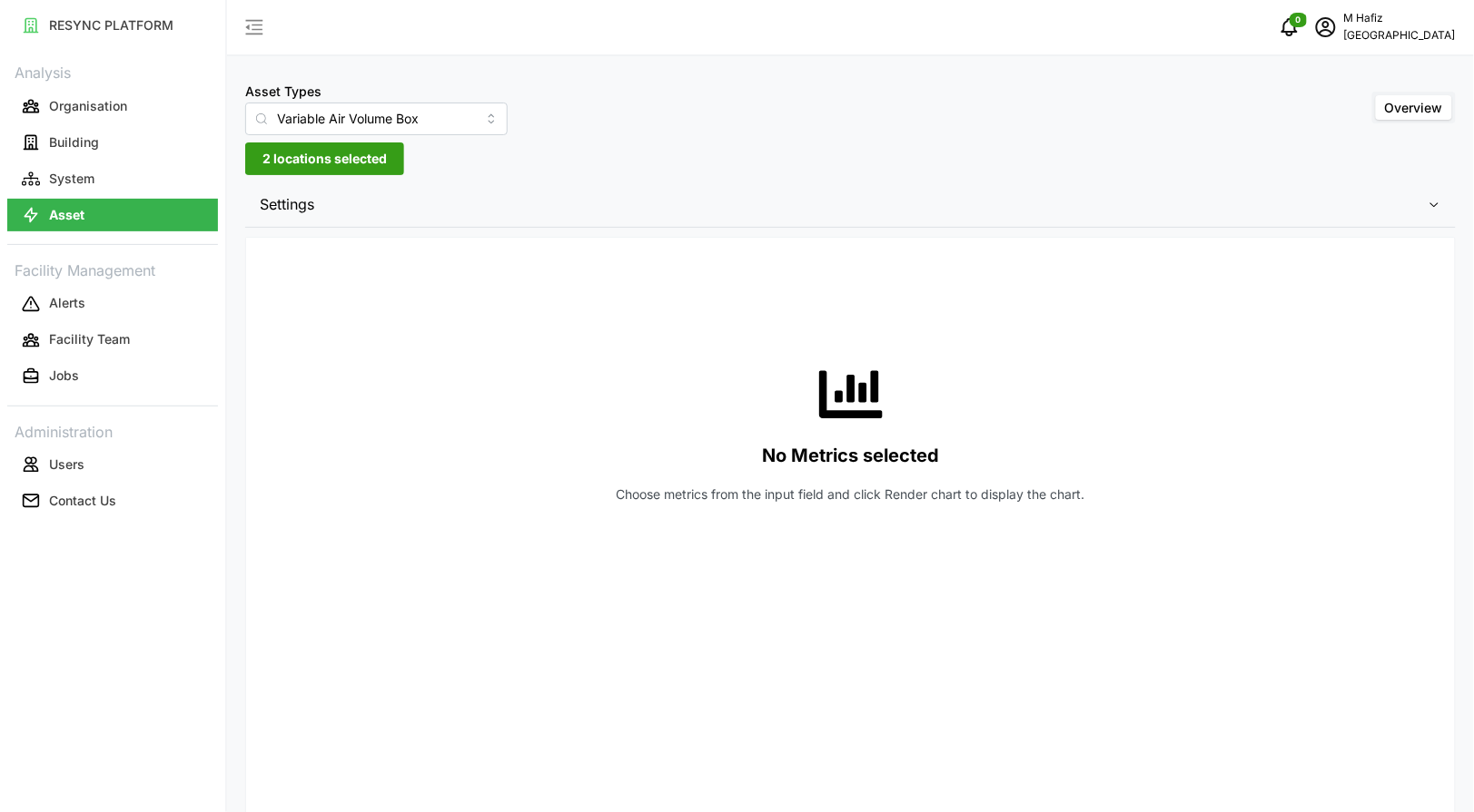
click at [380, 204] on span "Settings" at bounding box center [843, 204] width 1167 height 45
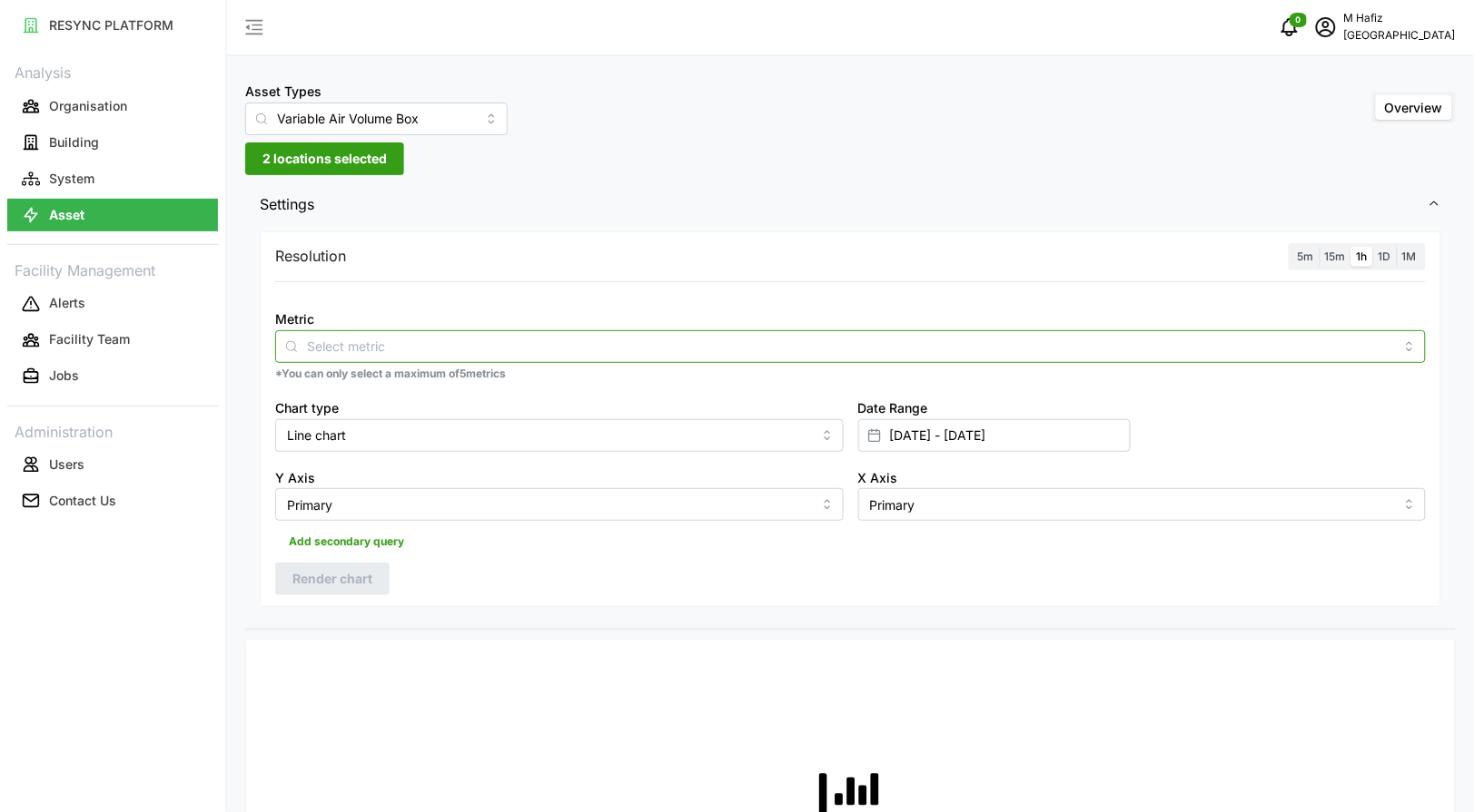
click at [351, 347] on input "Metric" at bounding box center [850, 346] width 1087 height 20
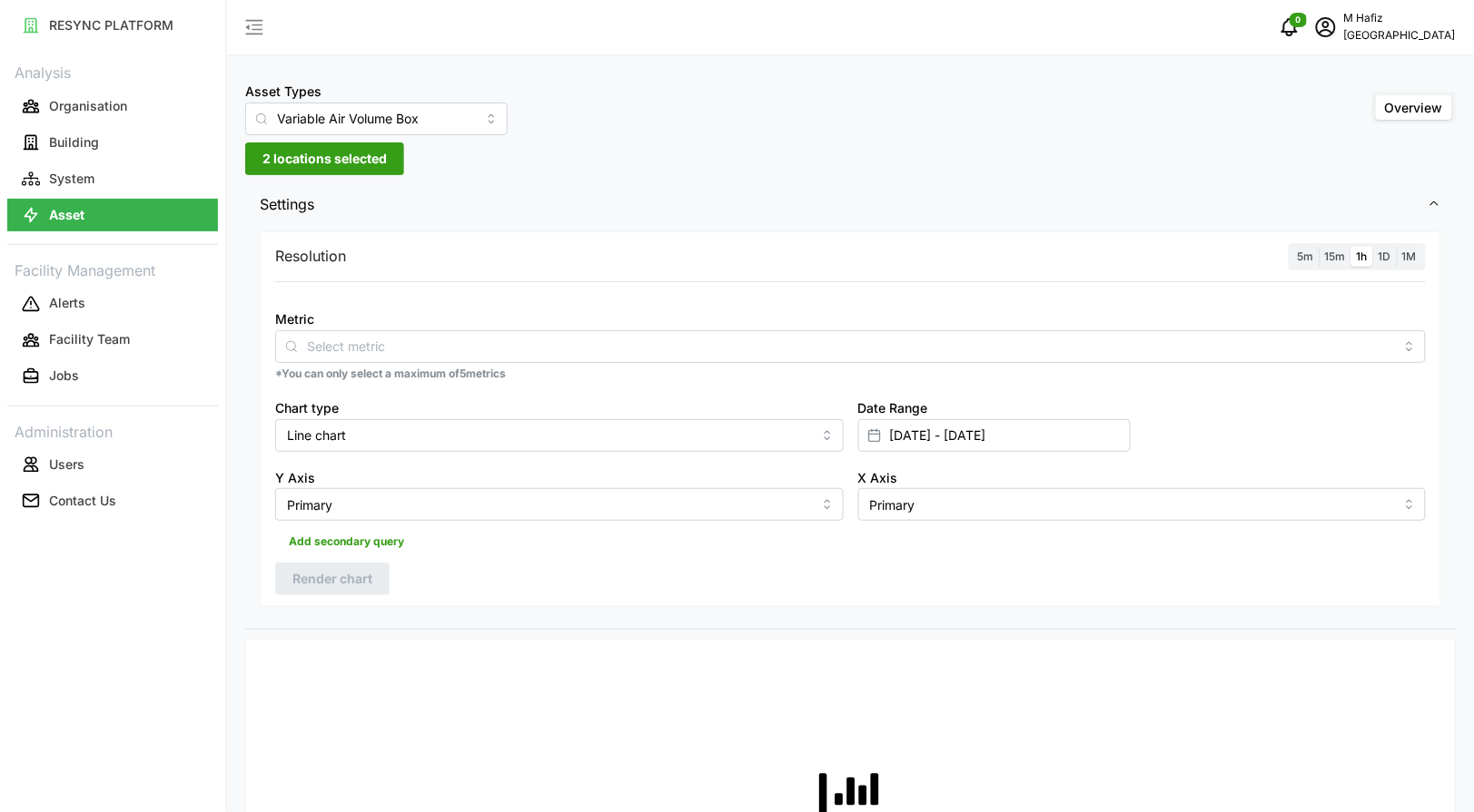
click at [559, 259] on div "Resolution 5m 15m 1h 1D 1M" at bounding box center [850, 257] width 1151 height 28
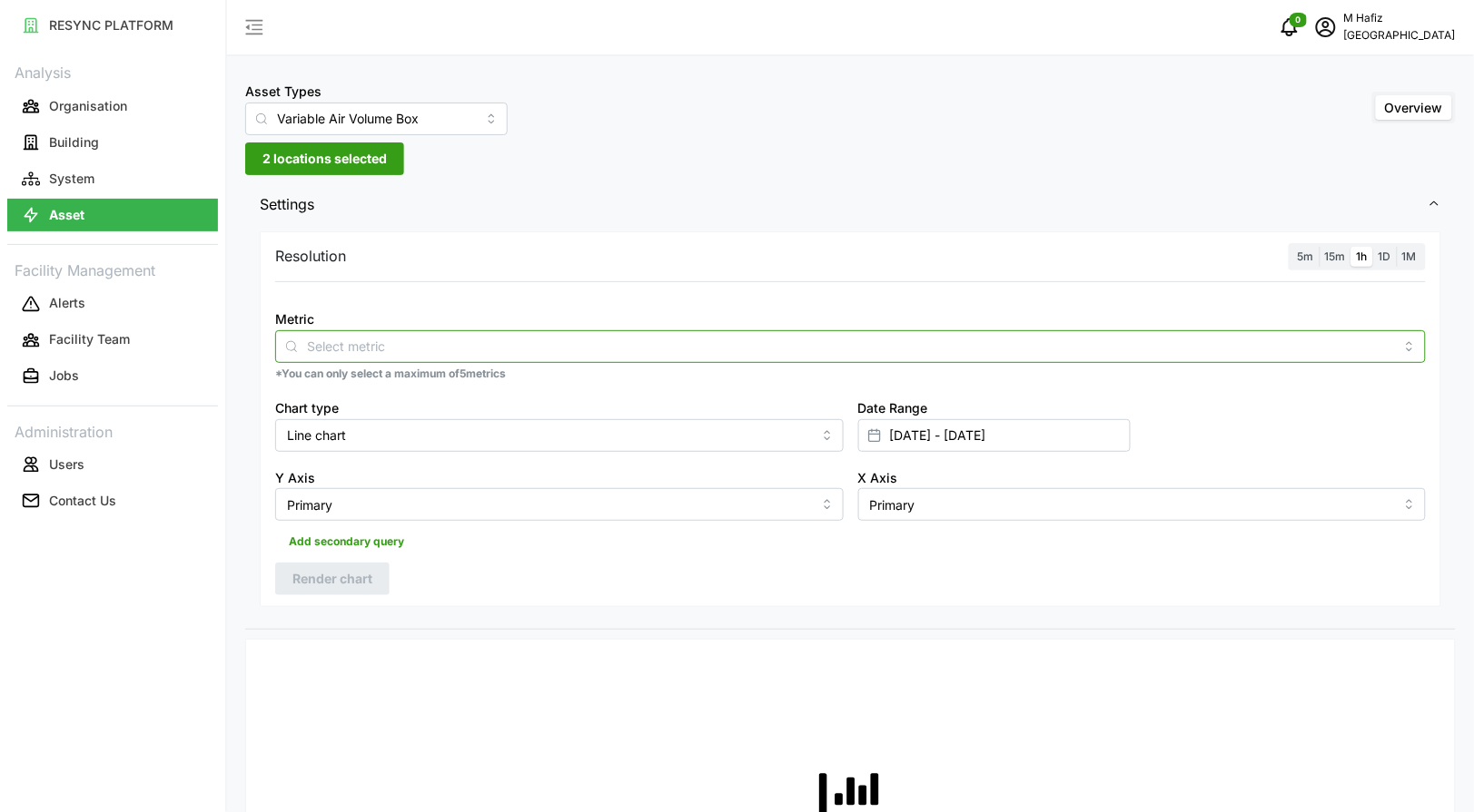
click at [357, 346] on input "Metric" at bounding box center [850, 346] width 1087 height 20
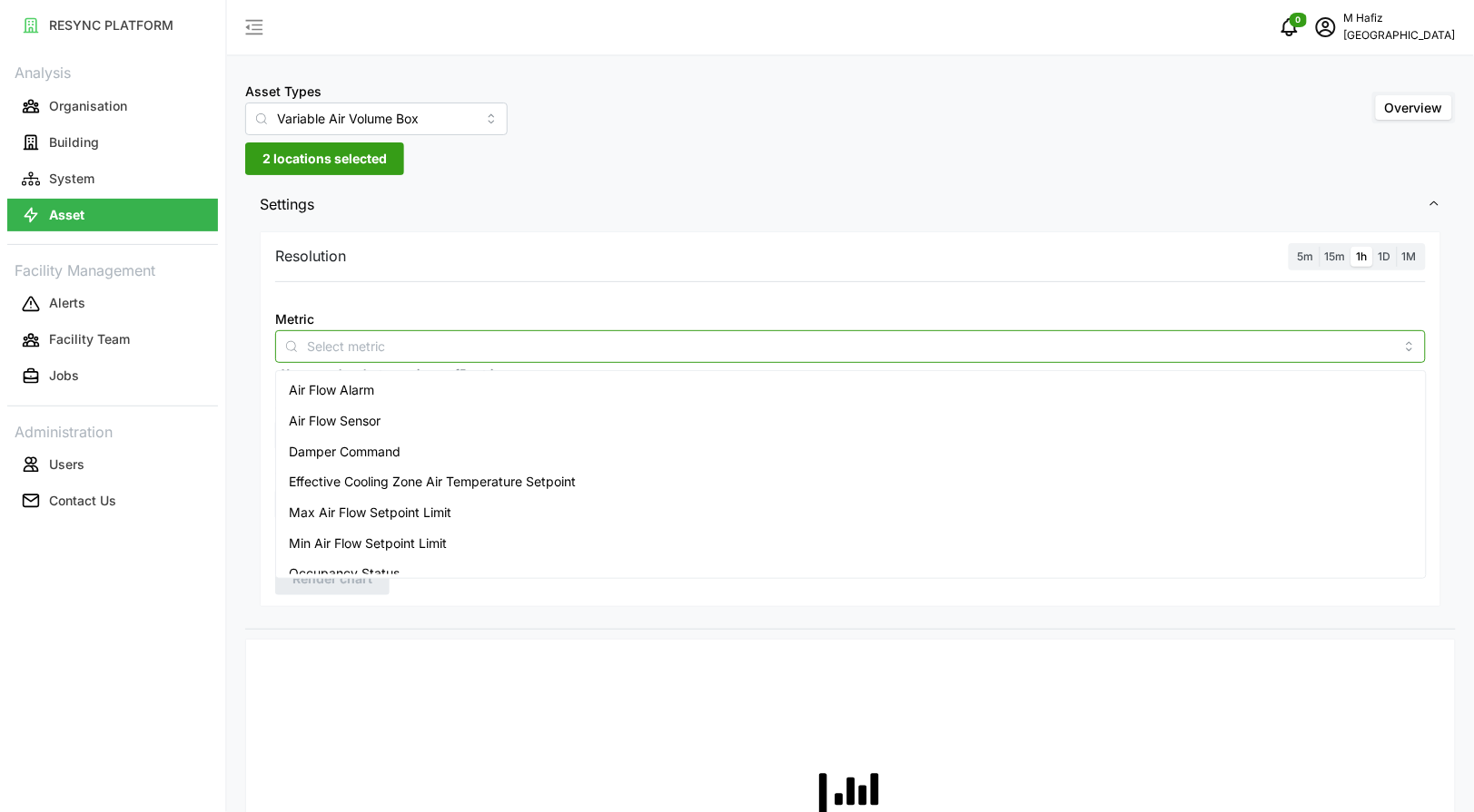
click at [359, 433] on div "Air Flow Sensor" at bounding box center [850, 420] width 1142 height 31
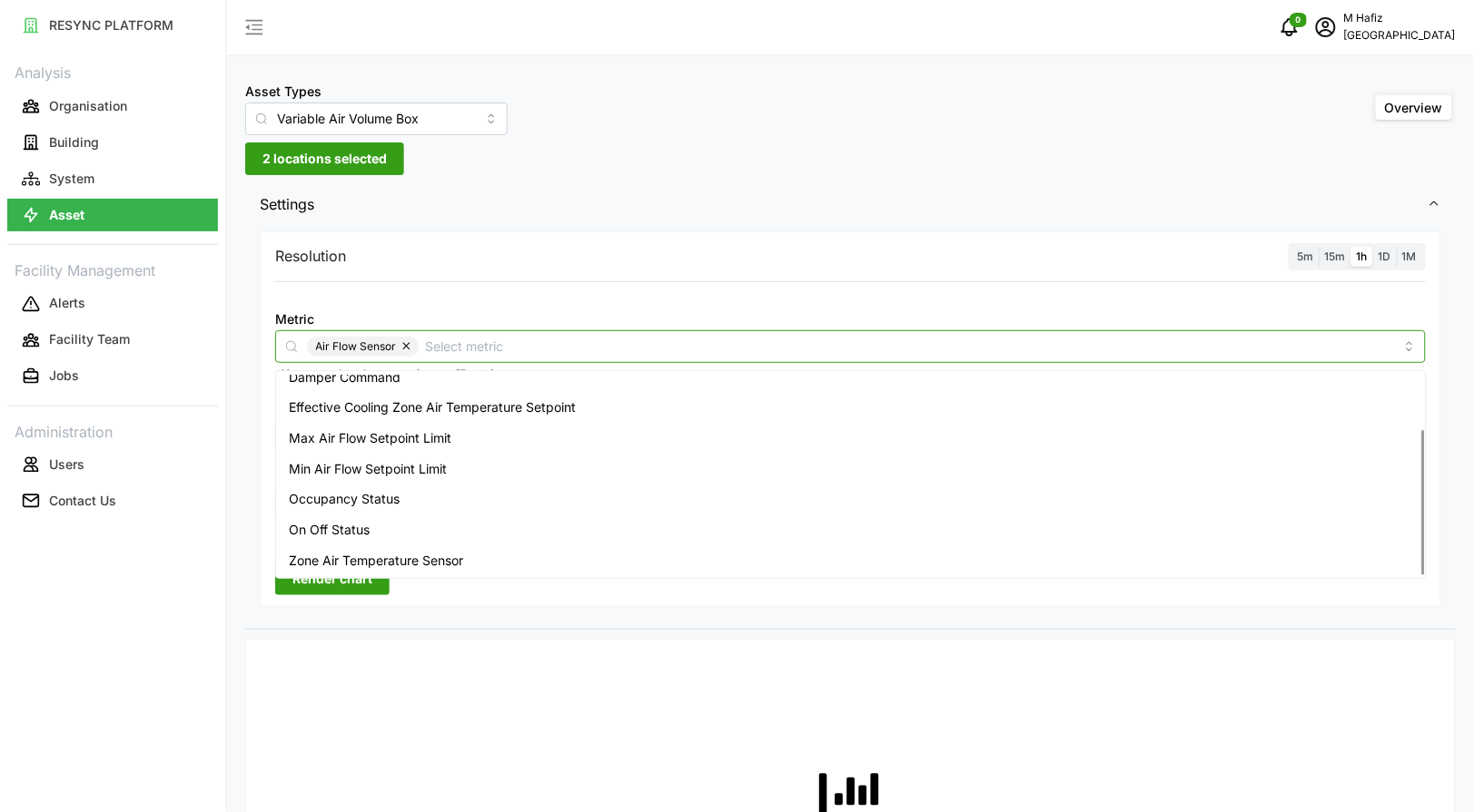
click at [409, 545] on div "Zone Air Temperature Sensor" at bounding box center [850, 560] width 1142 height 31
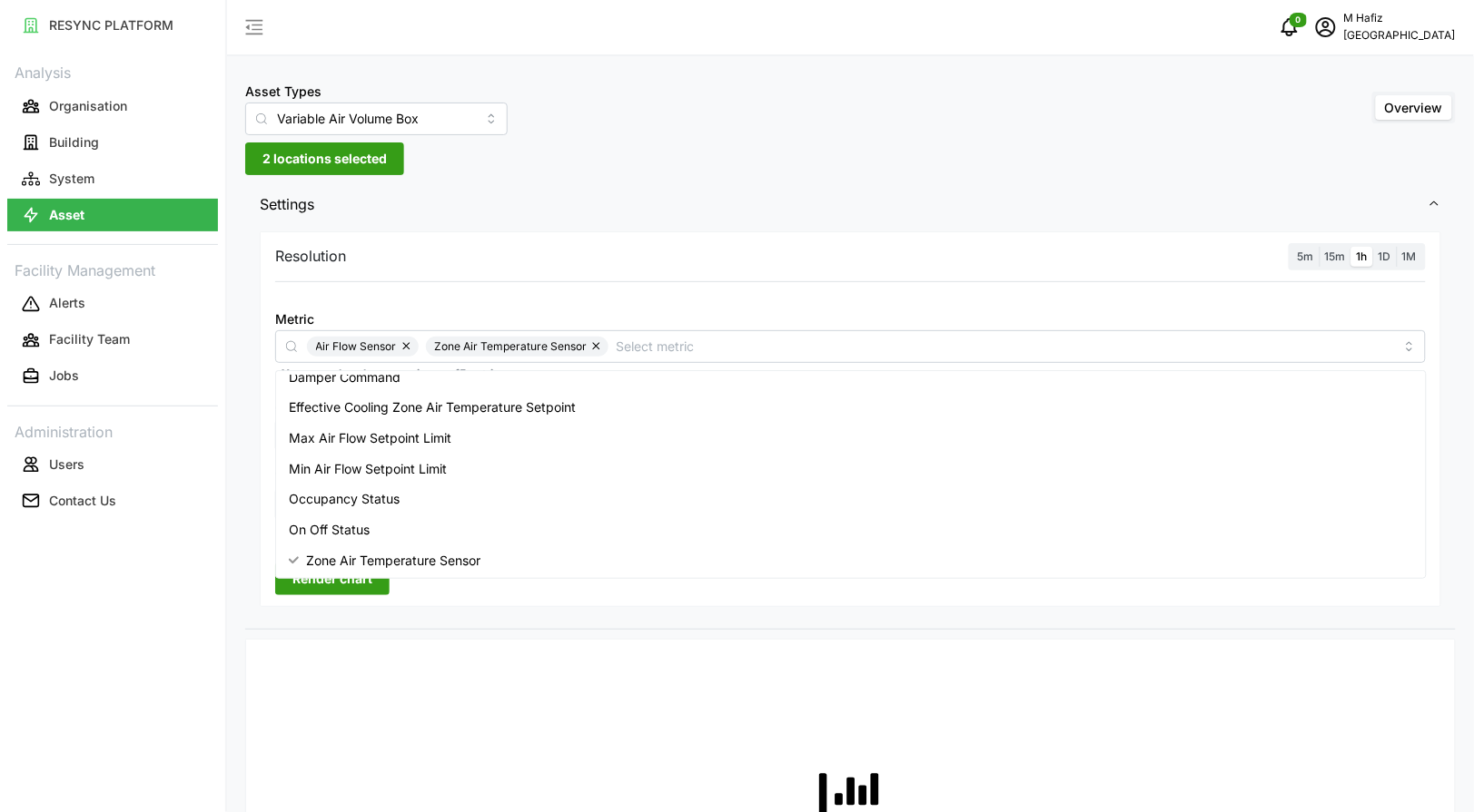
click at [404, 592] on div "Resolution 5m 15m 1h 1D 1M Metric Air Flow Sensor Zone Air Temperature Sensor *…" at bounding box center [850, 419] width 1181 height 377
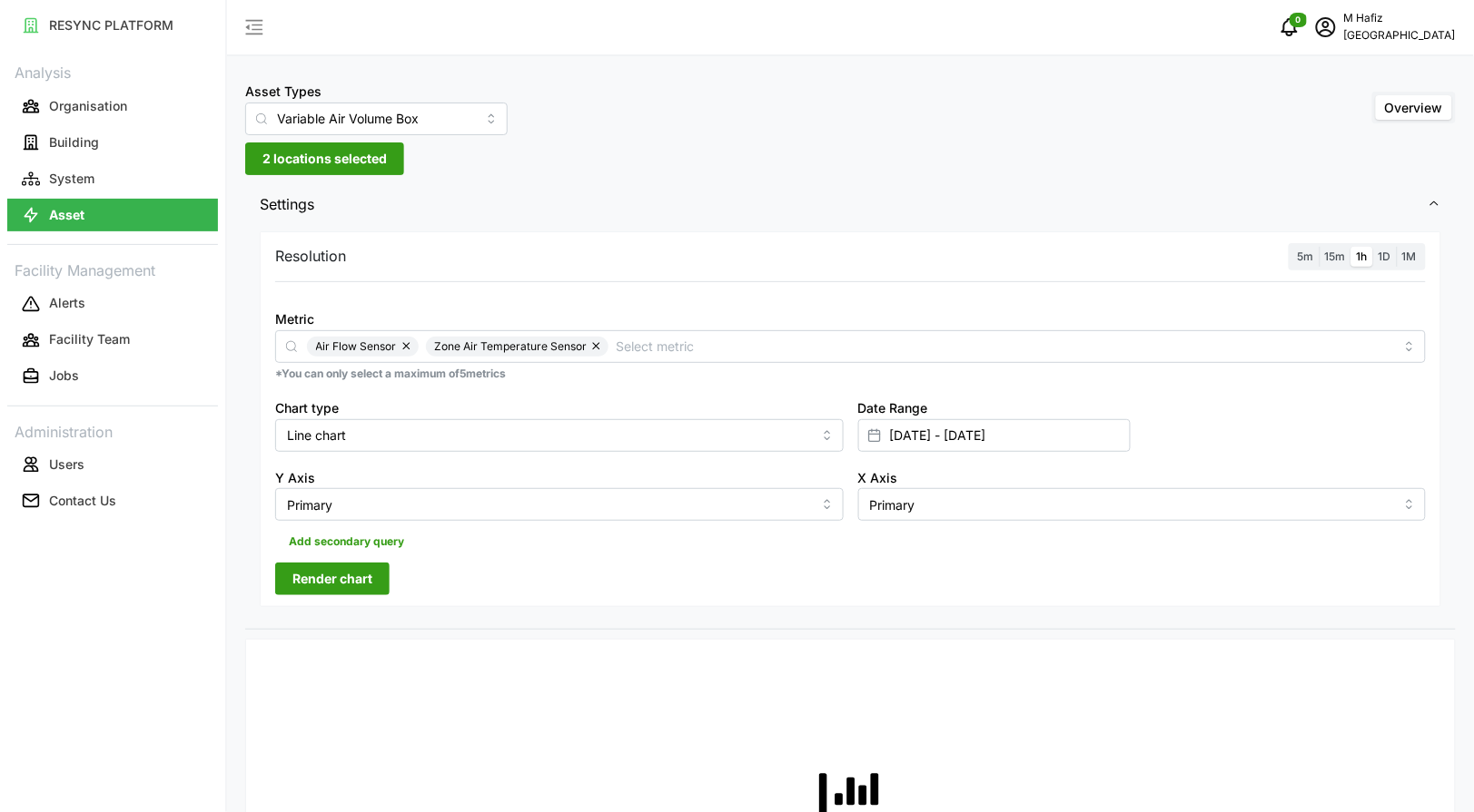
click at [377, 579] on button "Render chart" at bounding box center [331, 579] width 114 height 33
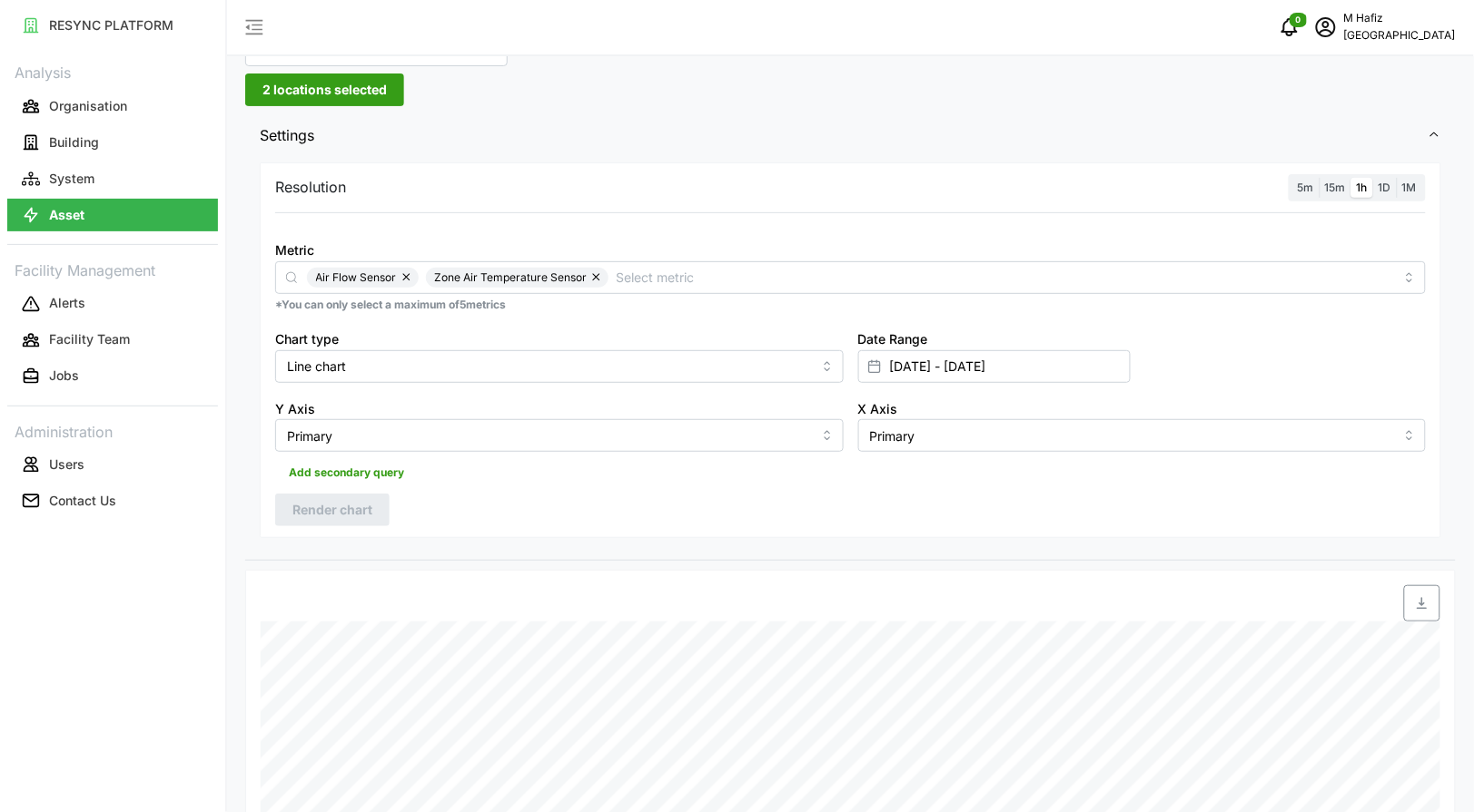
scroll to position [544, 0]
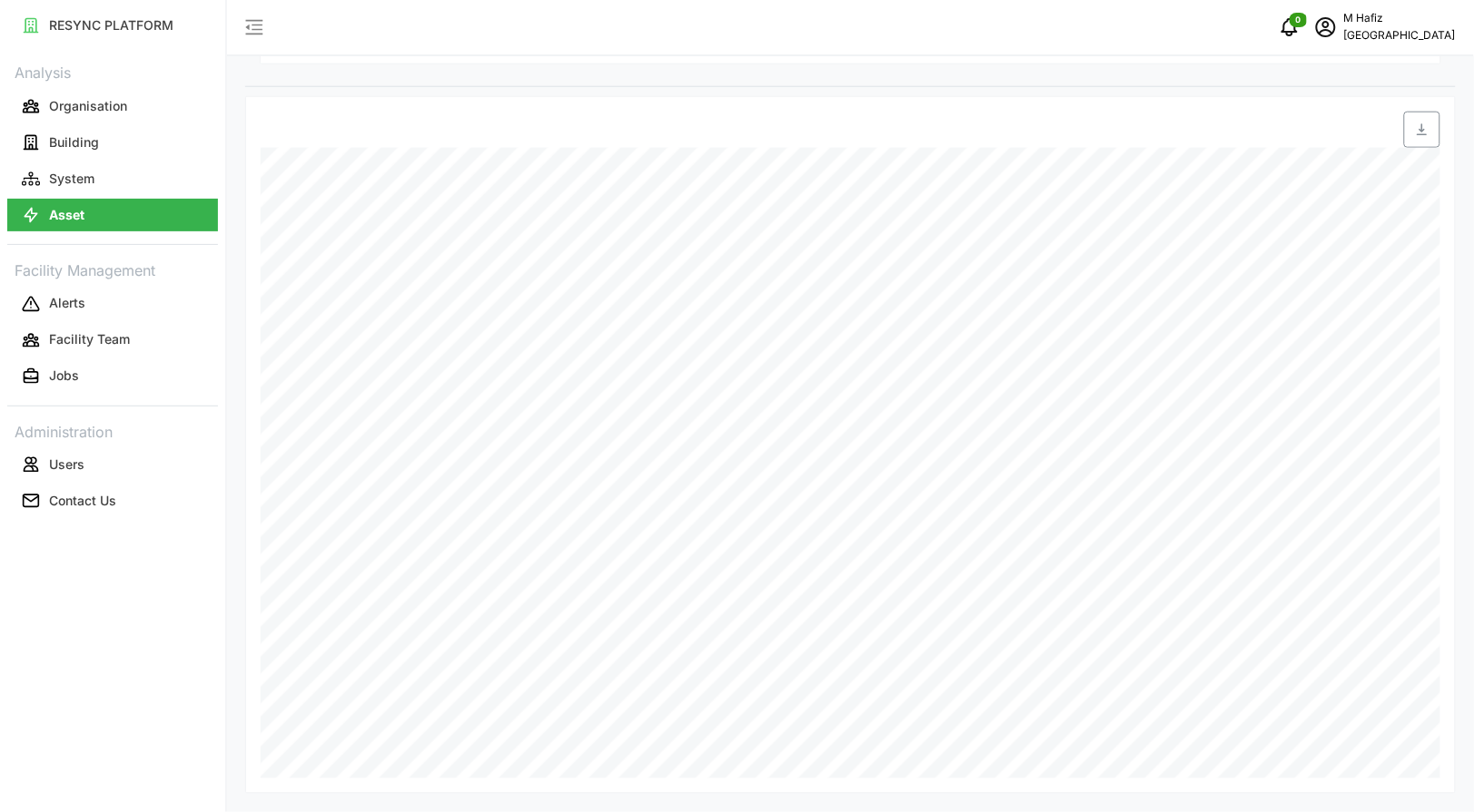
click at [112, 625] on div "RESYNC PLATFORM Analysis Organisation Building System Asset Facility Management…" at bounding box center [112, 406] width 225 height 812
